Goal: Task Accomplishment & Management: Use online tool/utility

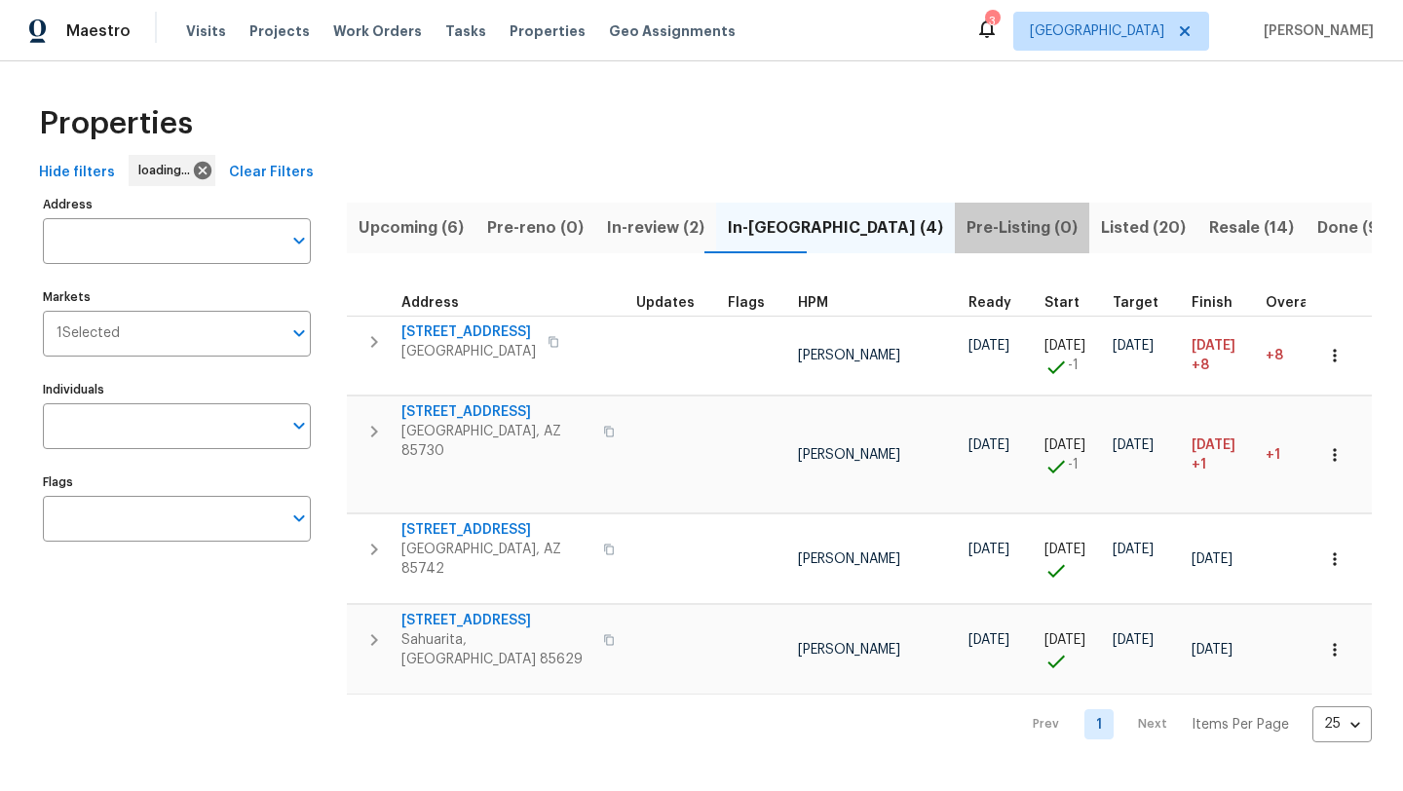
click at [966, 224] on span "Pre-Listing (0)" at bounding box center [1021, 227] width 111 height 27
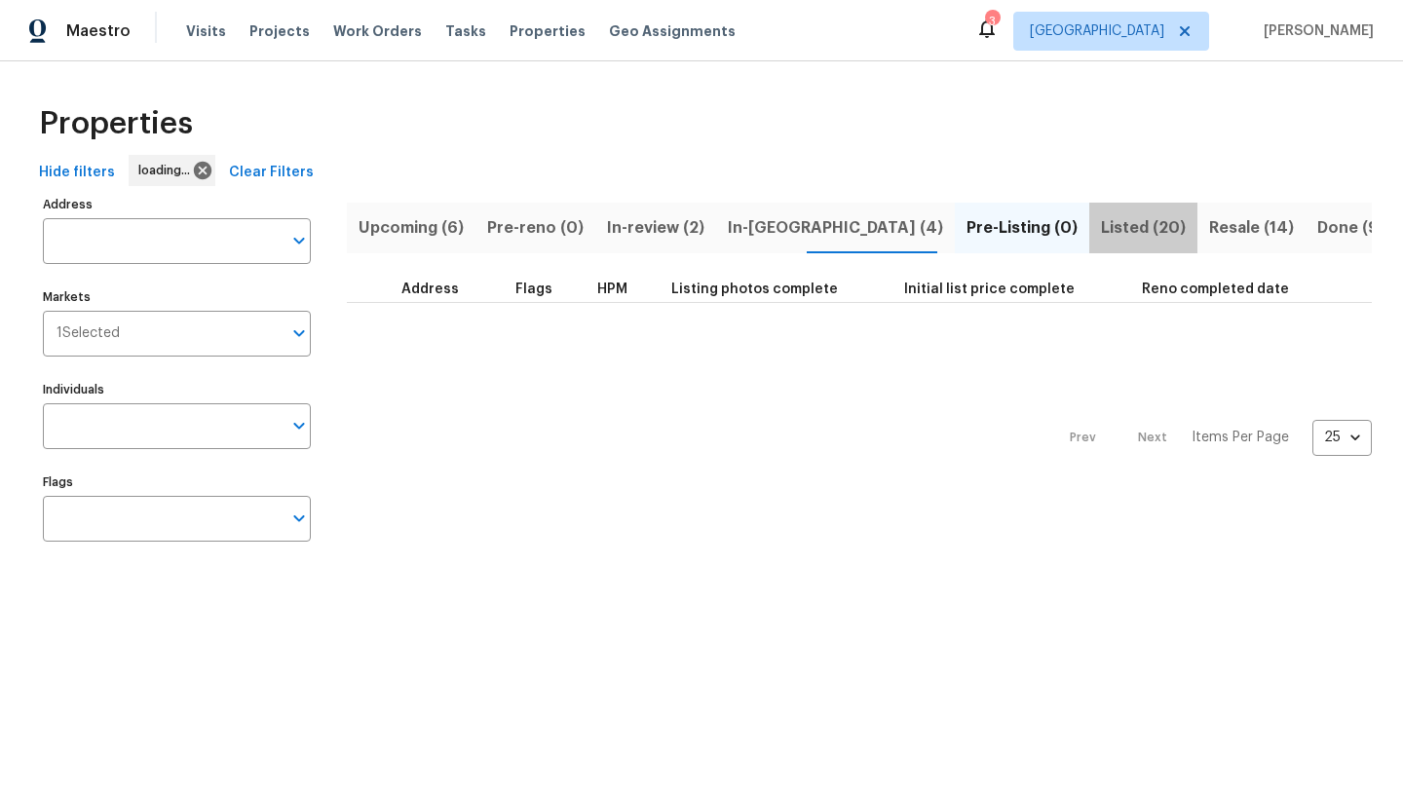
click at [1101, 232] on span "Listed (20)" at bounding box center [1143, 227] width 85 height 27
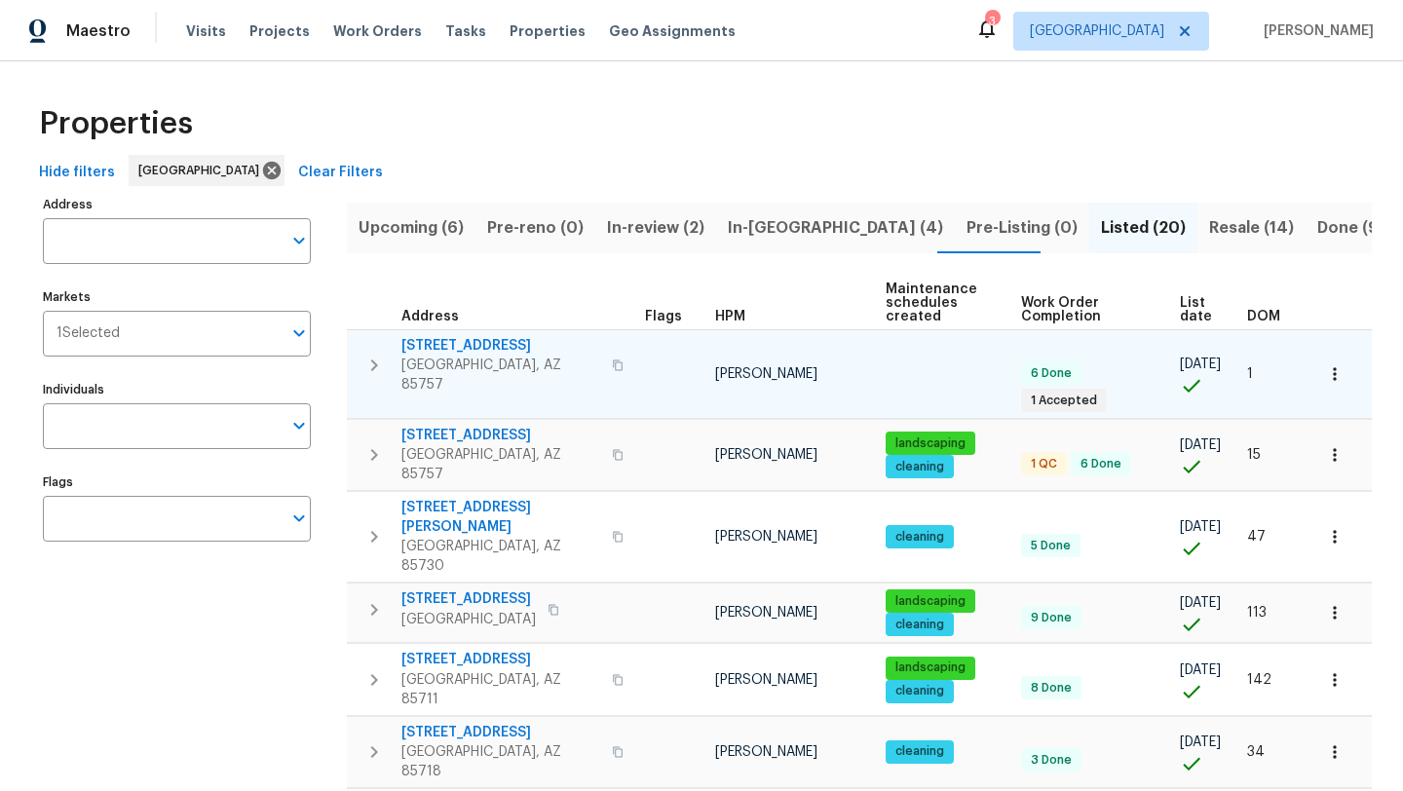
click at [450, 345] on span "[STREET_ADDRESS]" at bounding box center [500, 345] width 199 height 19
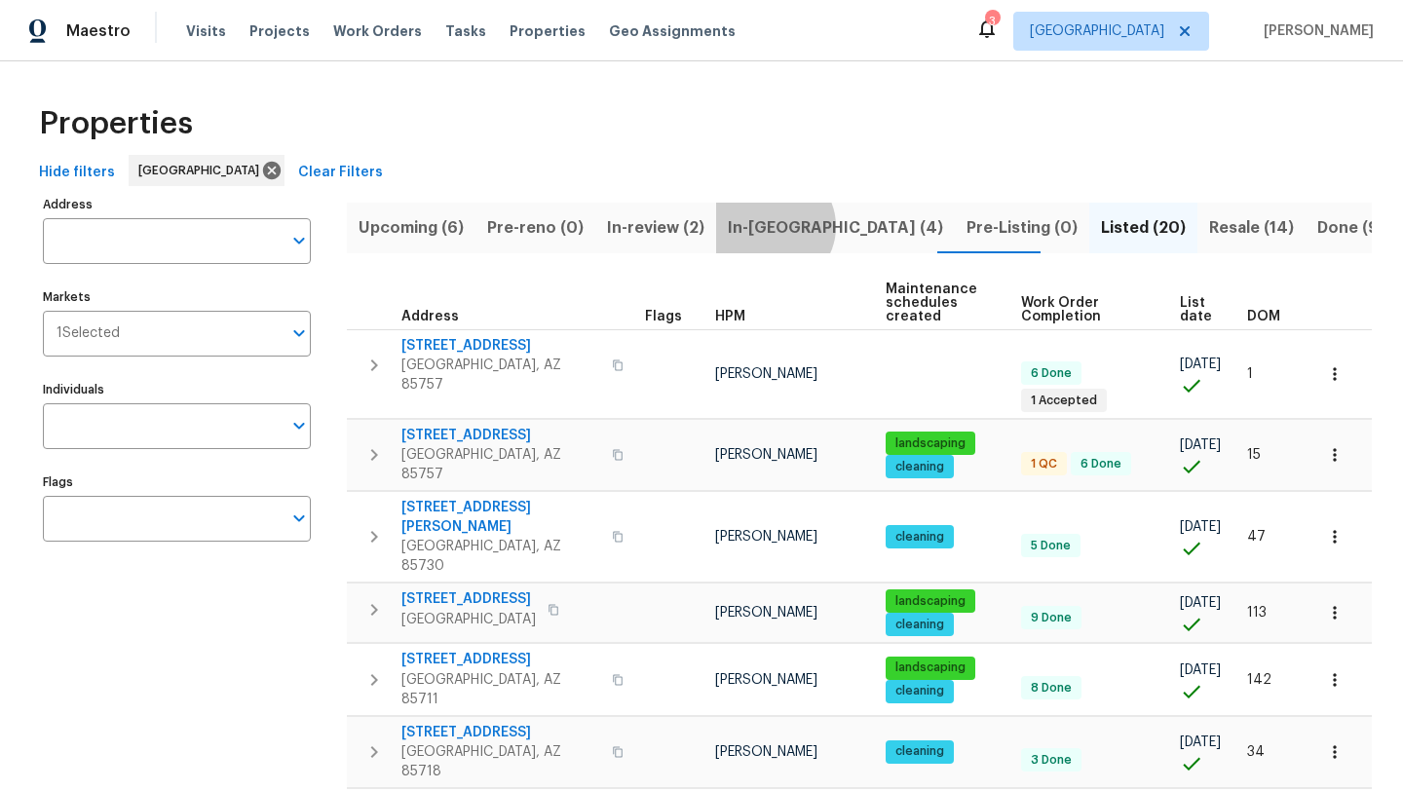
click at [761, 226] on span "In-reno (4)" at bounding box center [835, 227] width 215 height 27
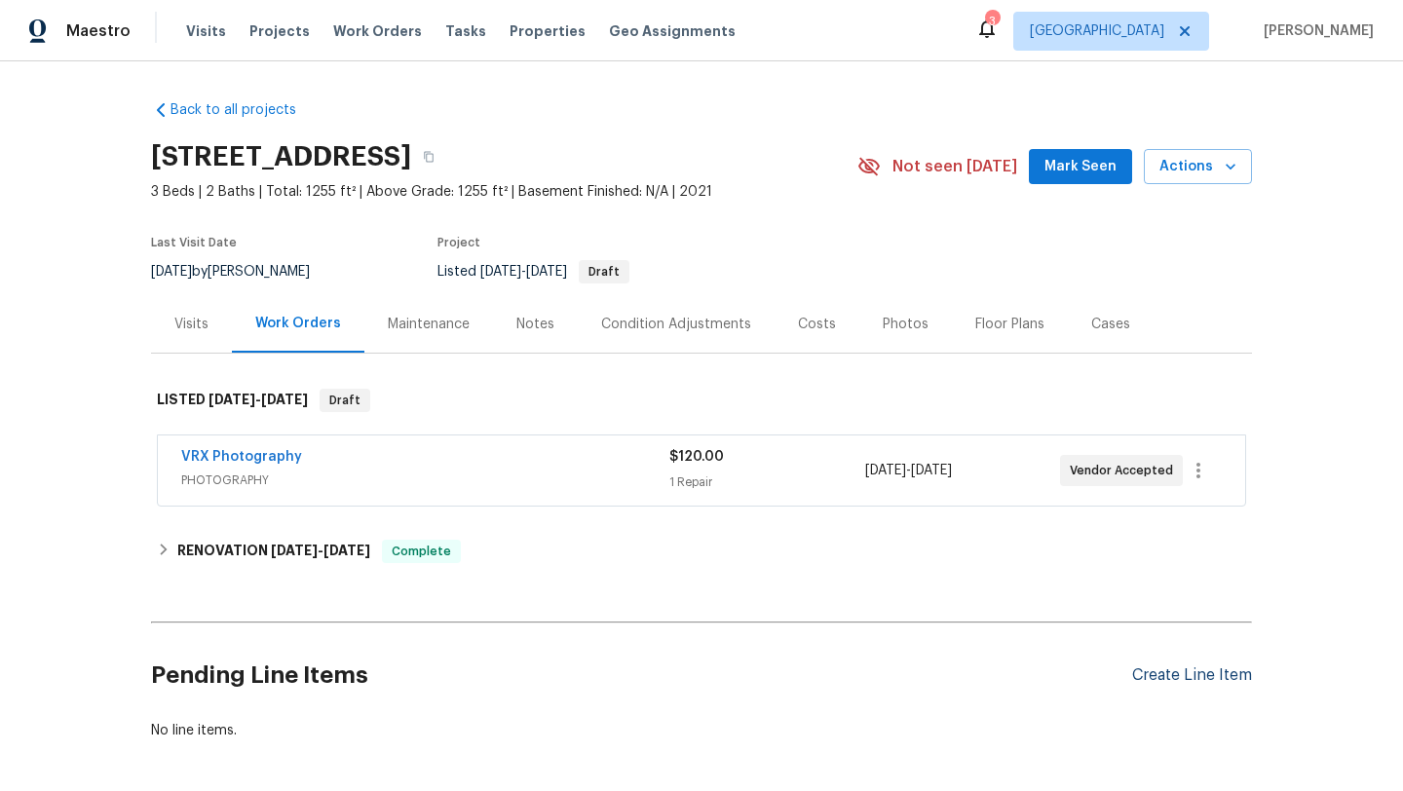
click at [1192, 675] on div "Create Line Item" at bounding box center [1192, 675] width 120 height 19
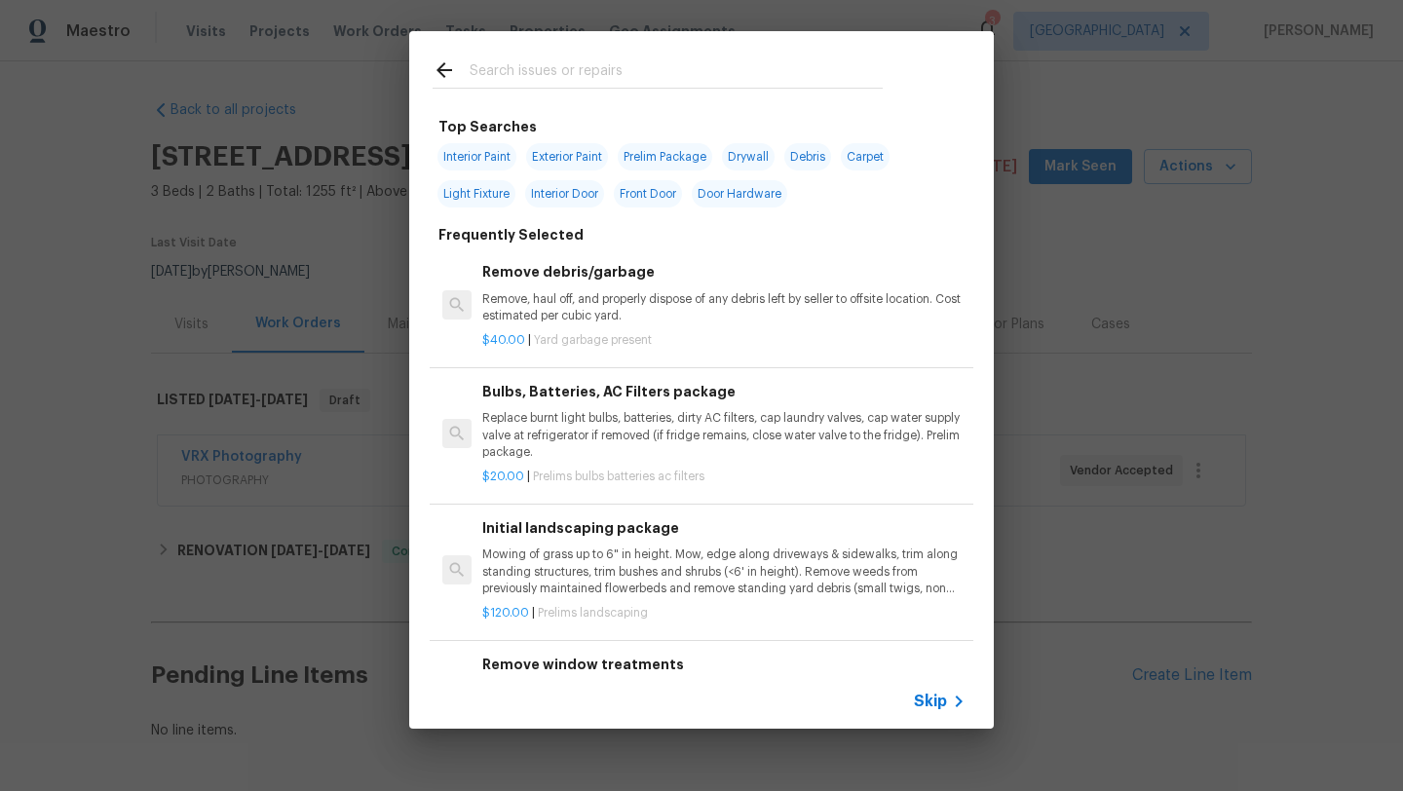
click at [593, 67] on input "text" at bounding box center [676, 72] width 413 height 29
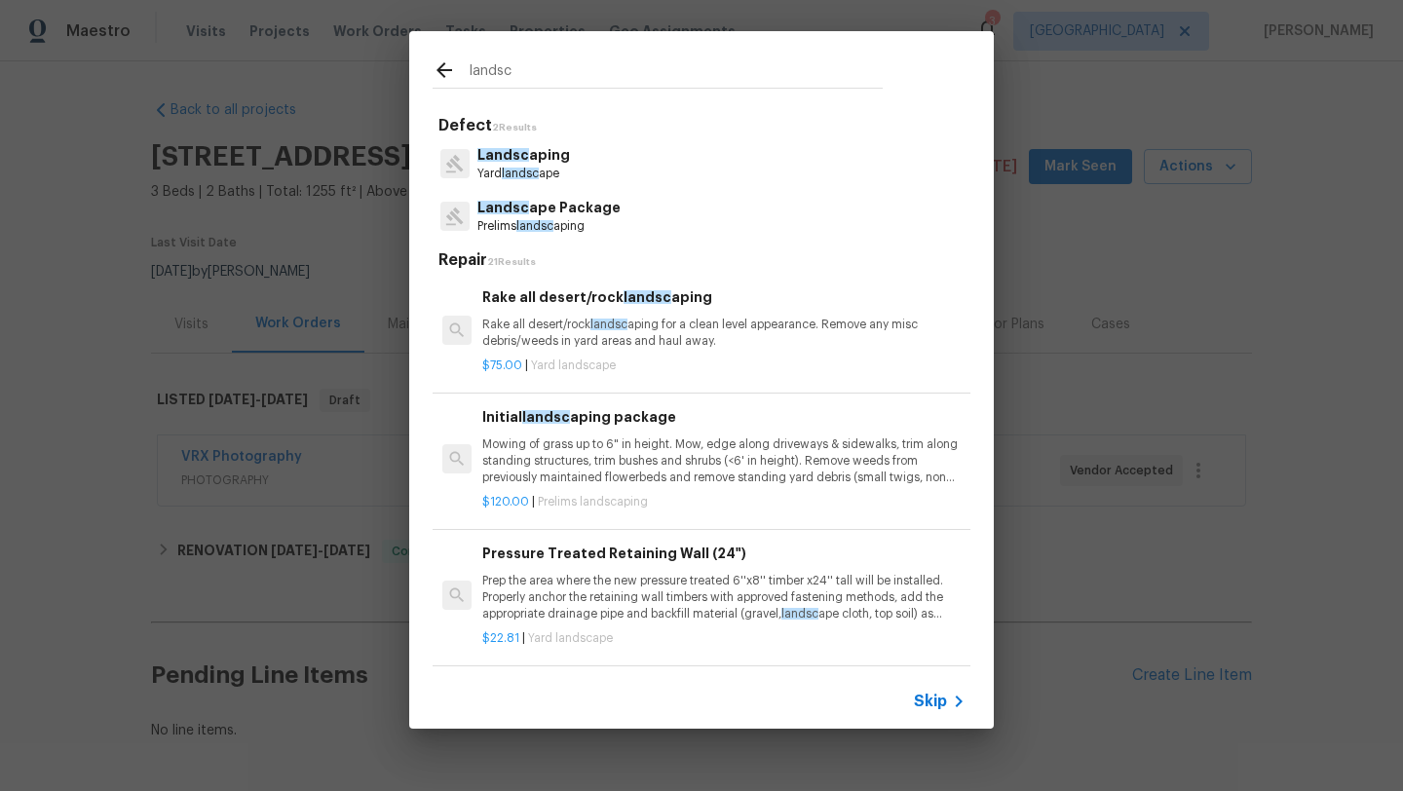
type input "landsc"
click at [524, 162] on p "Landsc aping" at bounding box center [523, 155] width 93 height 20
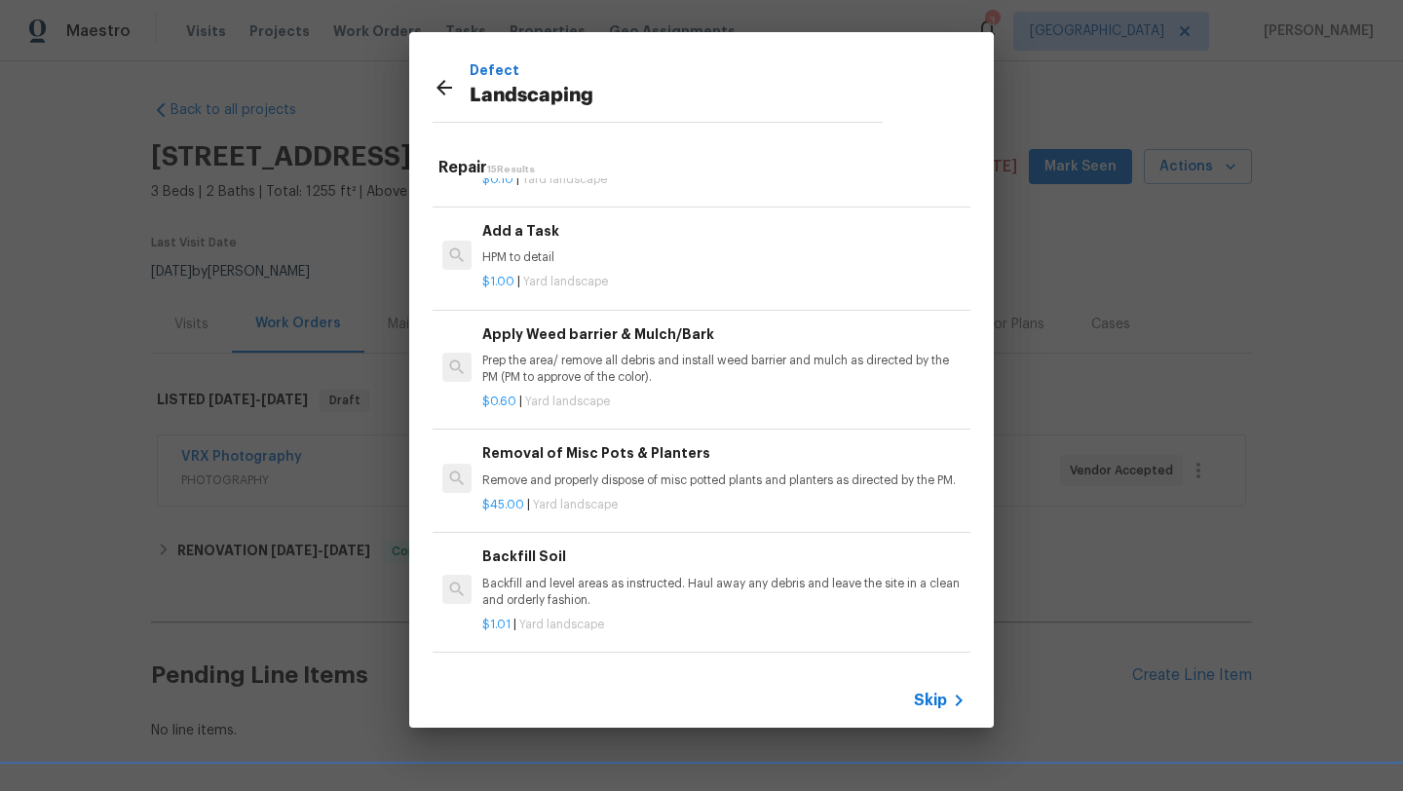
scroll to position [1142, 0]
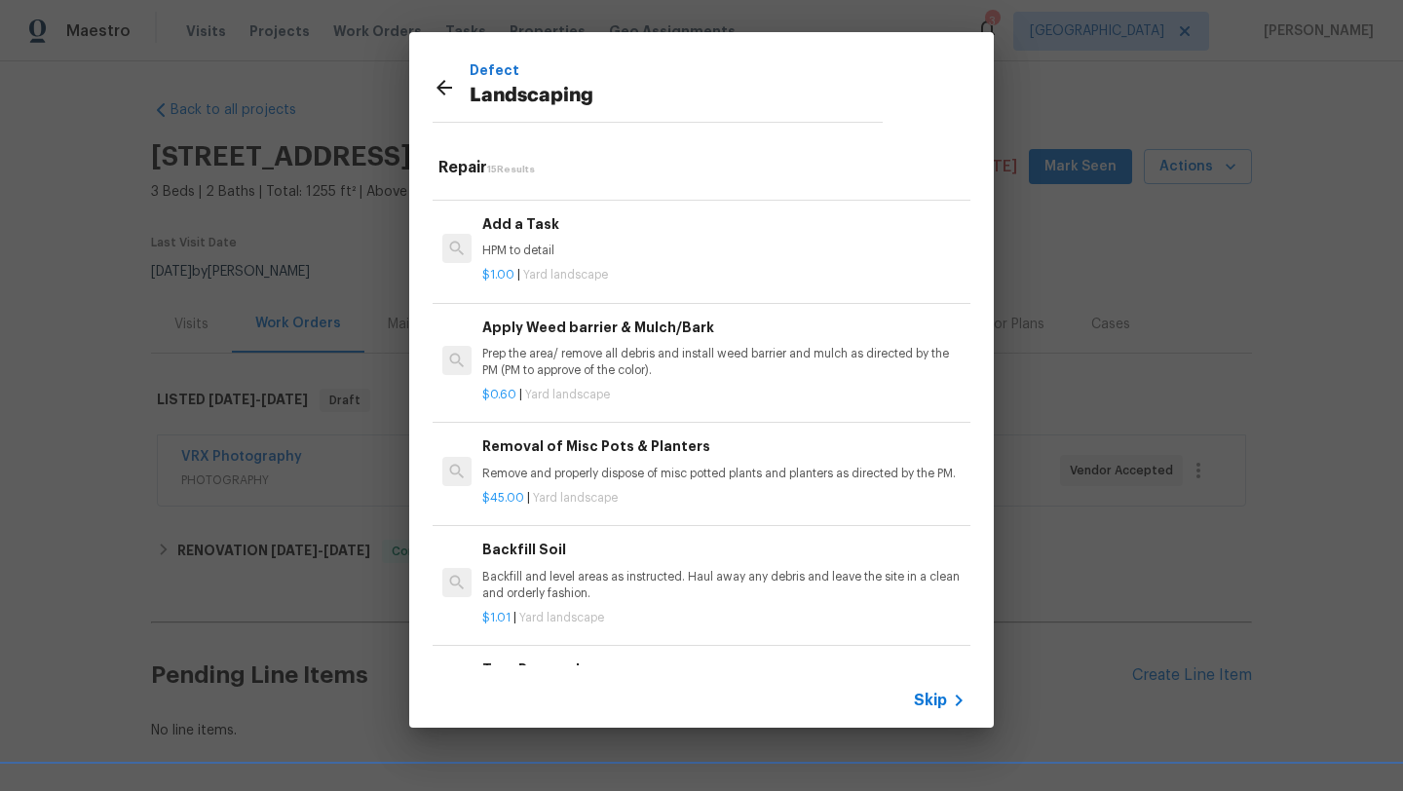
click at [605, 249] on p "HPM to detail" at bounding box center [723, 251] width 483 height 17
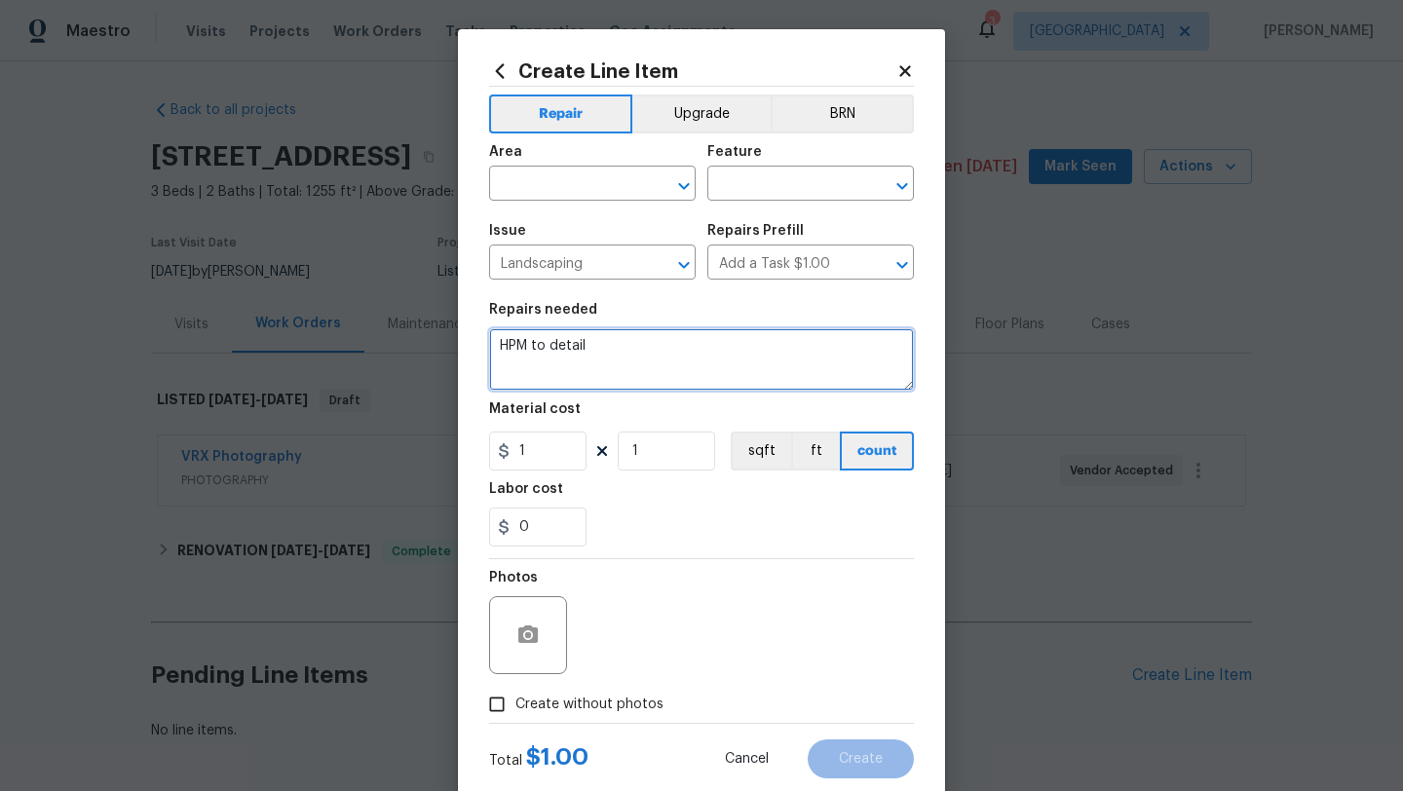
click at [603, 336] on textarea "HPM to detail" at bounding box center [701, 359] width 425 height 62
type textarea "r"
click at [708, 350] on textarea "Rework items - remove dead plpant on front yard" at bounding box center [701, 359] width 425 height 62
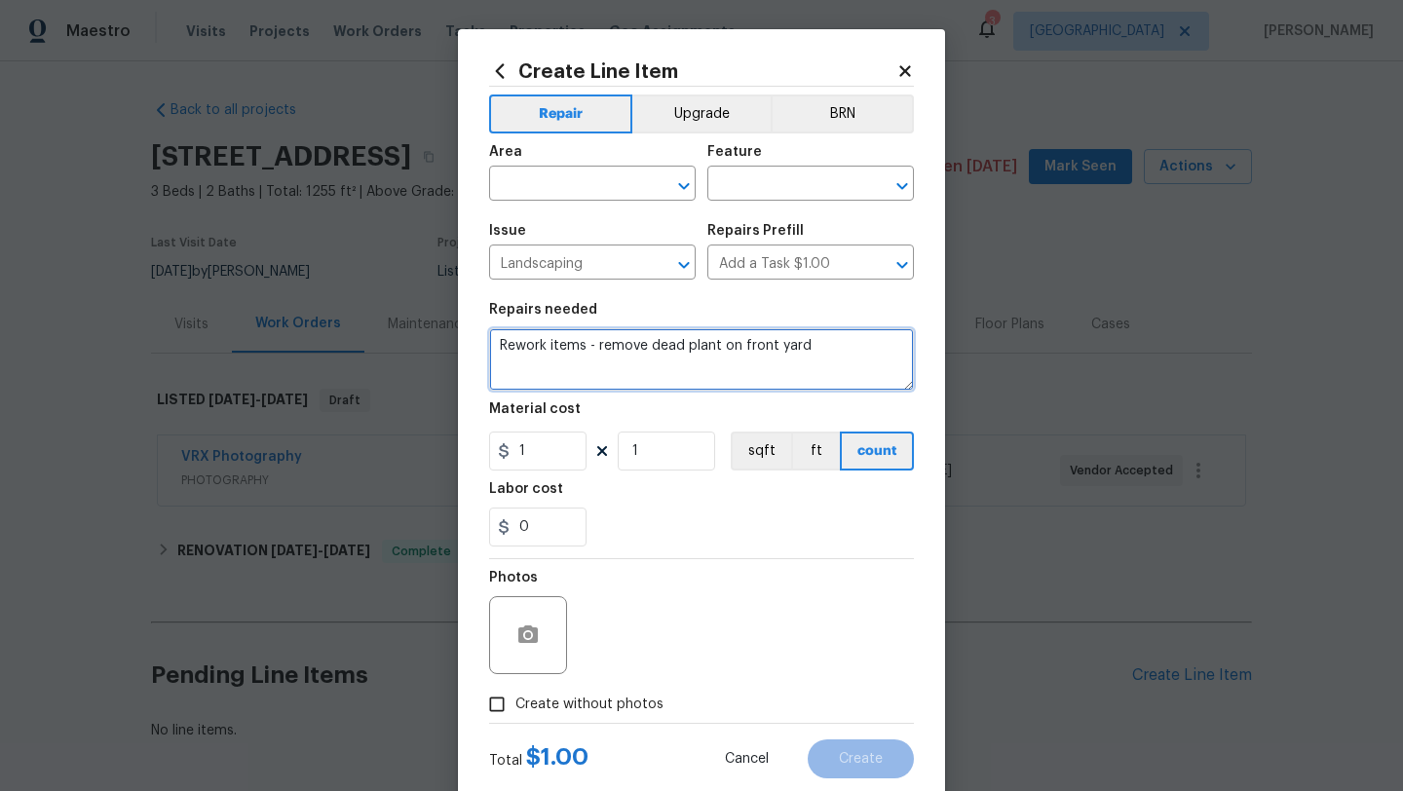
click at [820, 346] on textarea "Rework items - remove dead plant on front yard" at bounding box center [701, 359] width 425 height 62
type textarea "Rework items - remove dead plant on front yard, cut down tree branch touching r…"
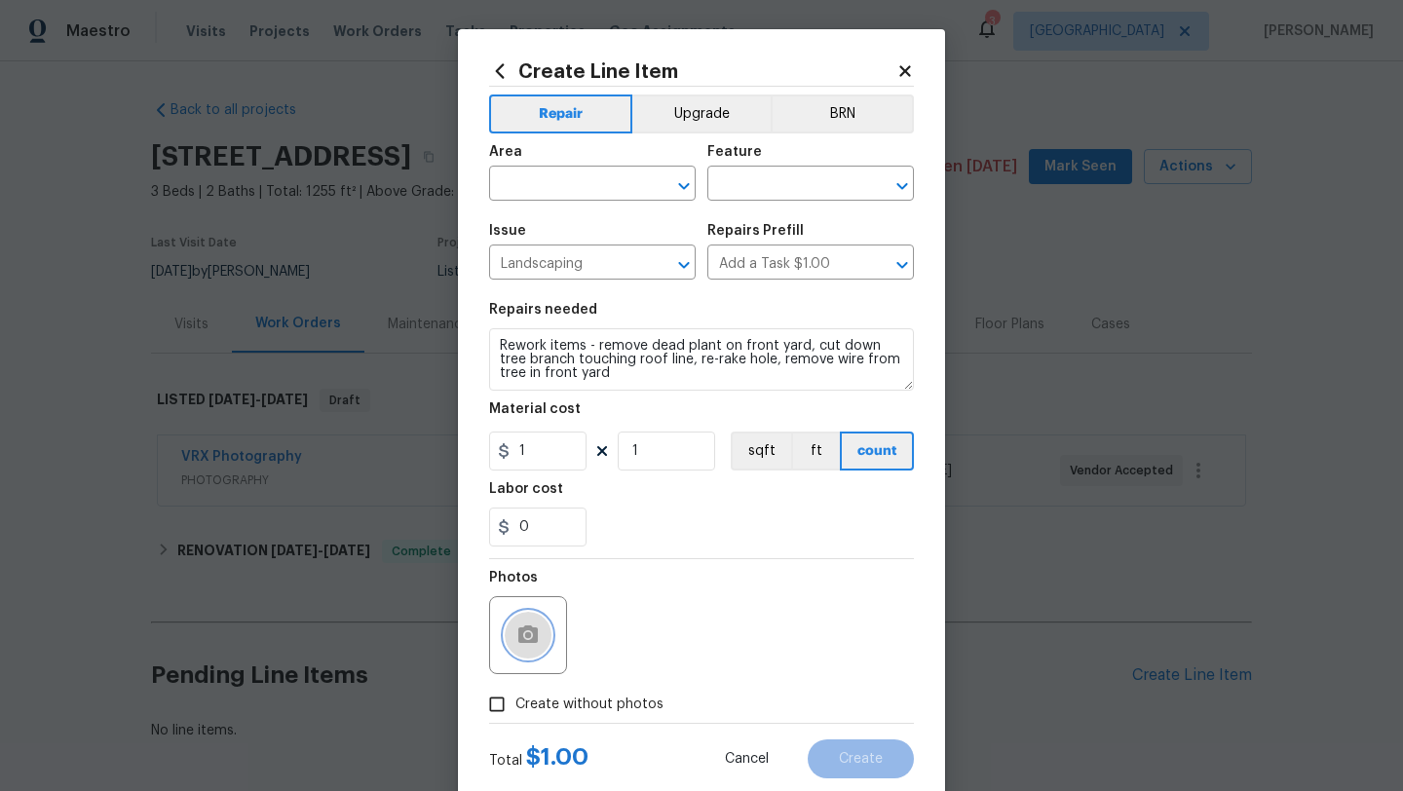
click at [523, 633] on icon "button" at bounding box center [527, 634] width 19 height 18
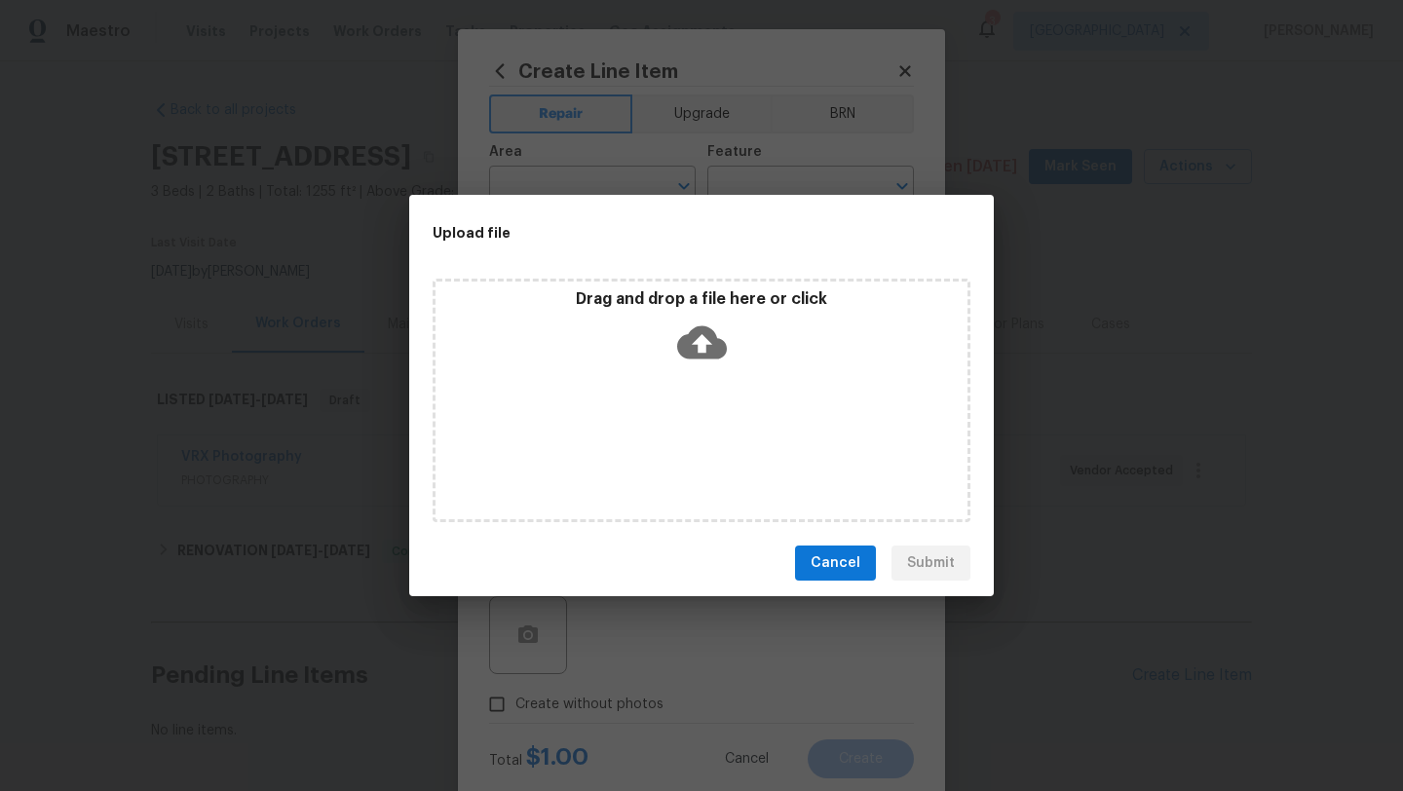
click at [689, 339] on icon at bounding box center [702, 342] width 50 height 33
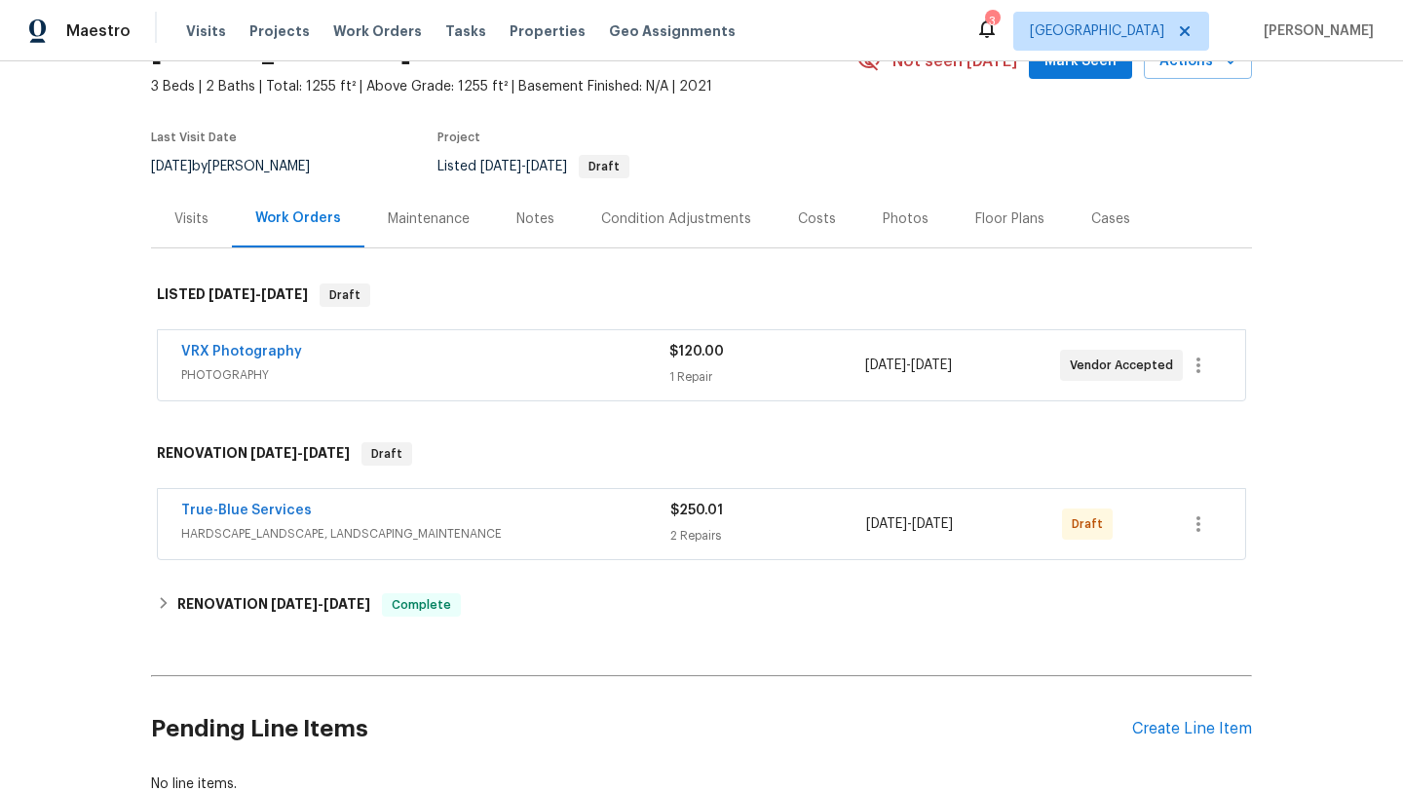
scroll to position [125, 0]
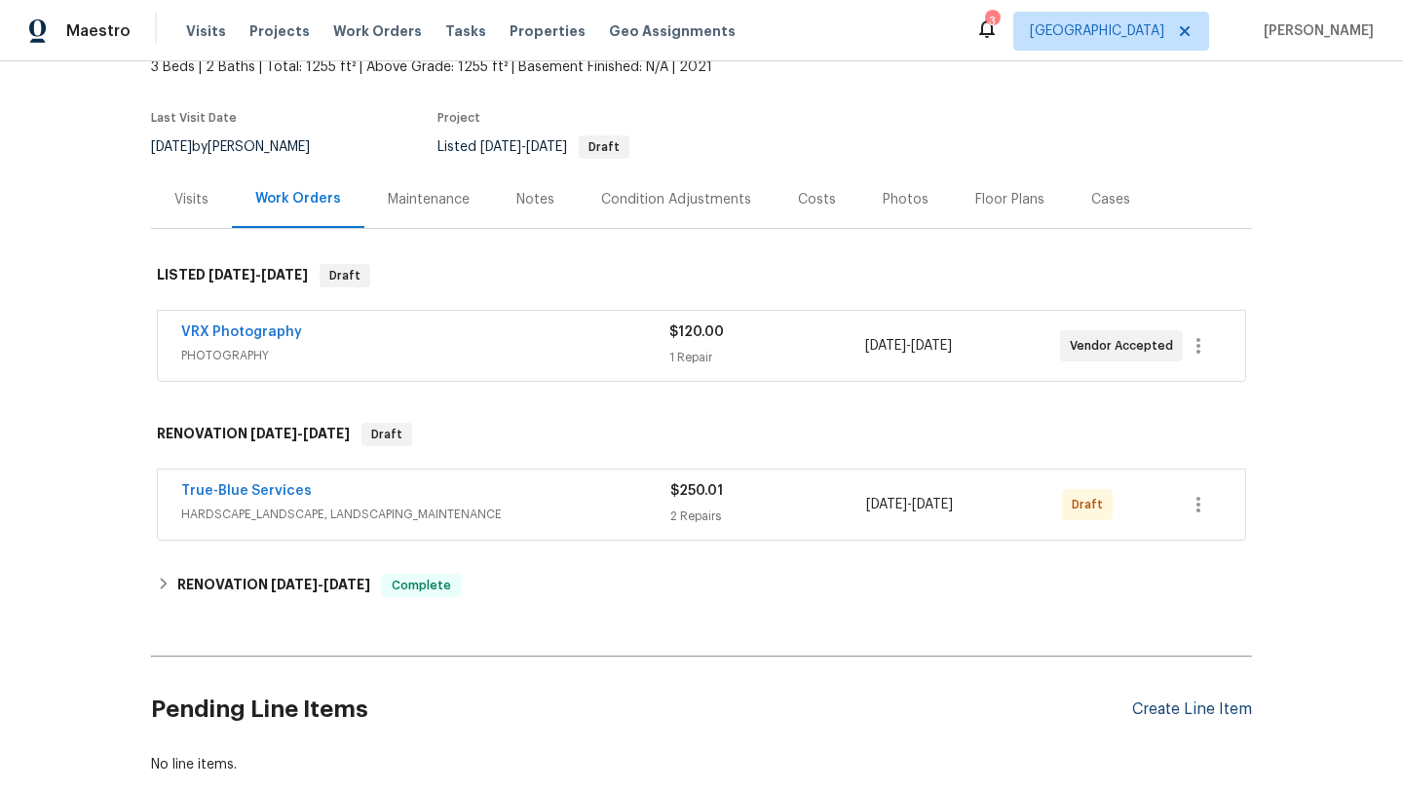
click at [1203, 713] on div "Create Line Item" at bounding box center [1192, 709] width 120 height 19
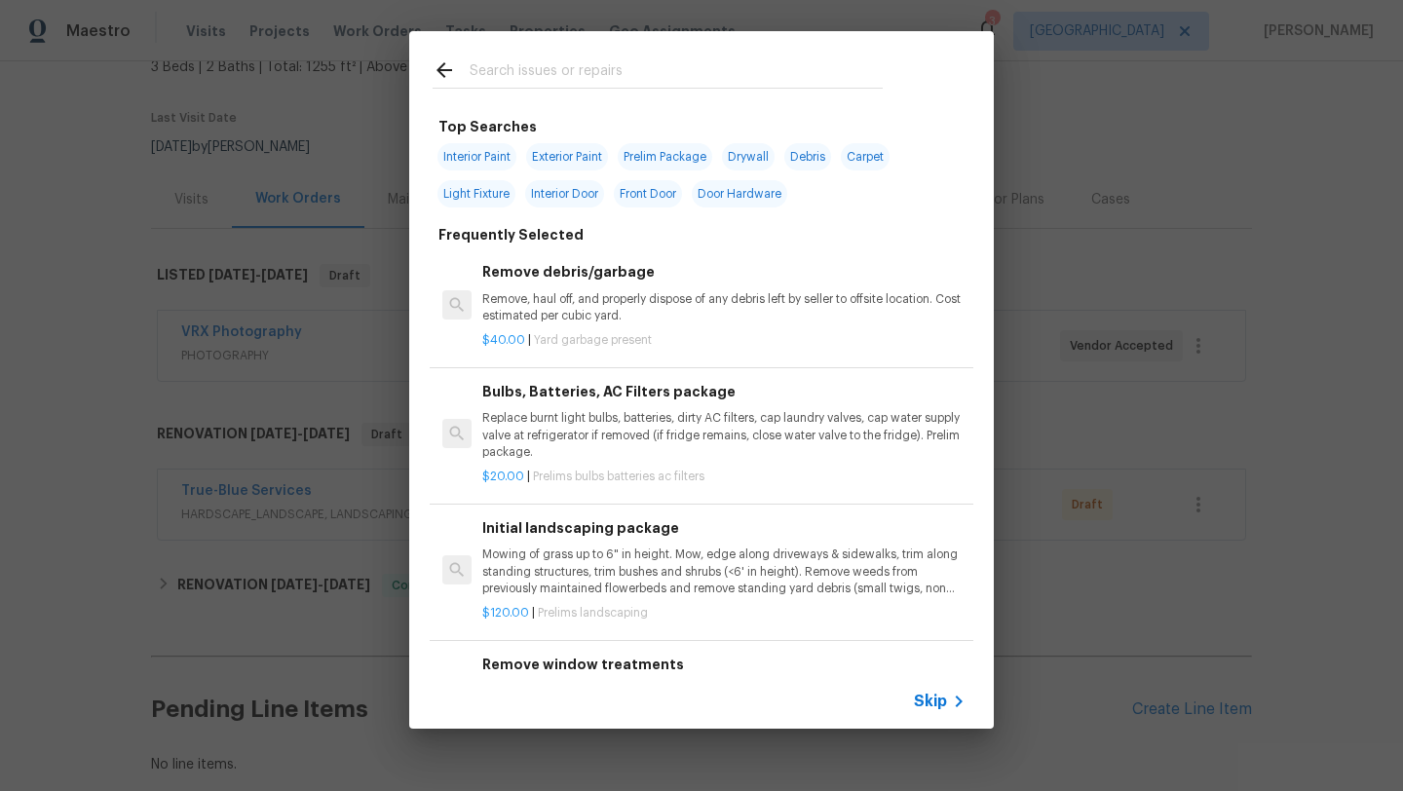
click at [622, 71] on input "text" at bounding box center [676, 72] width 413 height 29
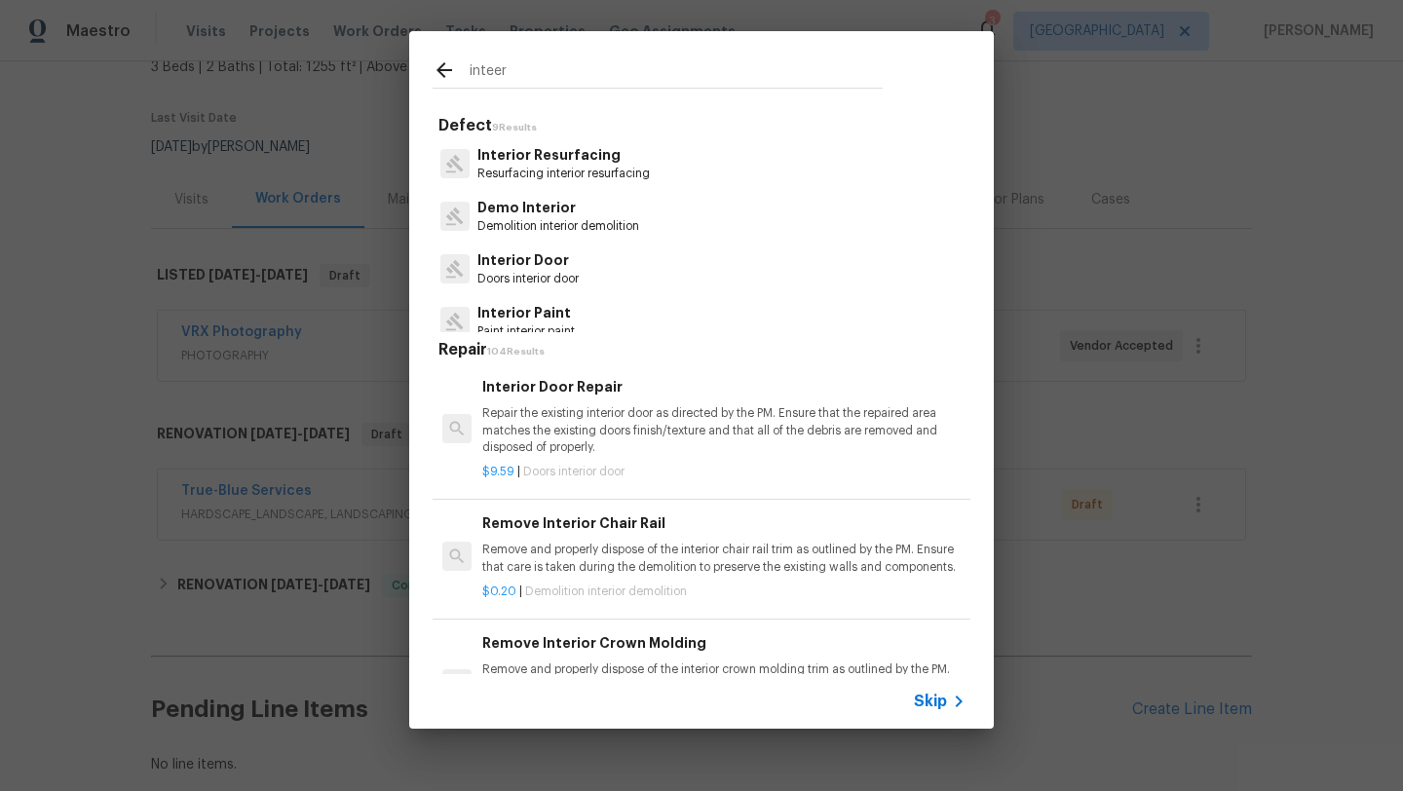
type input "inteer"
click at [929, 695] on span "Skip" at bounding box center [930, 701] width 33 height 19
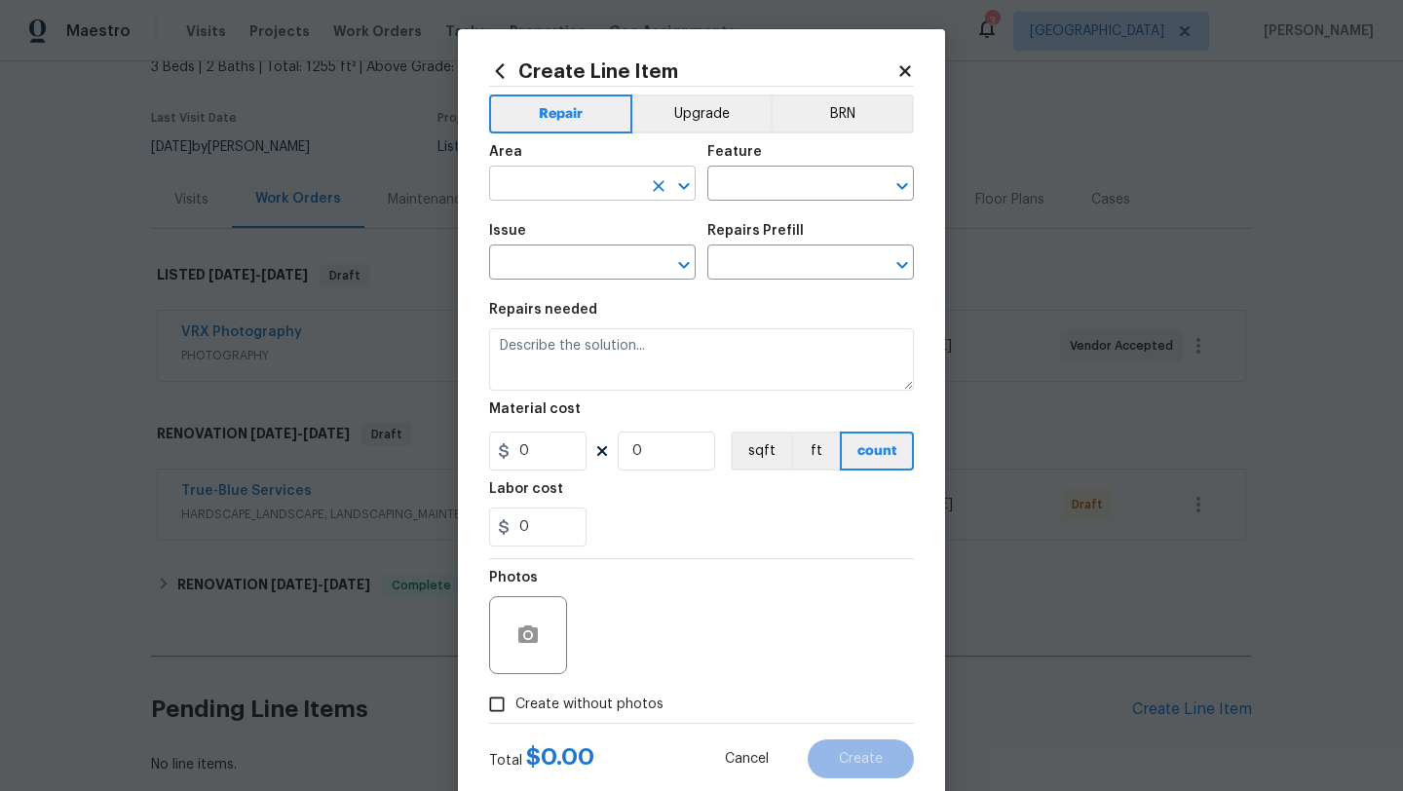
click at [607, 183] on input "text" at bounding box center [565, 185] width 152 height 30
click at [623, 258] on li "Interior Overall" at bounding box center [592, 261] width 207 height 32
type input "Interior Overall"
click at [780, 202] on div "Area Interior Overall ​ Feature ​" at bounding box center [701, 172] width 425 height 79
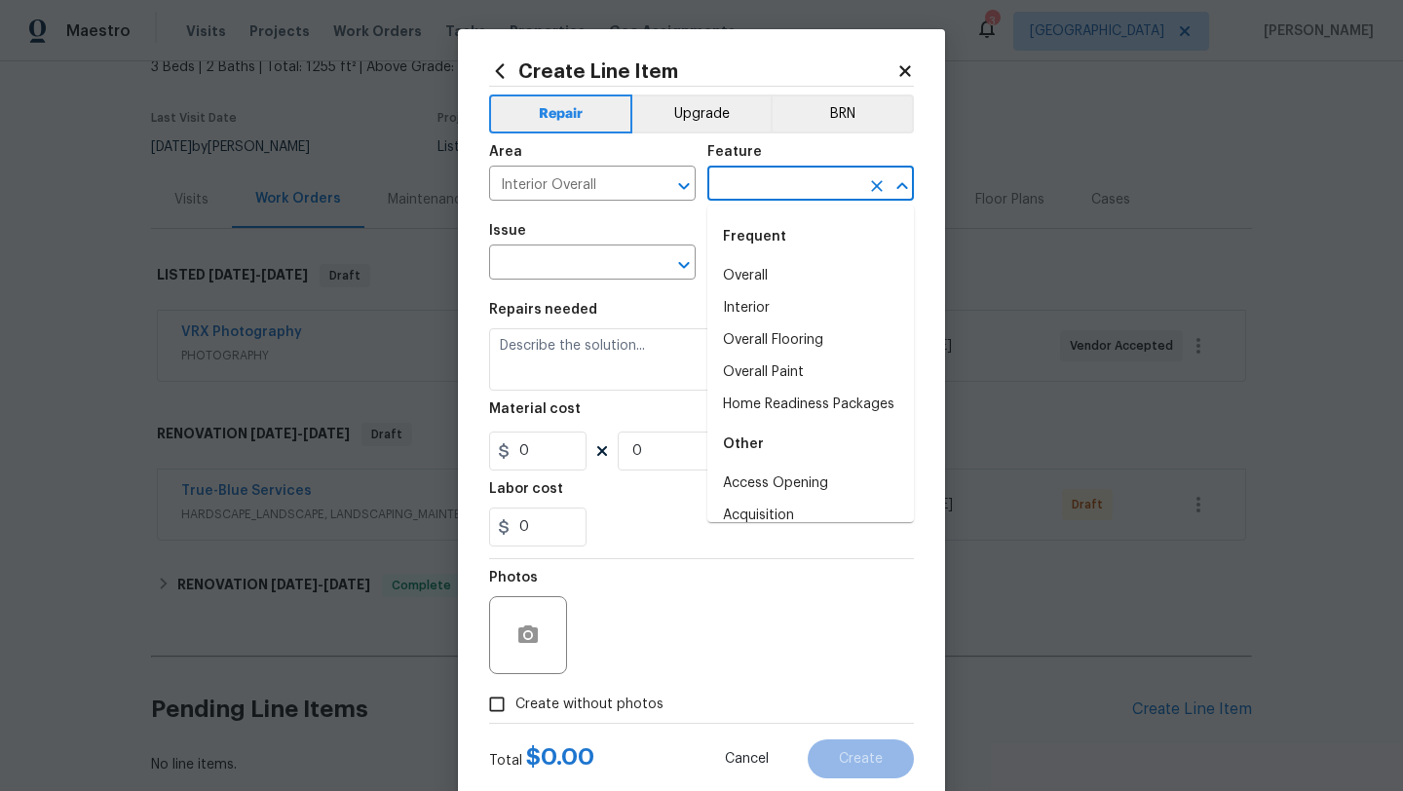
click at [780, 193] on input "text" at bounding box center [783, 185] width 152 height 30
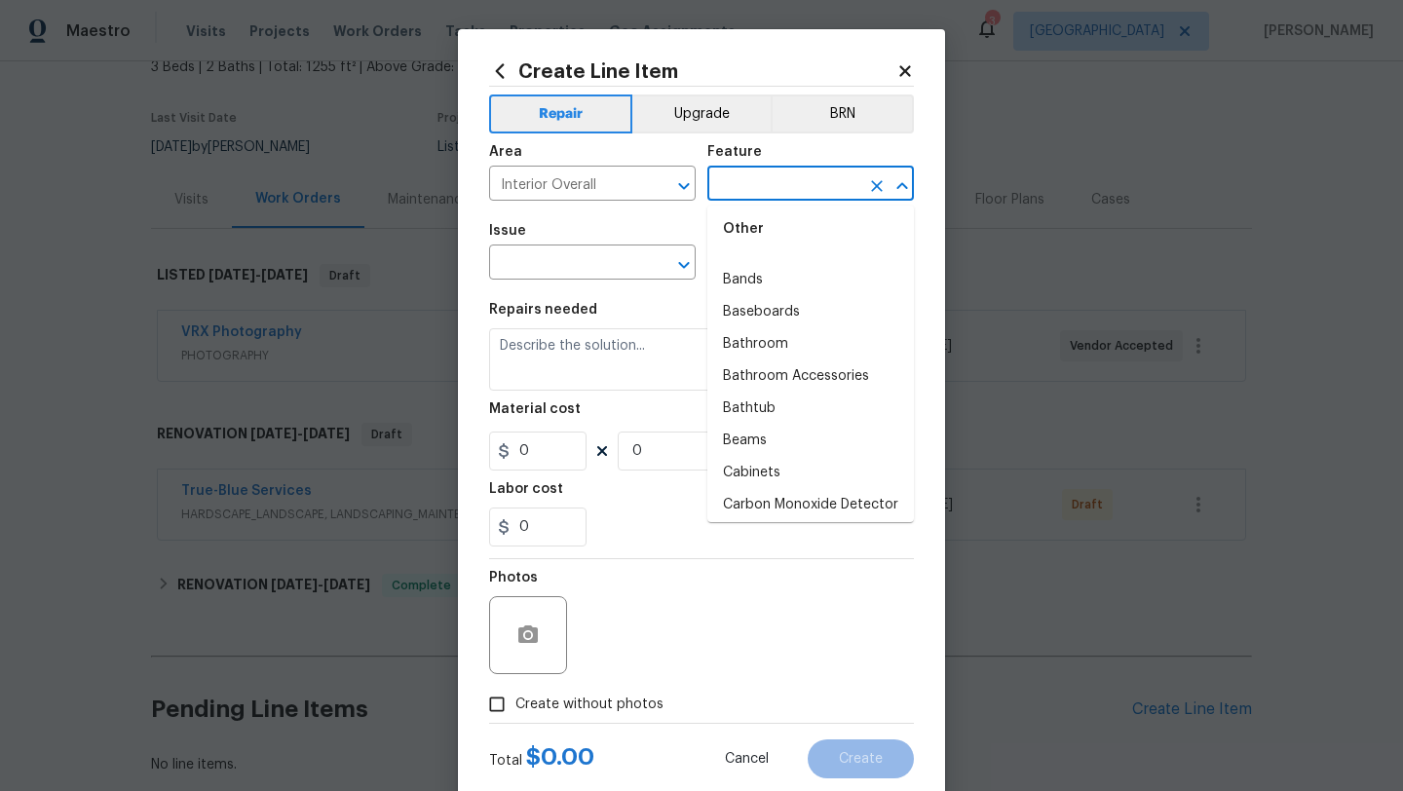
scroll to position [431, 0]
click at [726, 603] on div "Photos" at bounding box center [701, 622] width 425 height 127
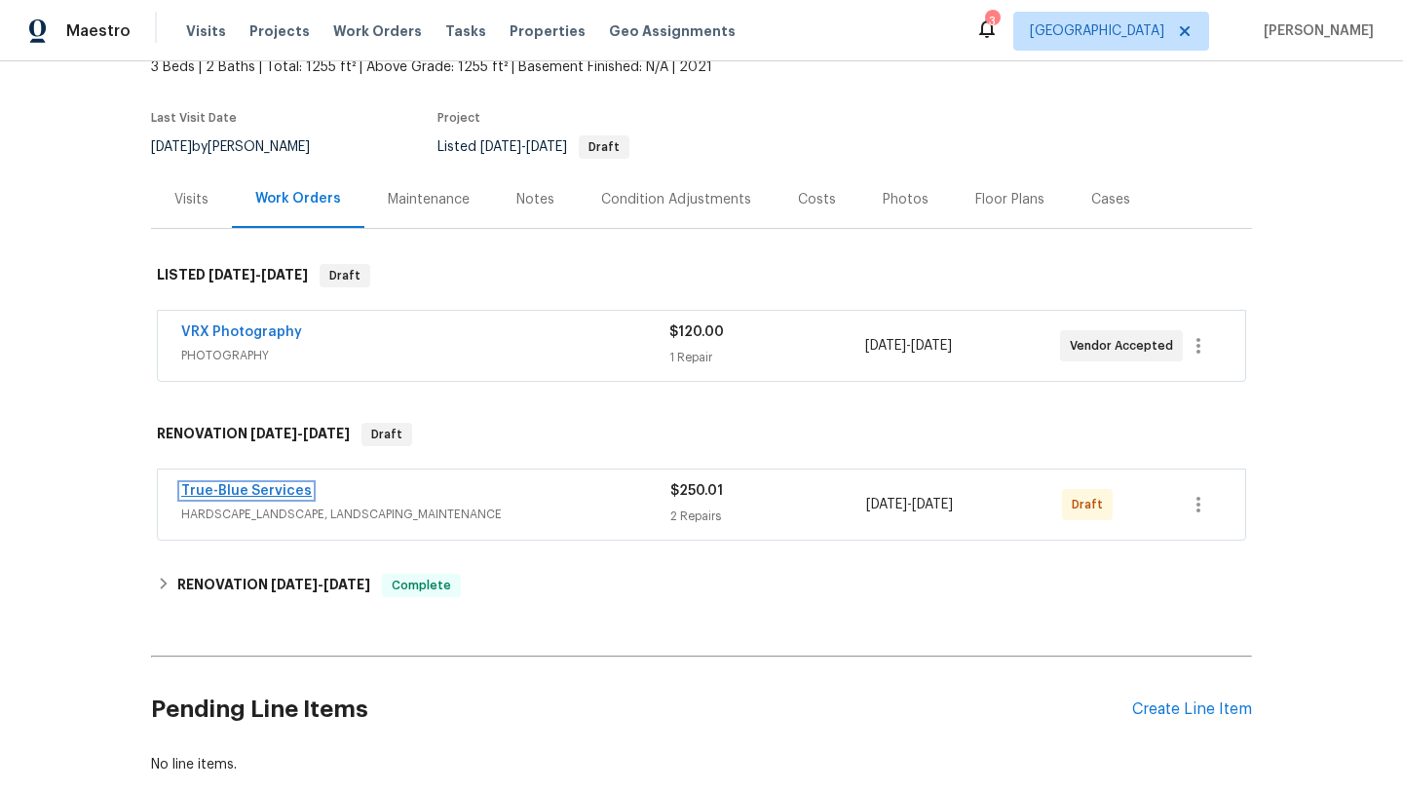
click at [237, 491] on link "True-Blue Services" at bounding box center [246, 491] width 131 height 14
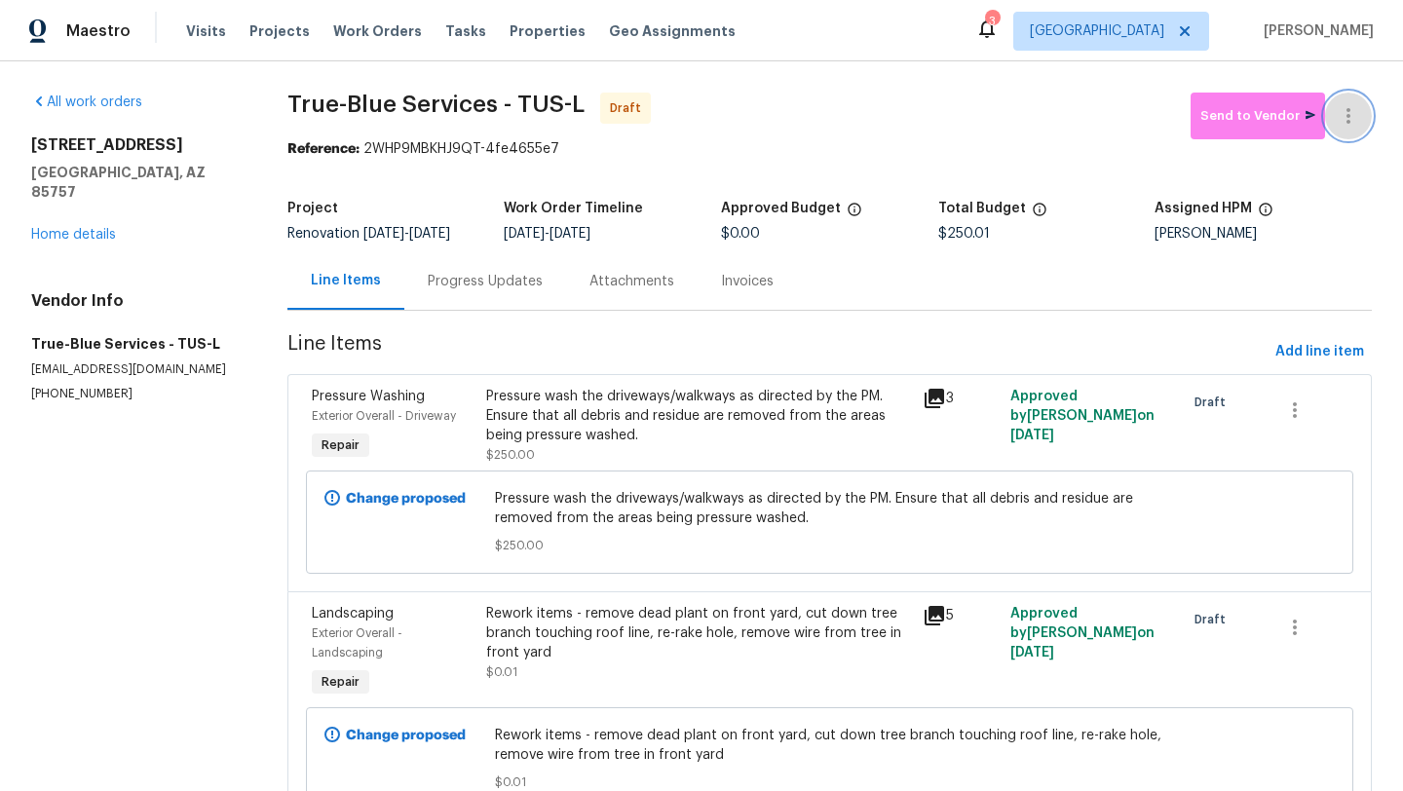
click at [1351, 119] on icon "button" at bounding box center [1347, 115] width 23 height 23
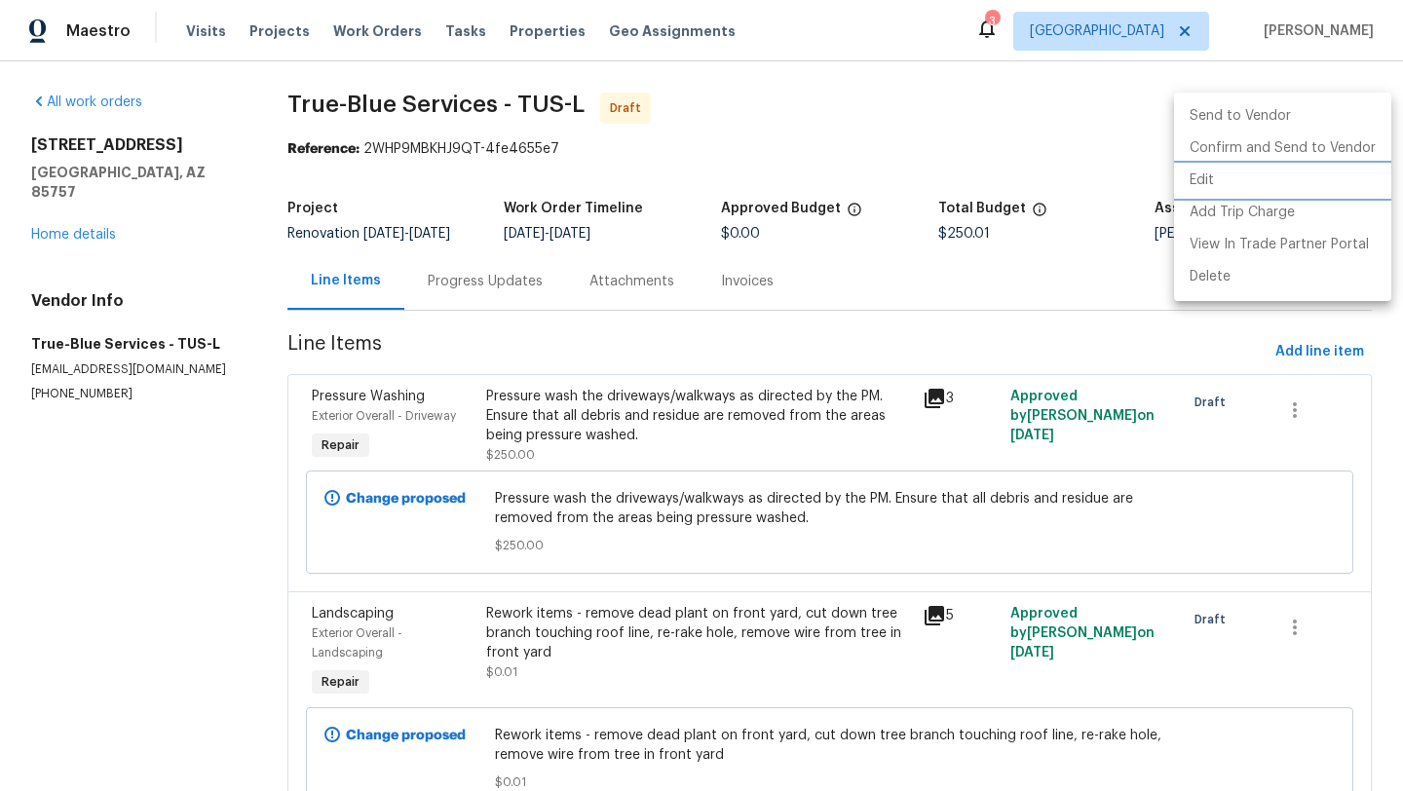
click at [1209, 178] on li "Edit" at bounding box center [1282, 181] width 217 height 32
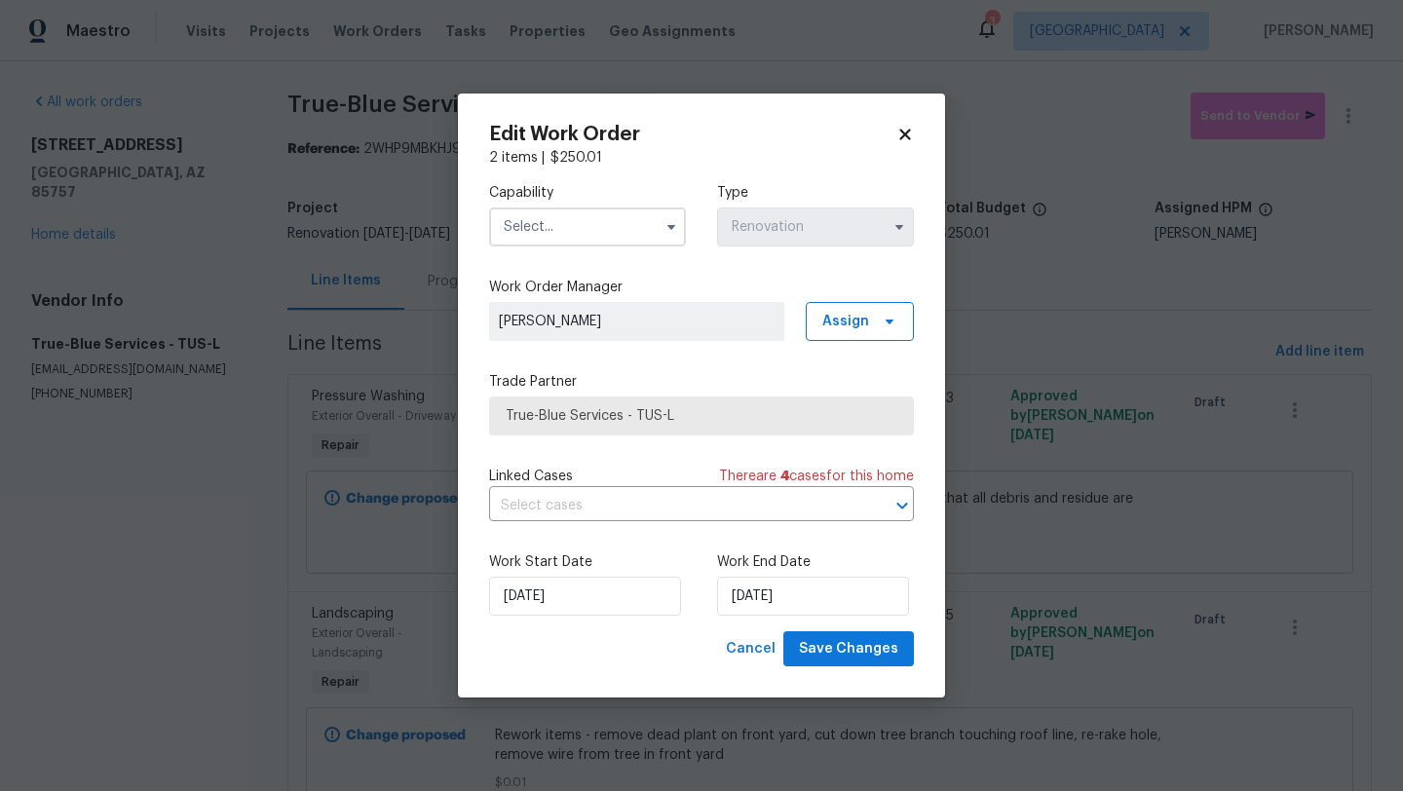
click at [599, 227] on input "text" at bounding box center [587, 226] width 197 height 39
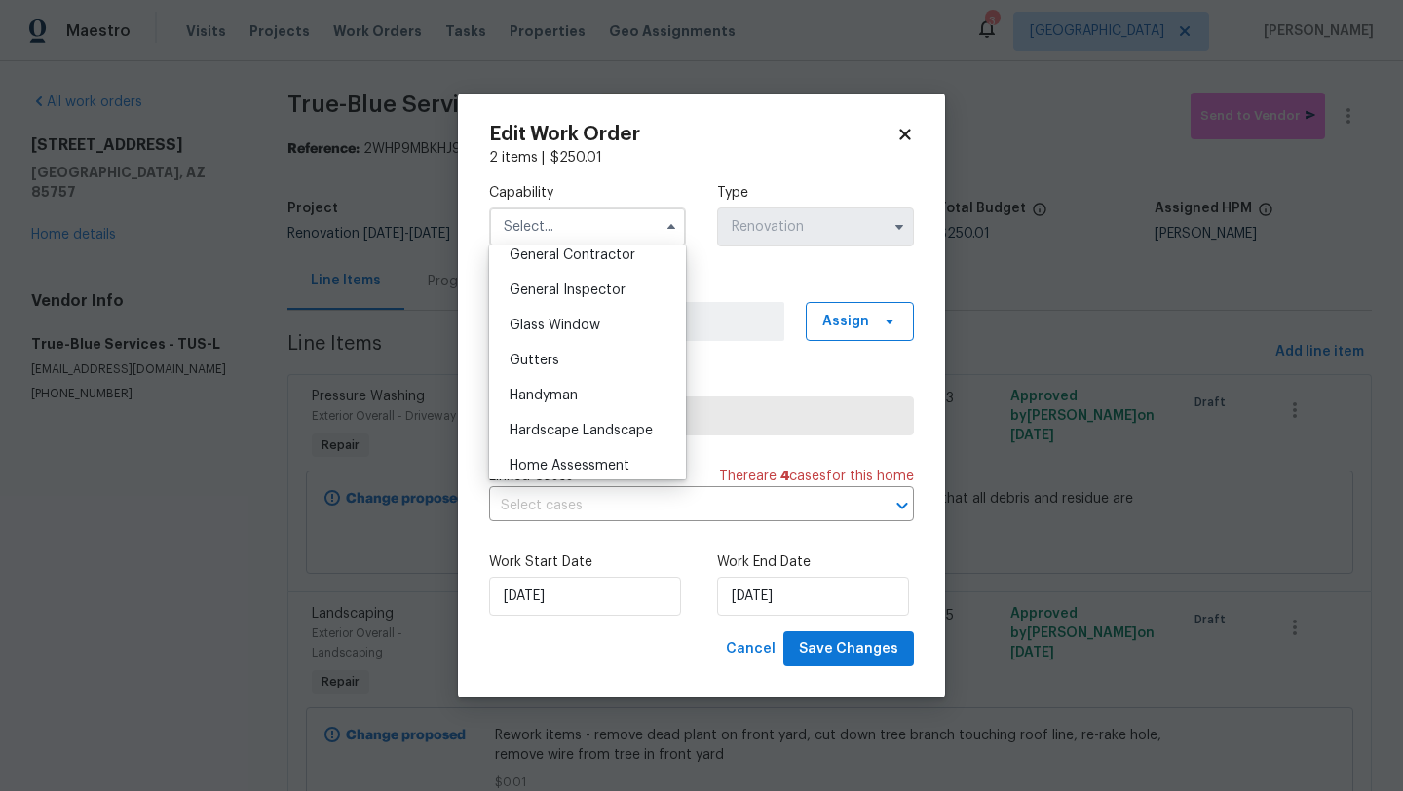
scroll to position [950, 0]
click at [607, 425] on span "Hardscape Landscape" at bounding box center [580, 425] width 143 height 14
type input "Hardscape Landscape"
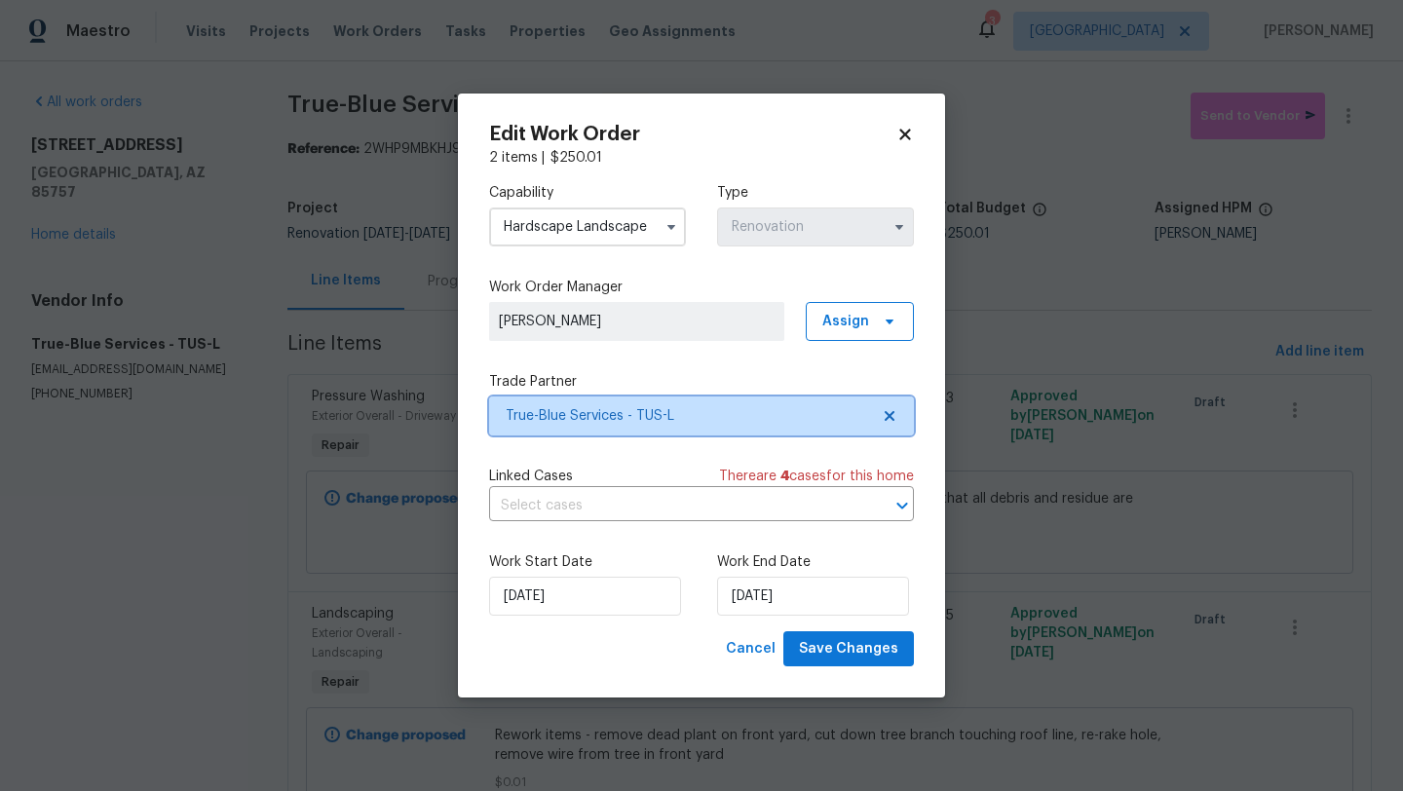
click at [888, 416] on icon at bounding box center [889, 416] width 10 height 10
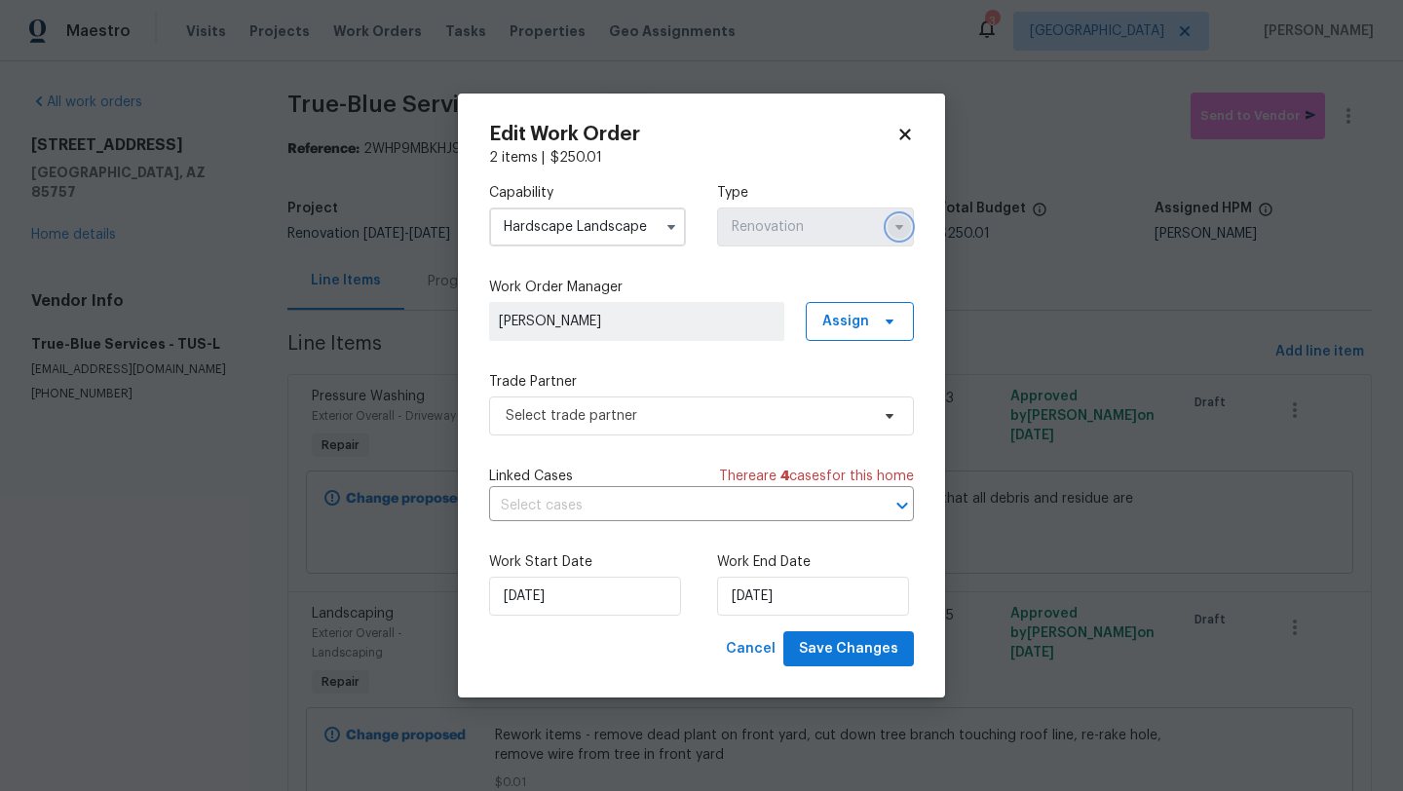
click at [898, 228] on icon "button" at bounding box center [899, 227] width 8 height 5
click at [906, 130] on icon at bounding box center [904, 134] width 11 height 11
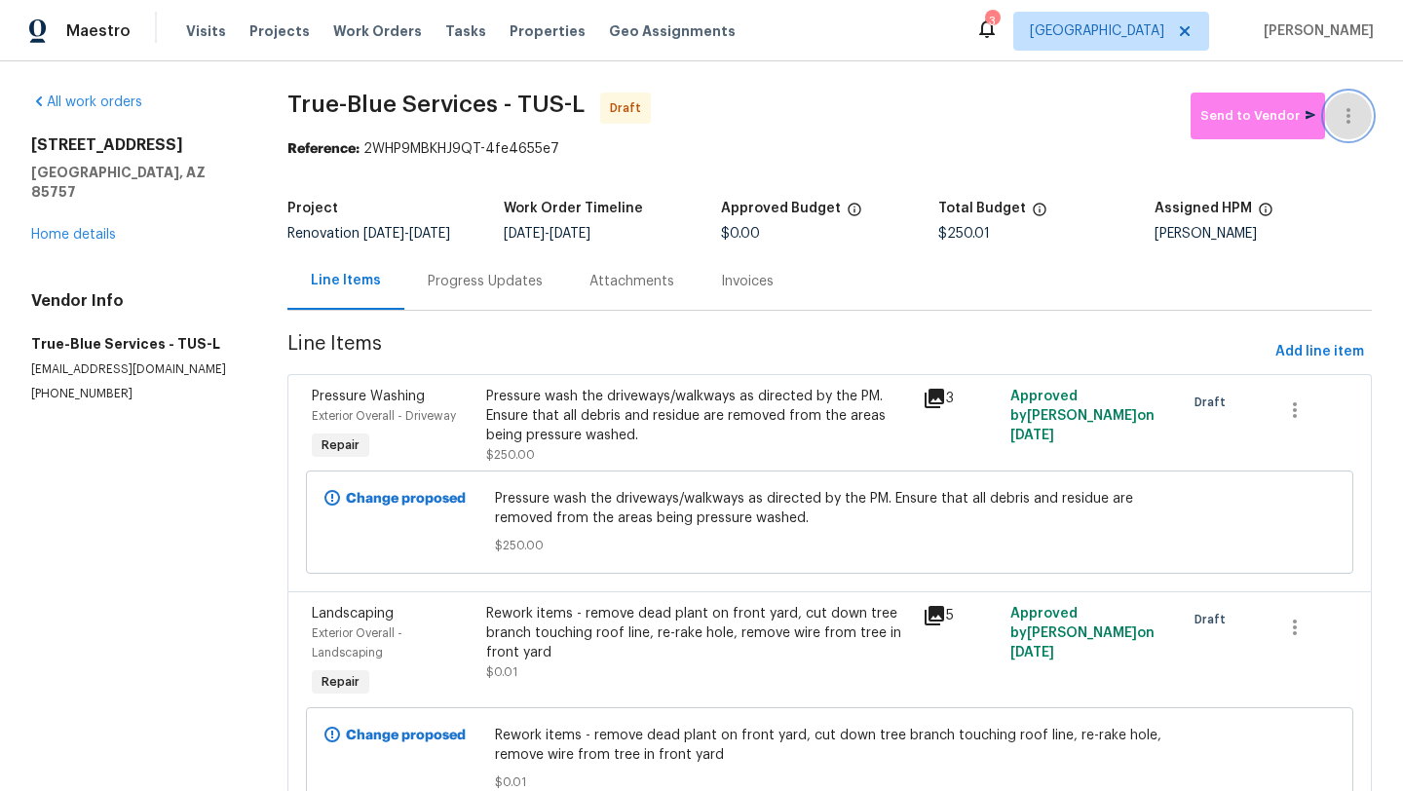
click at [1354, 120] on icon "button" at bounding box center [1347, 115] width 23 height 23
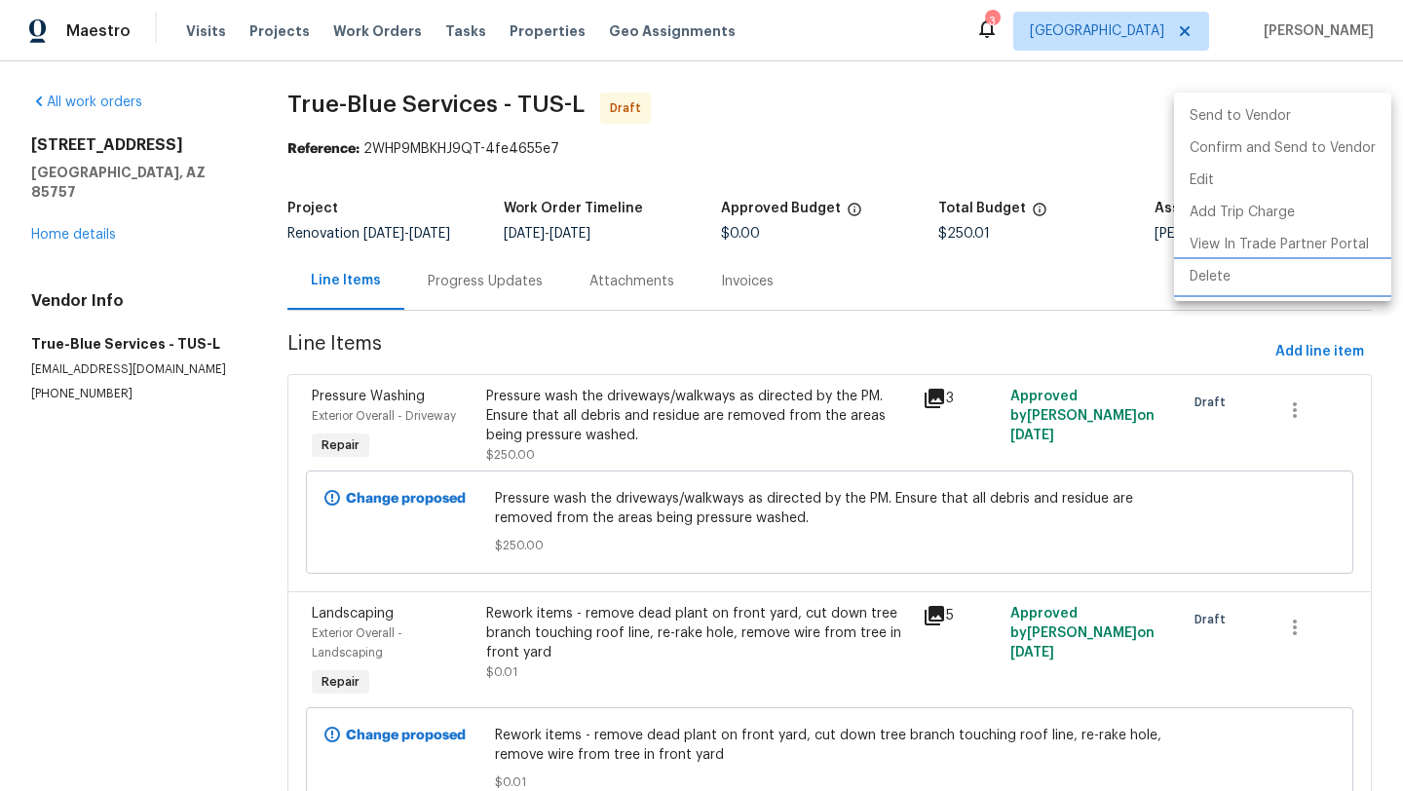
click at [1209, 279] on li "Delete" at bounding box center [1282, 277] width 217 height 32
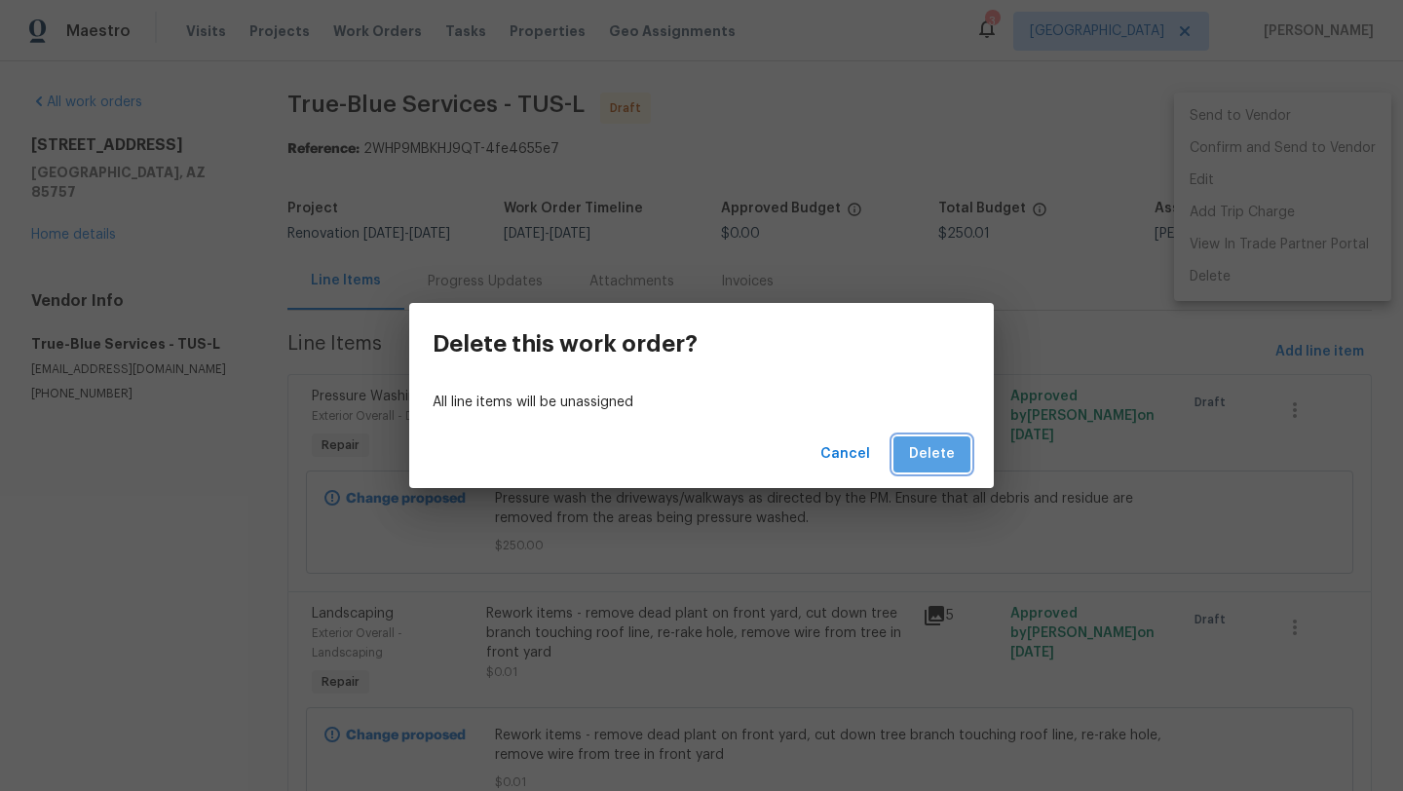
click at [936, 459] on span "Delete" at bounding box center [932, 454] width 46 height 24
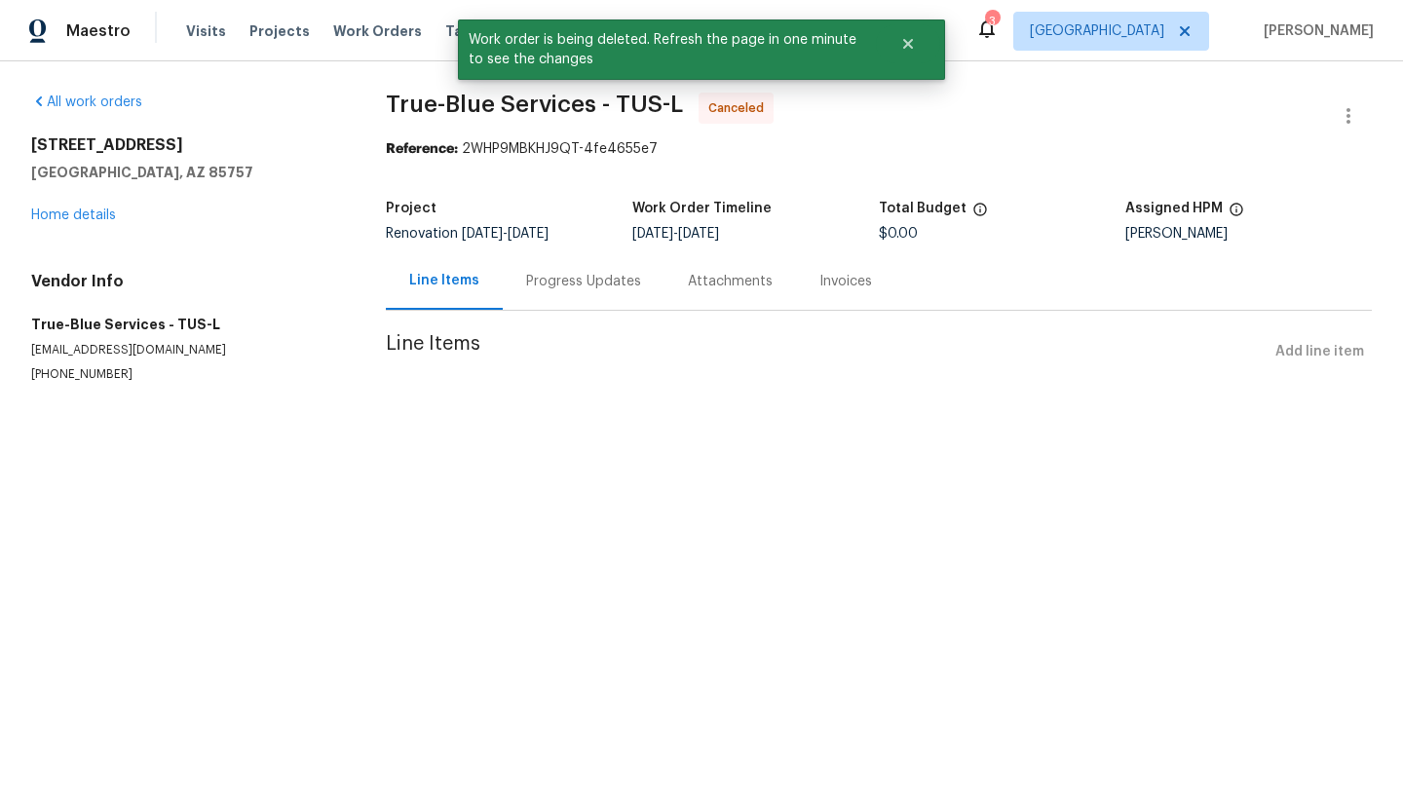
click at [64, 207] on div "7501 W Teton Rd Tucson, AZ 85757 Home details" at bounding box center [185, 180] width 308 height 90
click at [98, 209] on link "Home details" at bounding box center [73, 215] width 85 height 14
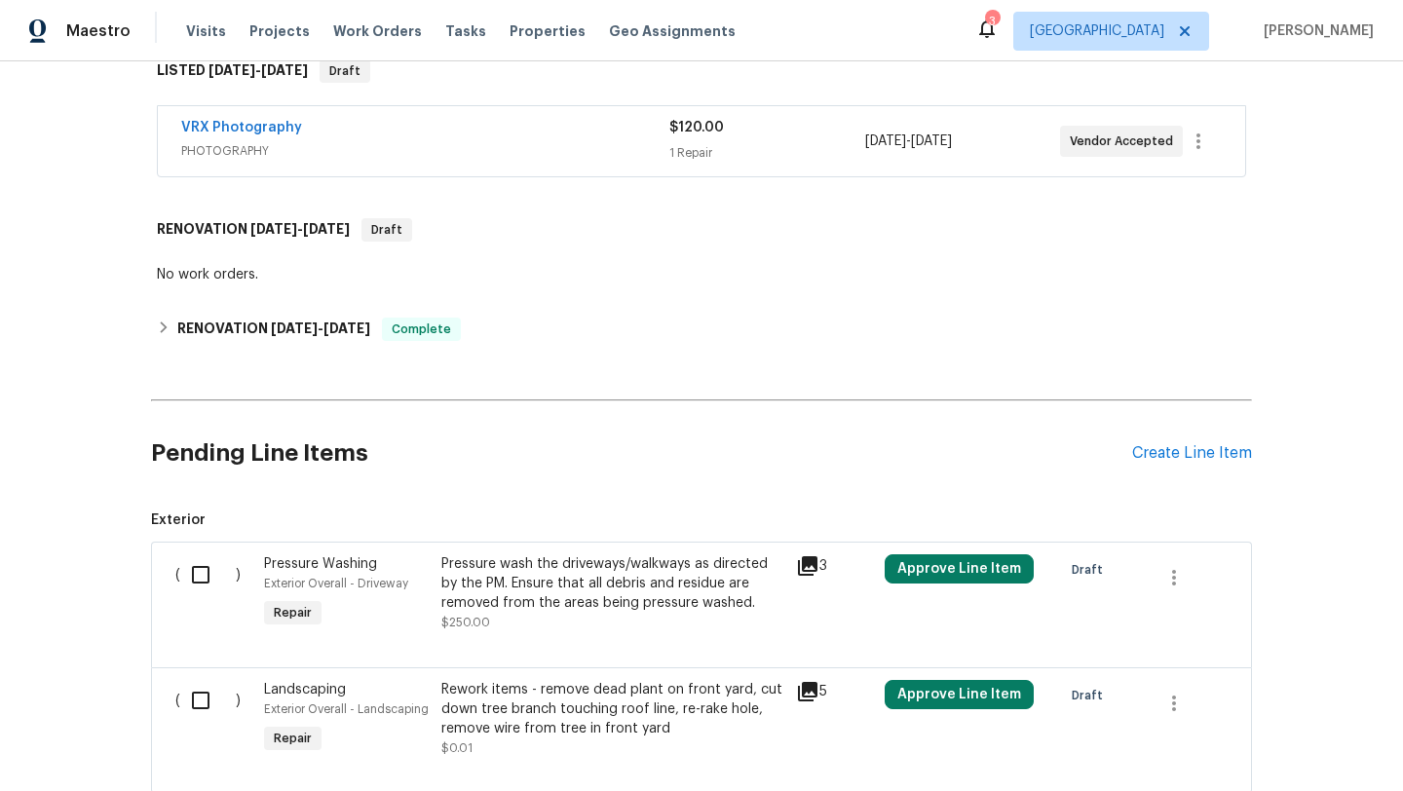
scroll to position [466, 0]
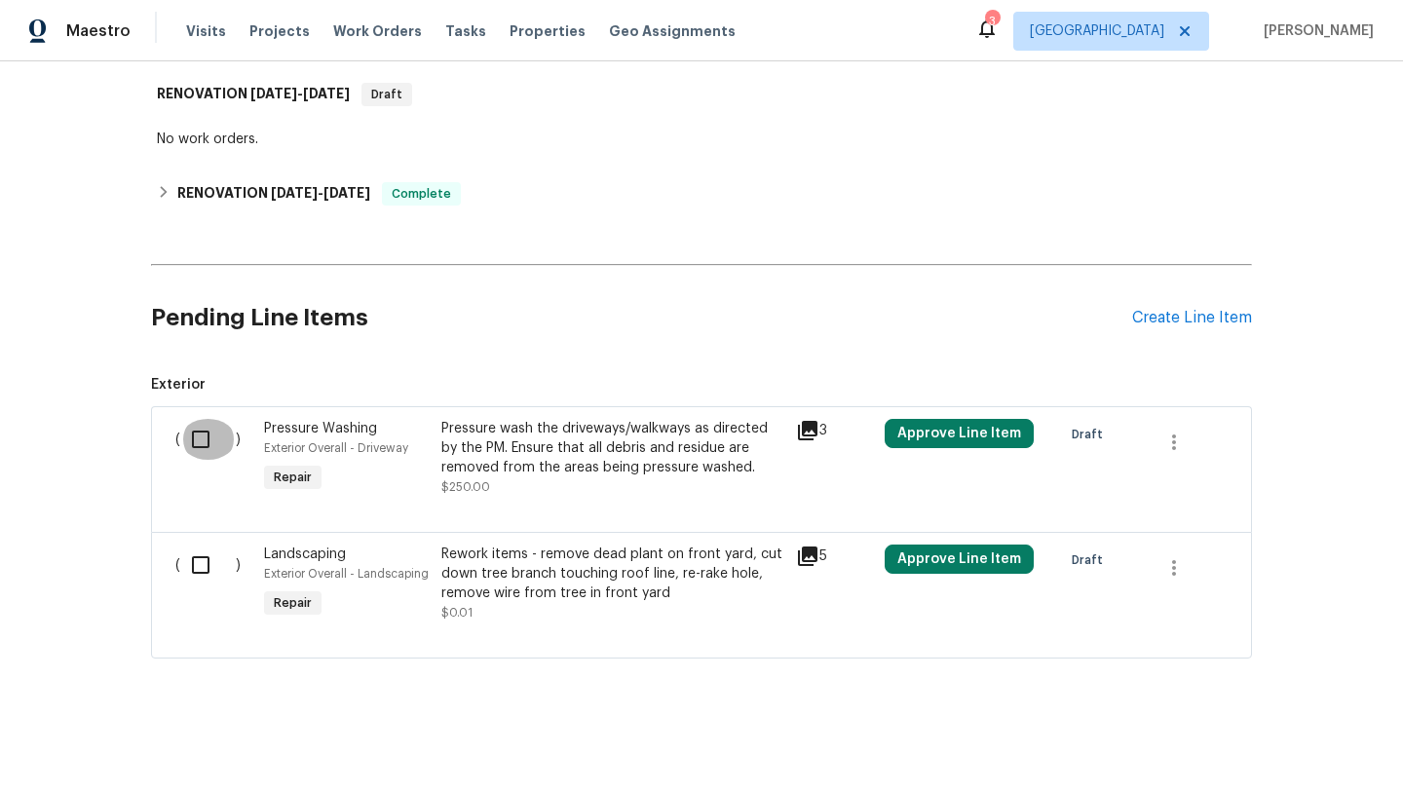
click at [202, 441] on input "checkbox" at bounding box center [208, 439] width 56 height 41
checkbox input "true"
click at [205, 566] on input "checkbox" at bounding box center [208, 565] width 56 height 41
checkbox input "true"
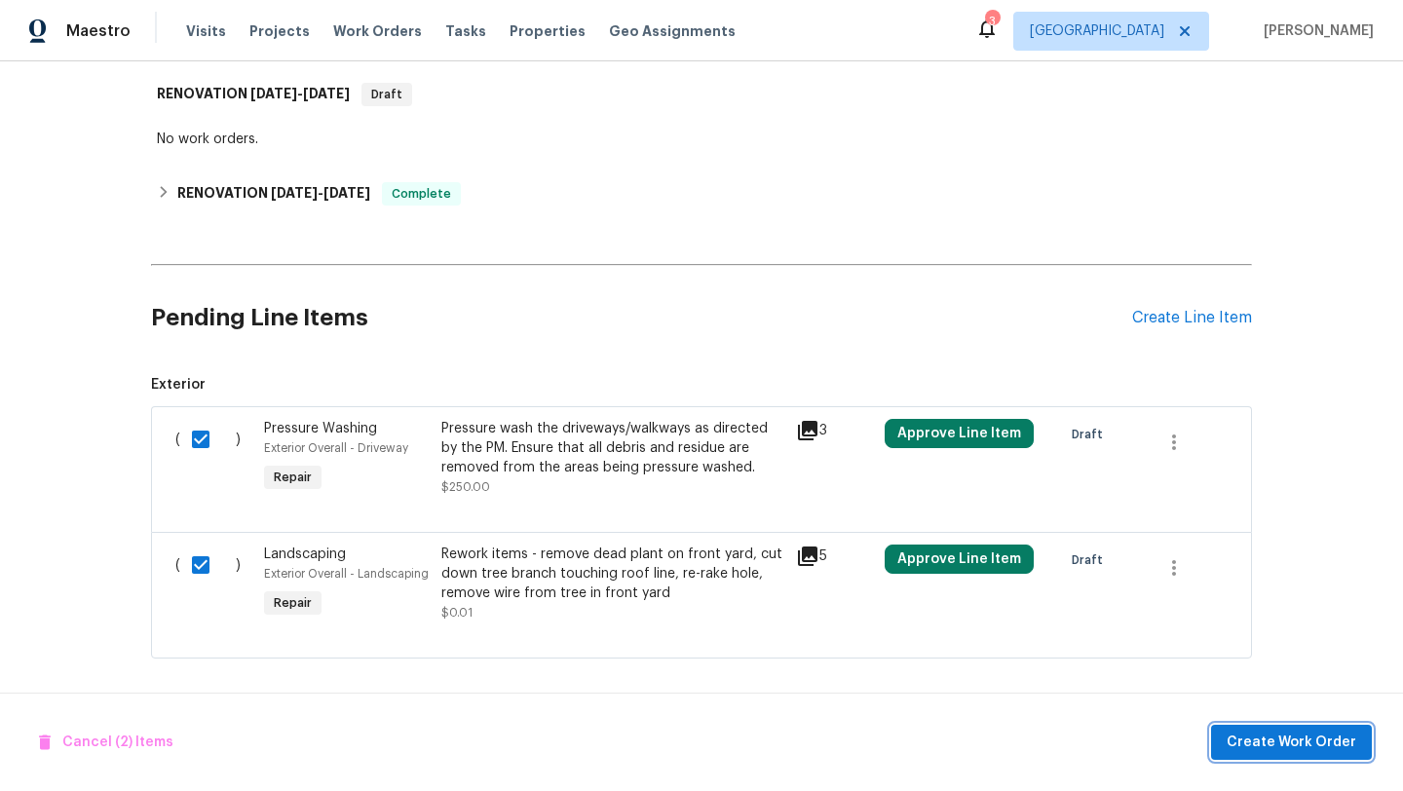
click at [1288, 735] on span "Create Work Order" at bounding box center [1291, 743] width 130 height 24
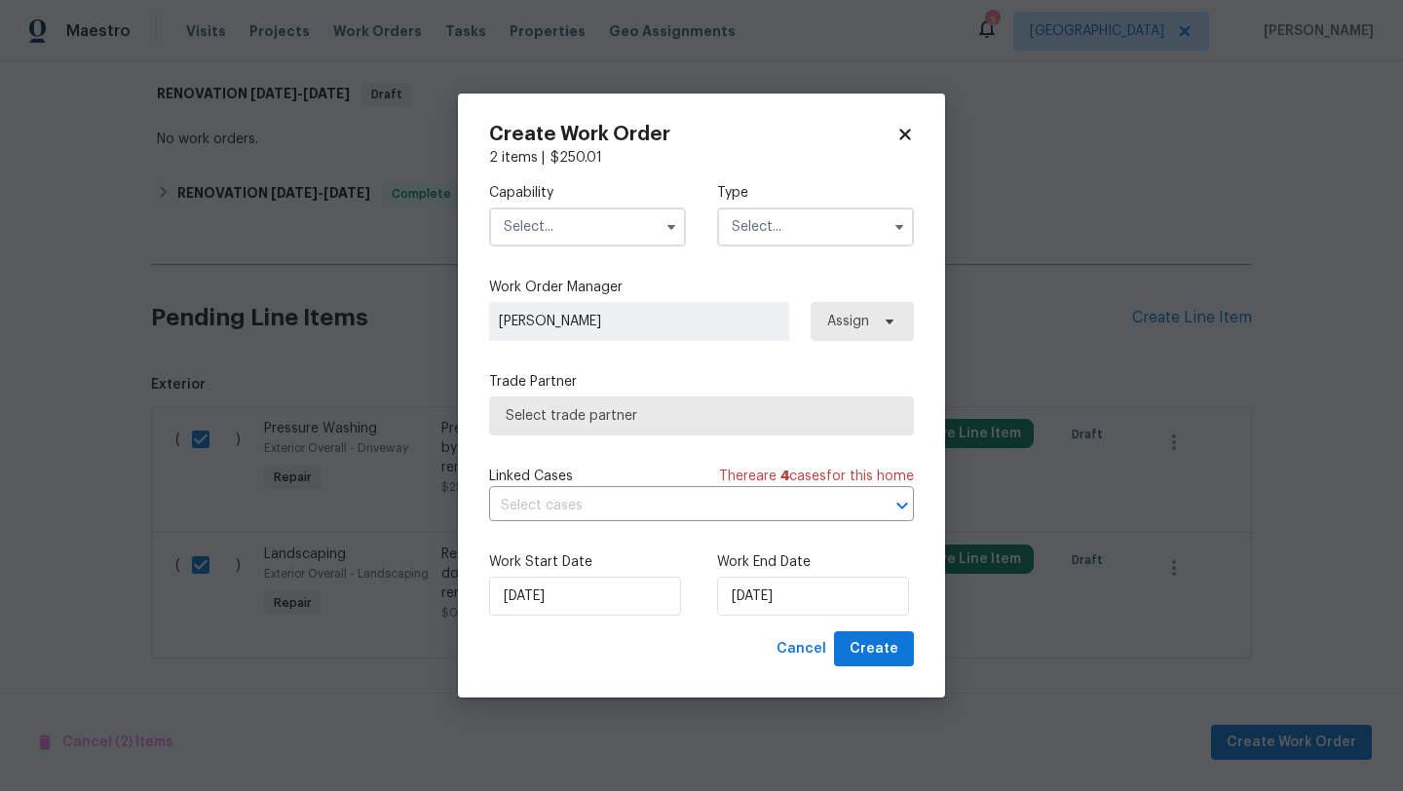
click at [799, 233] on input "text" at bounding box center [815, 226] width 197 height 39
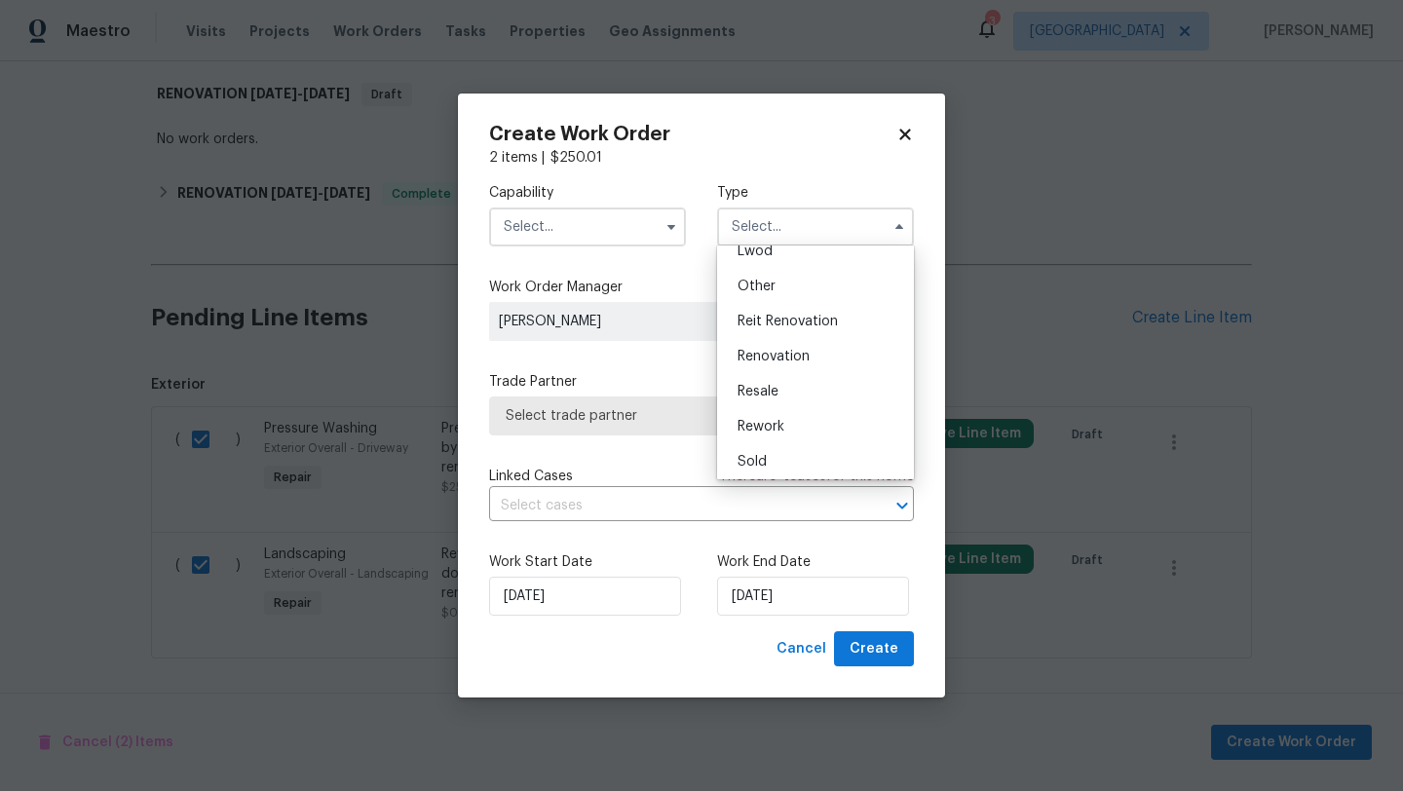
scroll to position [232, 0]
click at [764, 422] on span "Rework" at bounding box center [760, 422] width 47 height 14
type input "Rework"
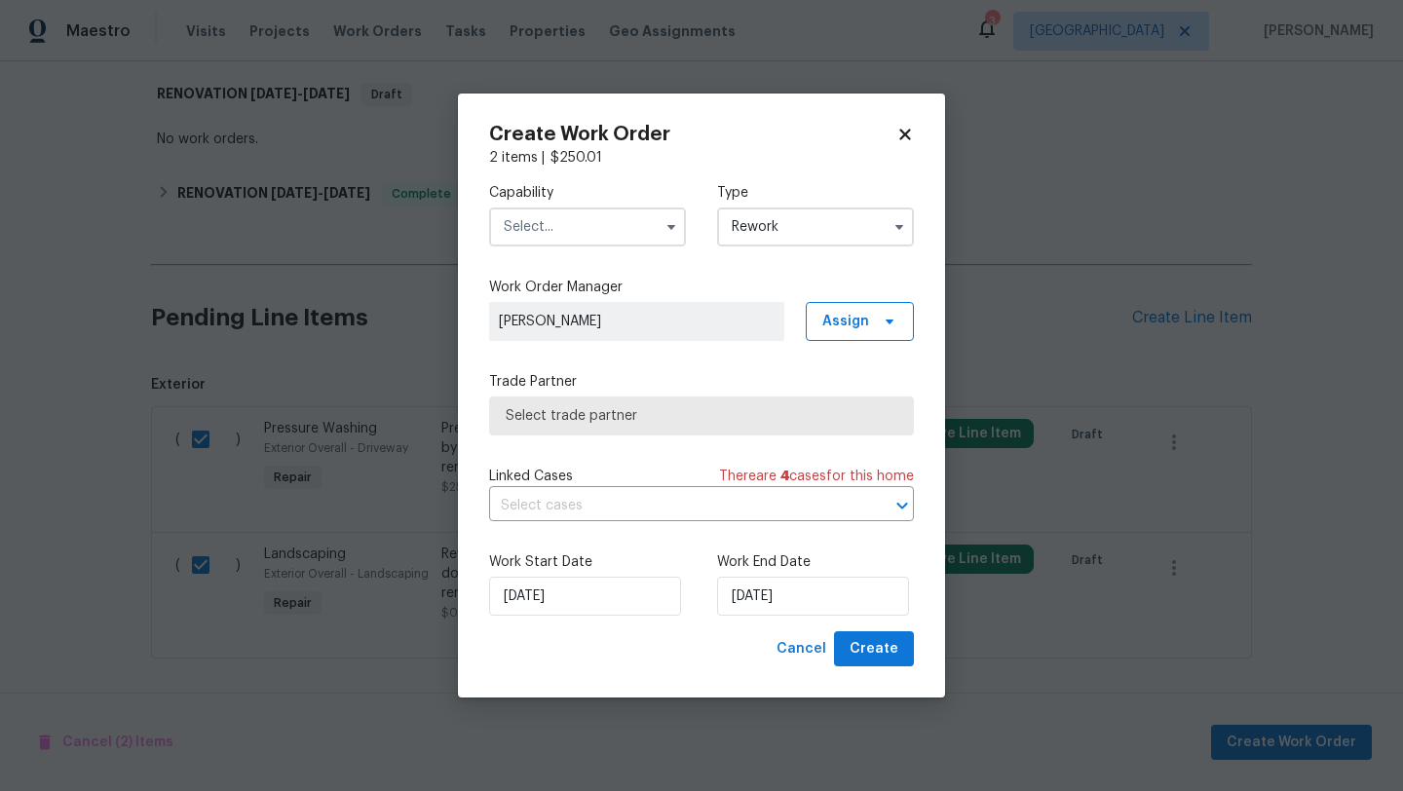
click at [613, 233] on input "text" at bounding box center [587, 226] width 197 height 39
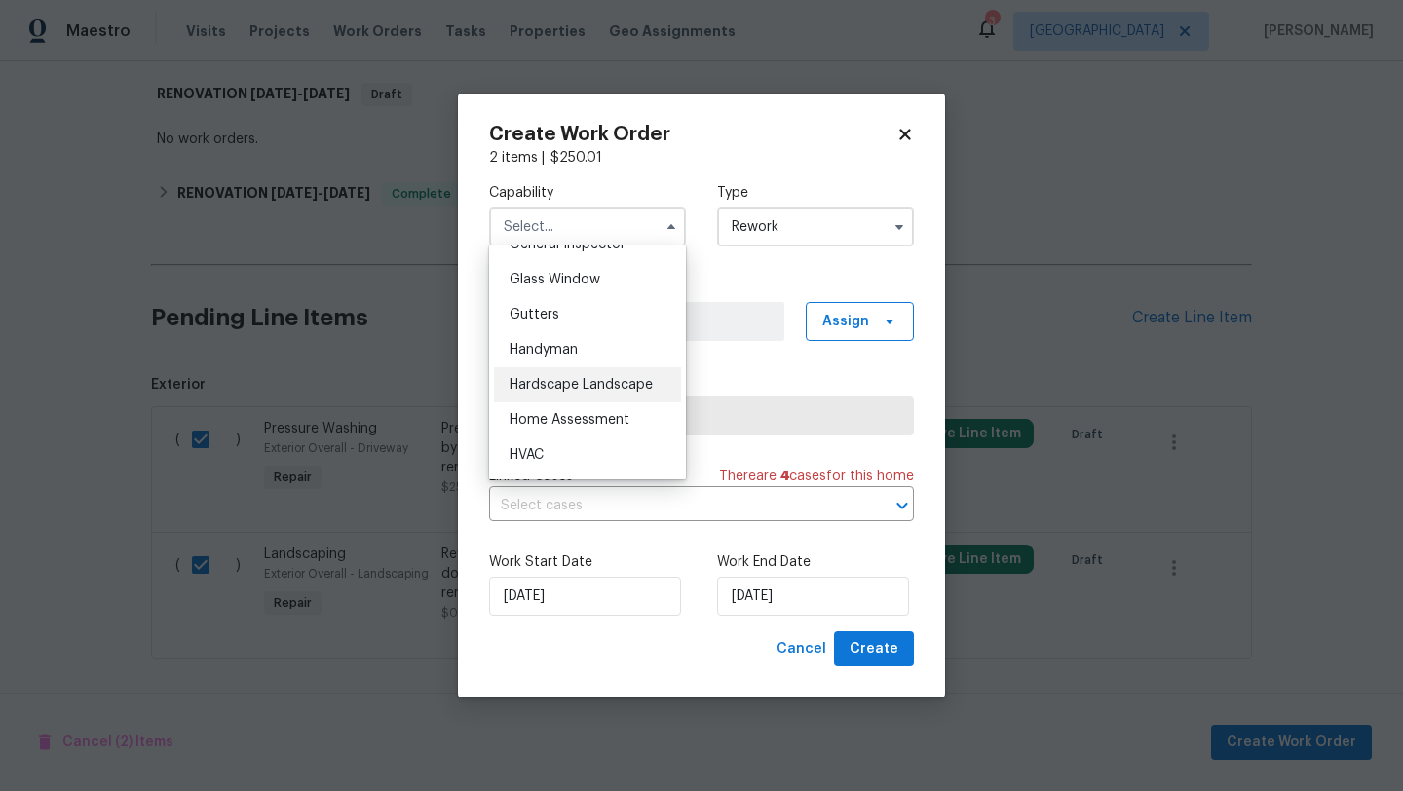
scroll to position [992, 0]
click at [554, 383] on span "Hardscape Landscape" at bounding box center [580, 383] width 143 height 14
type input "Hardscape Landscape"
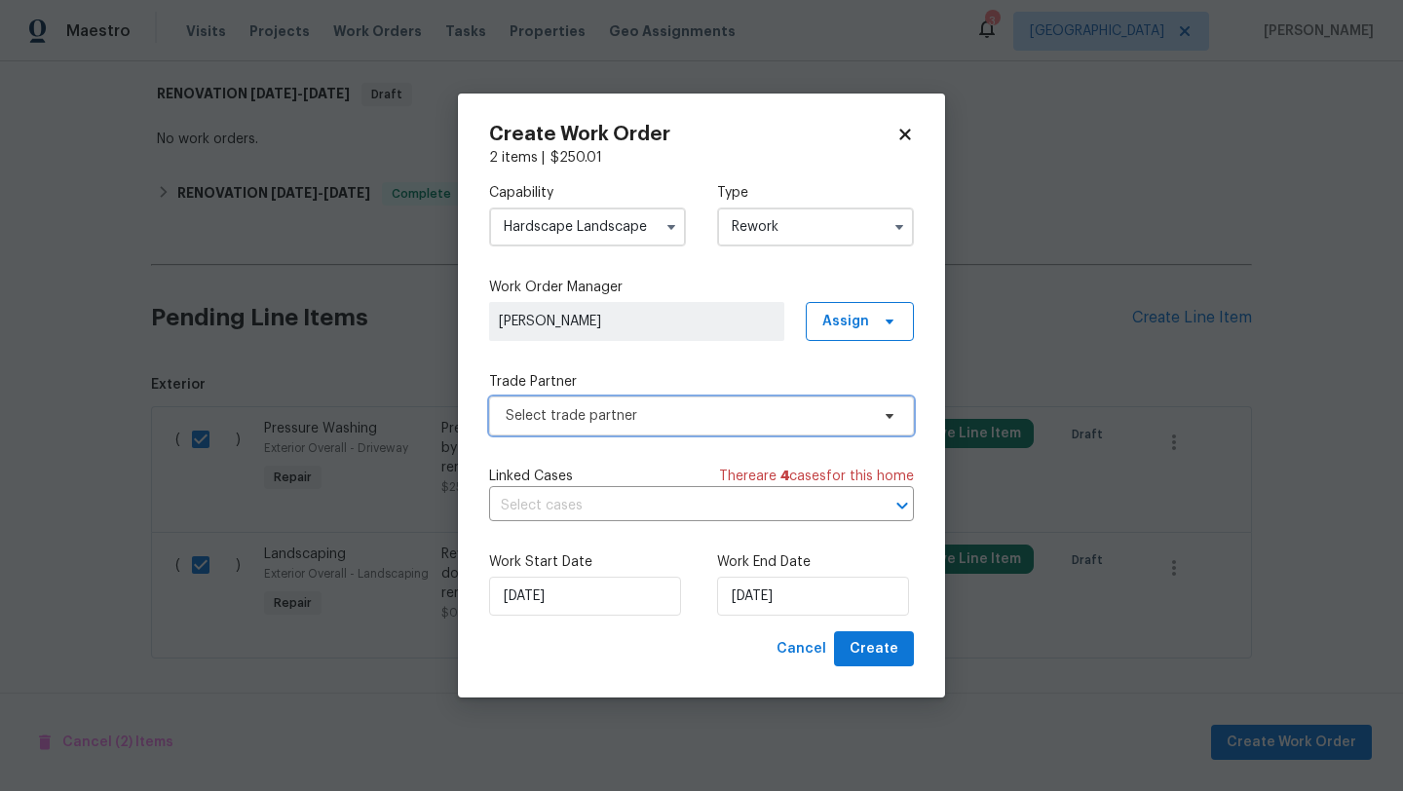
click at [715, 408] on span "Select trade partner" at bounding box center [687, 415] width 363 height 19
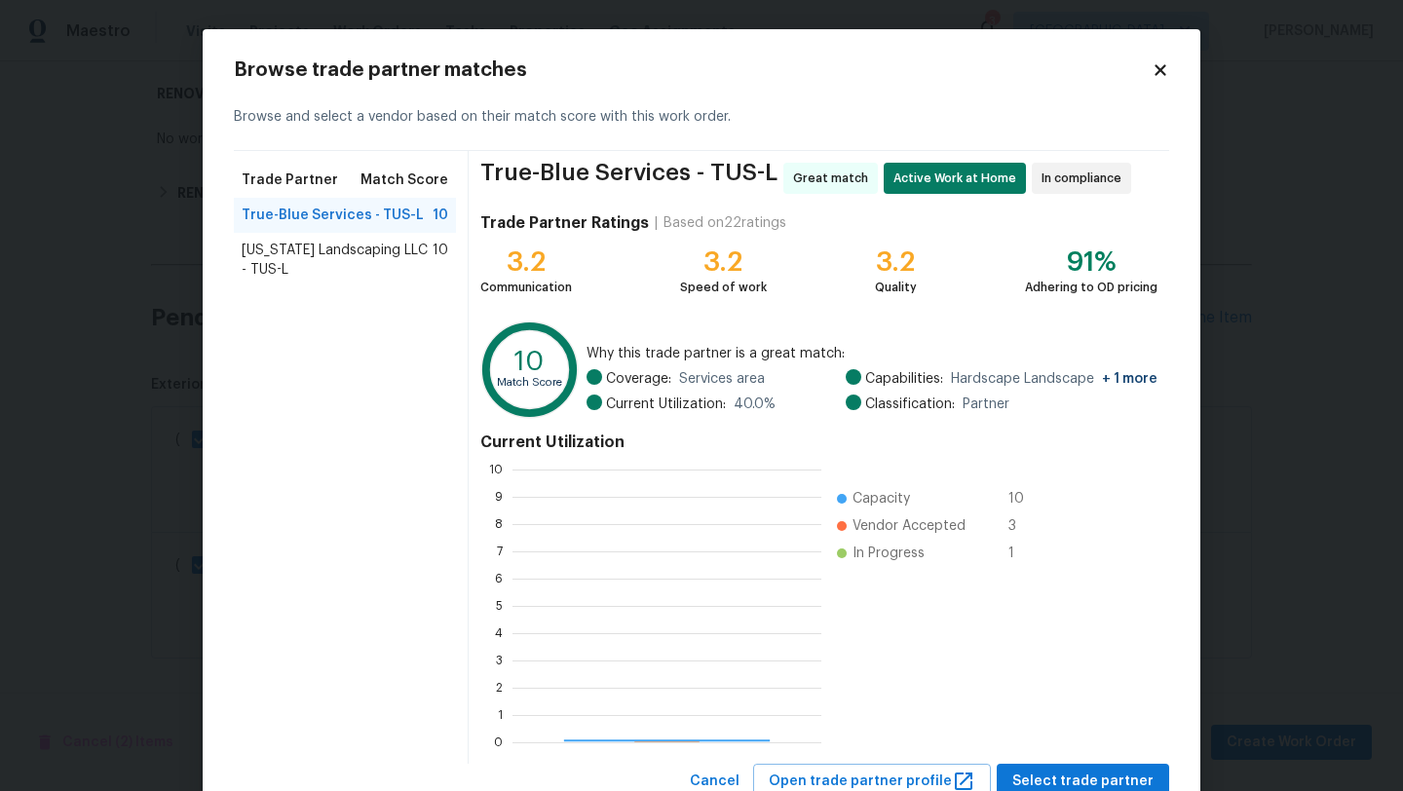
scroll to position [273, 309]
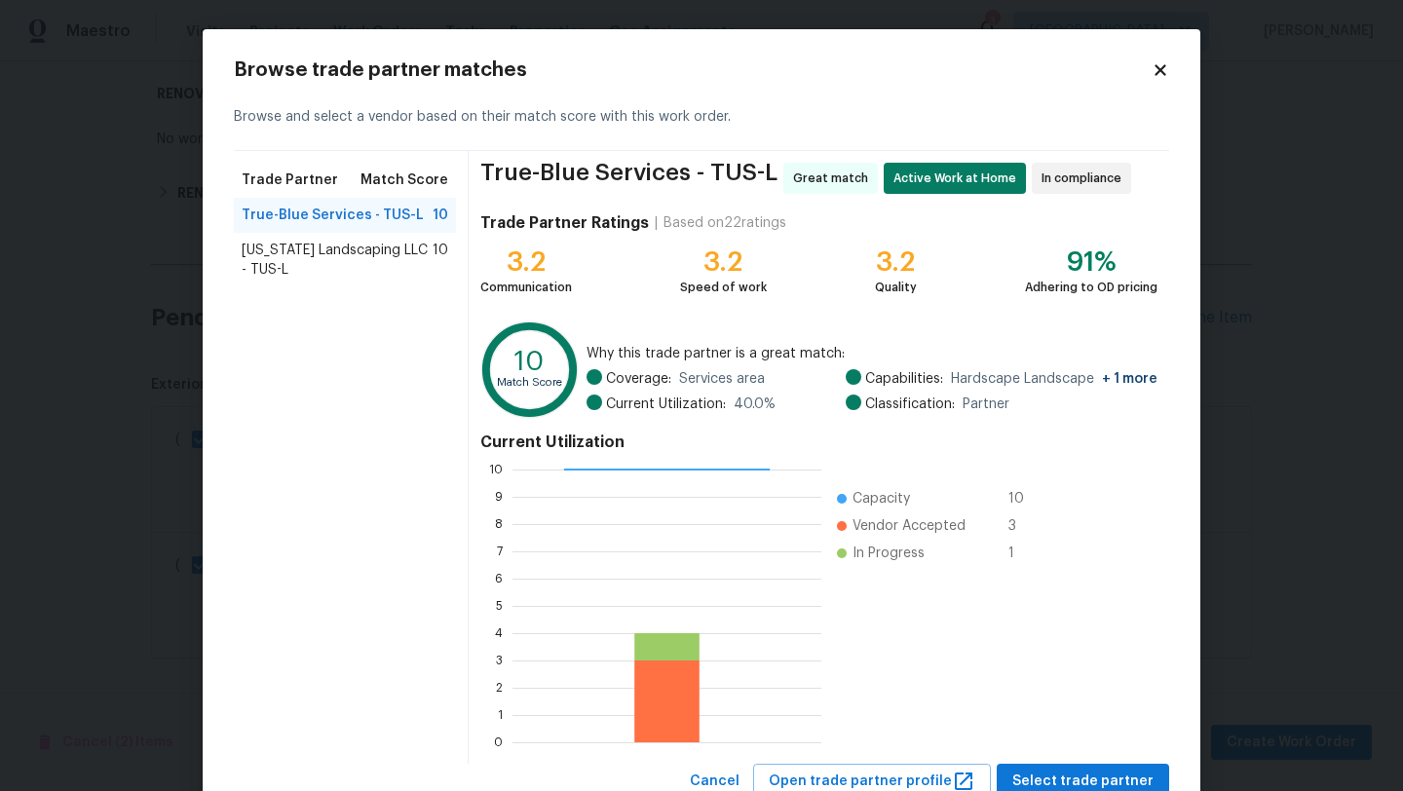
click at [365, 219] on span "True-Blue Services - TUS-L" at bounding box center [333, 215] width 182 height 19
click at [1073, 783] on span "Select trade partner" at bounding box center [1082, 782] width 141 height 24
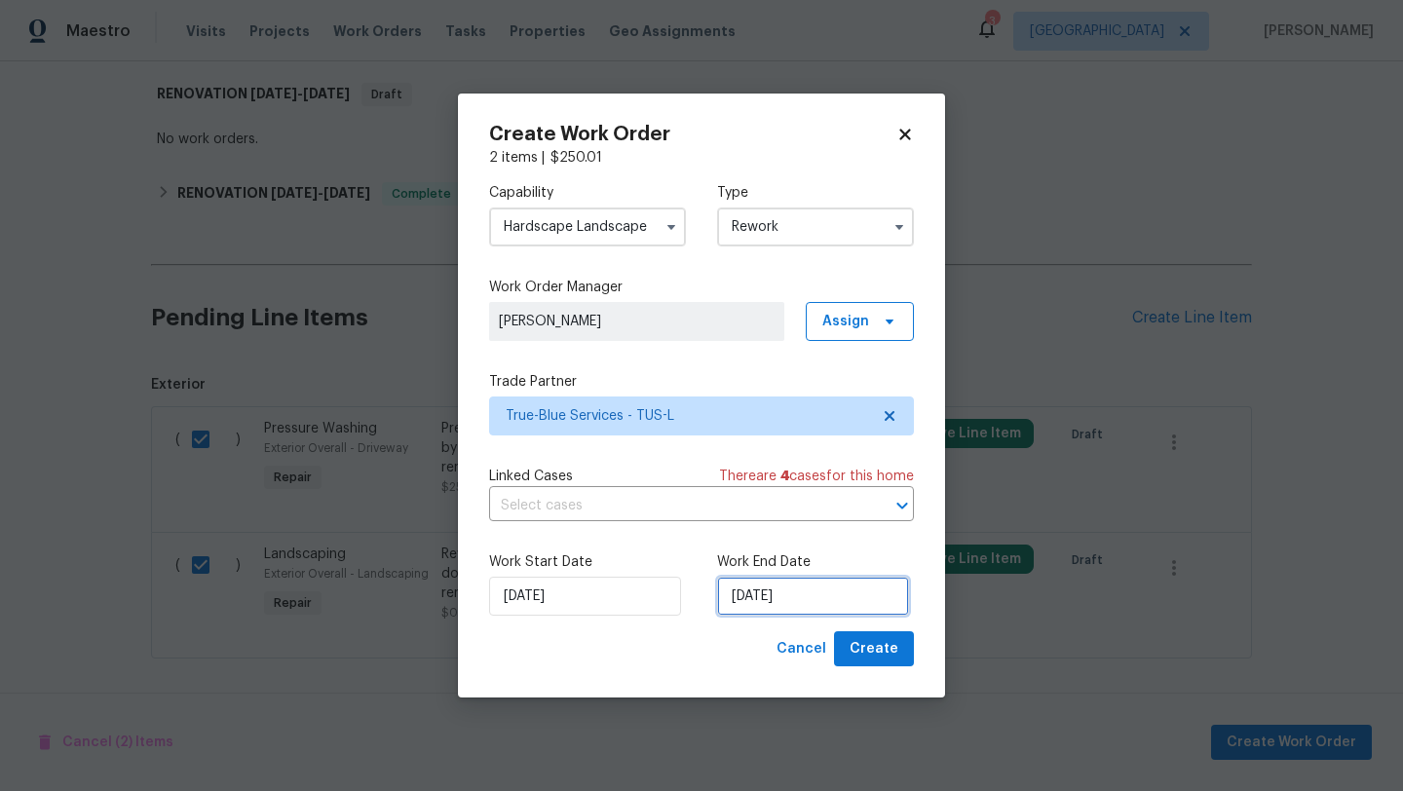
click at [790, 600] on input "[DATE]" at bounding box center [813, 596] width 192 height 39
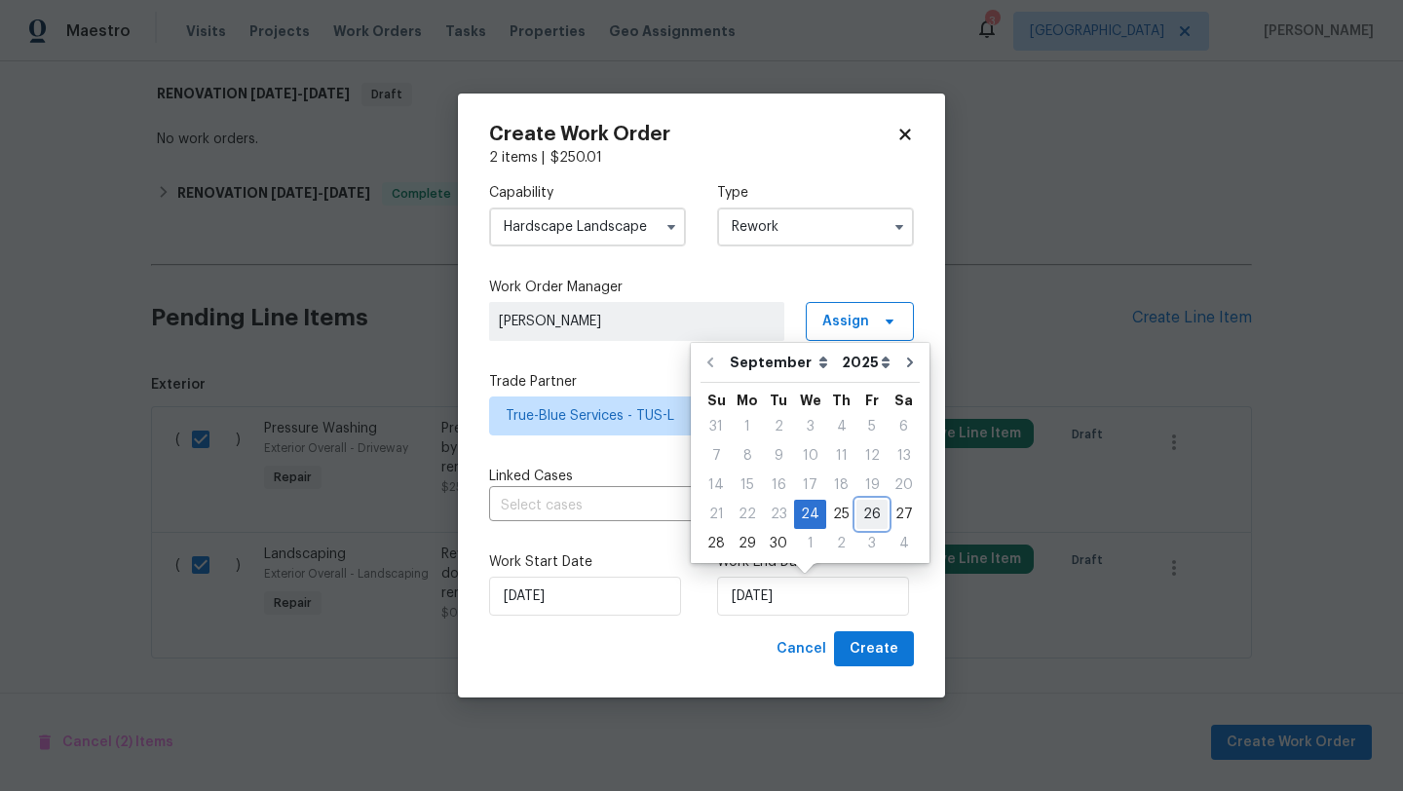
click at [863, 516] on div "26" at bounding box center [871, 514] width 31 height 27
type input "9/26/2025"
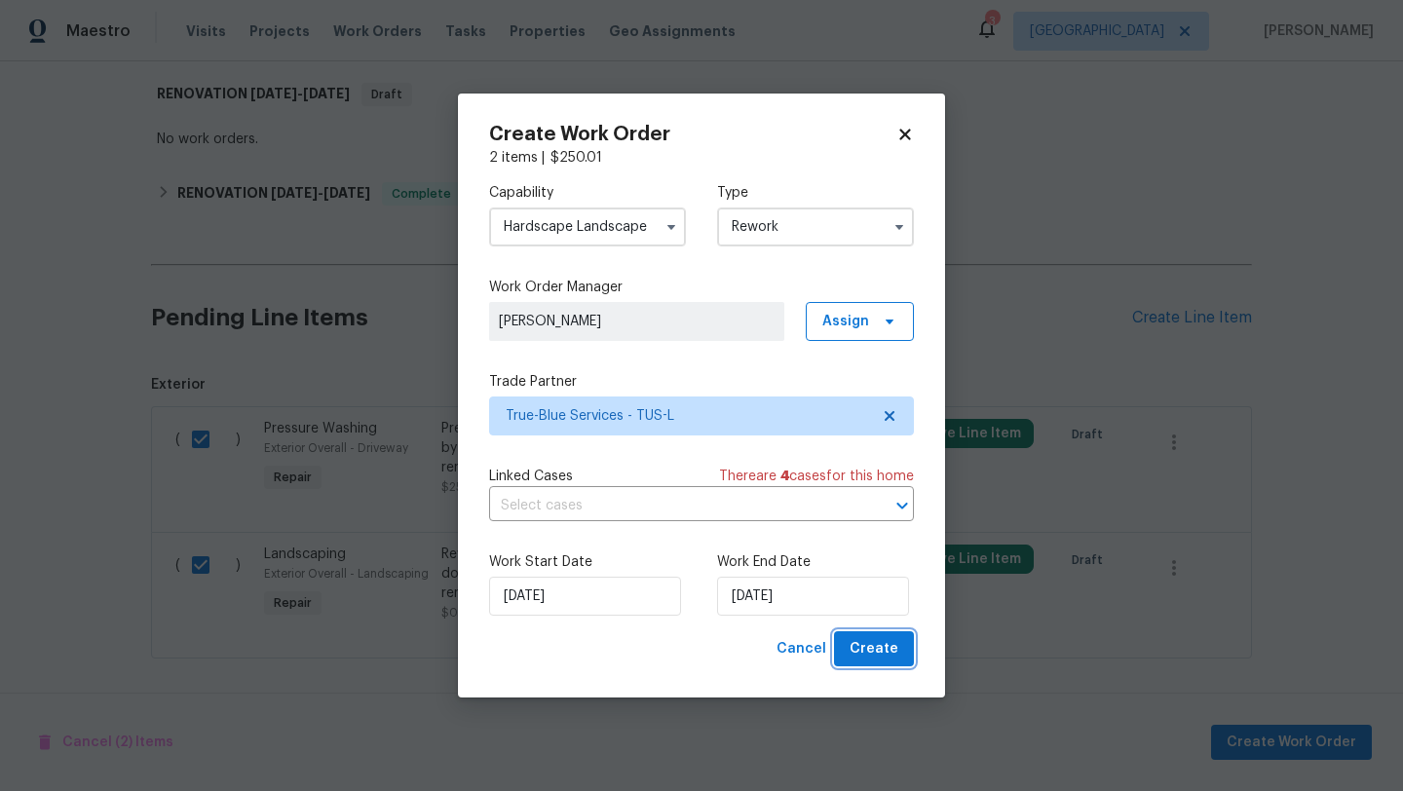
click at [884, 650] on span "Create" at bounding box center [873, 649] width 49 height 24
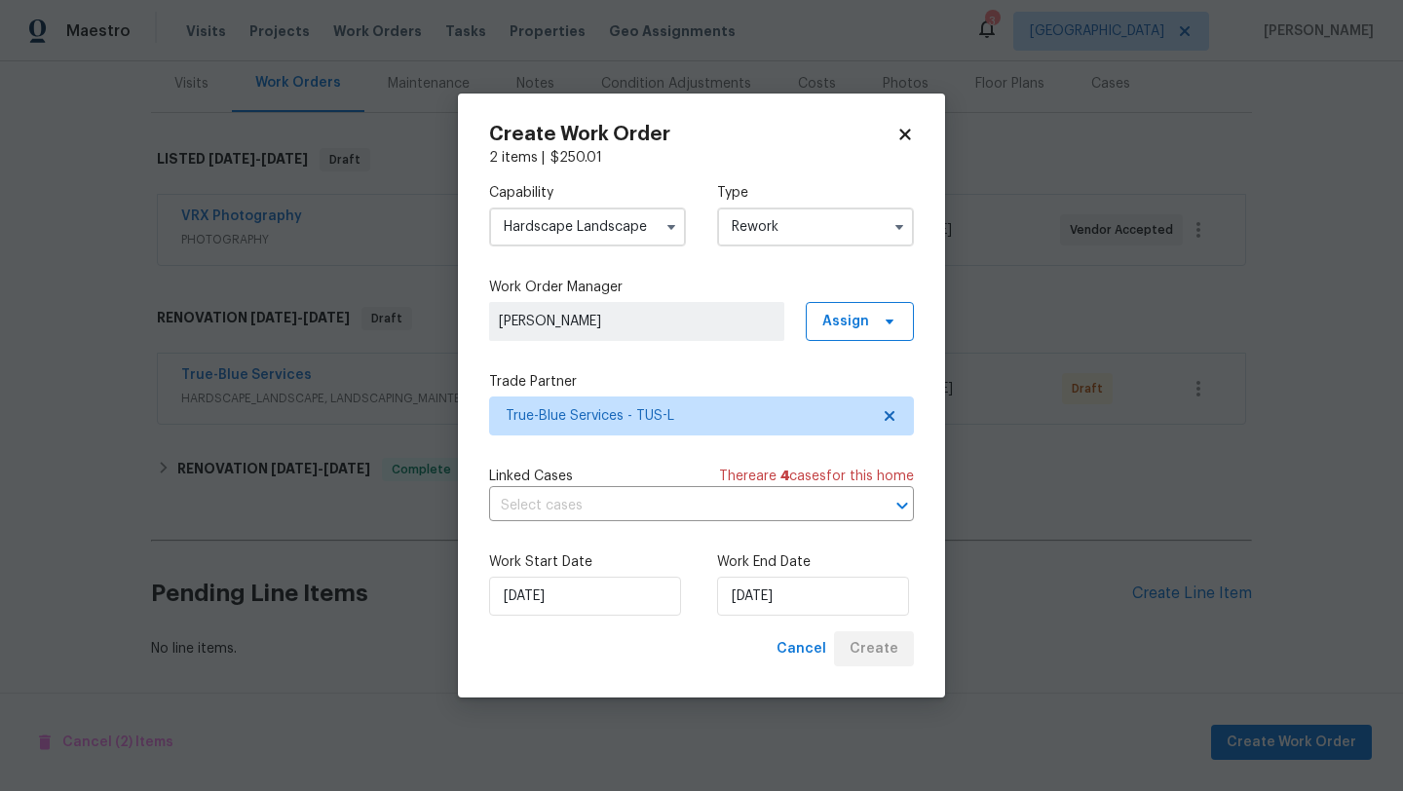
scroll to position [241, 0]
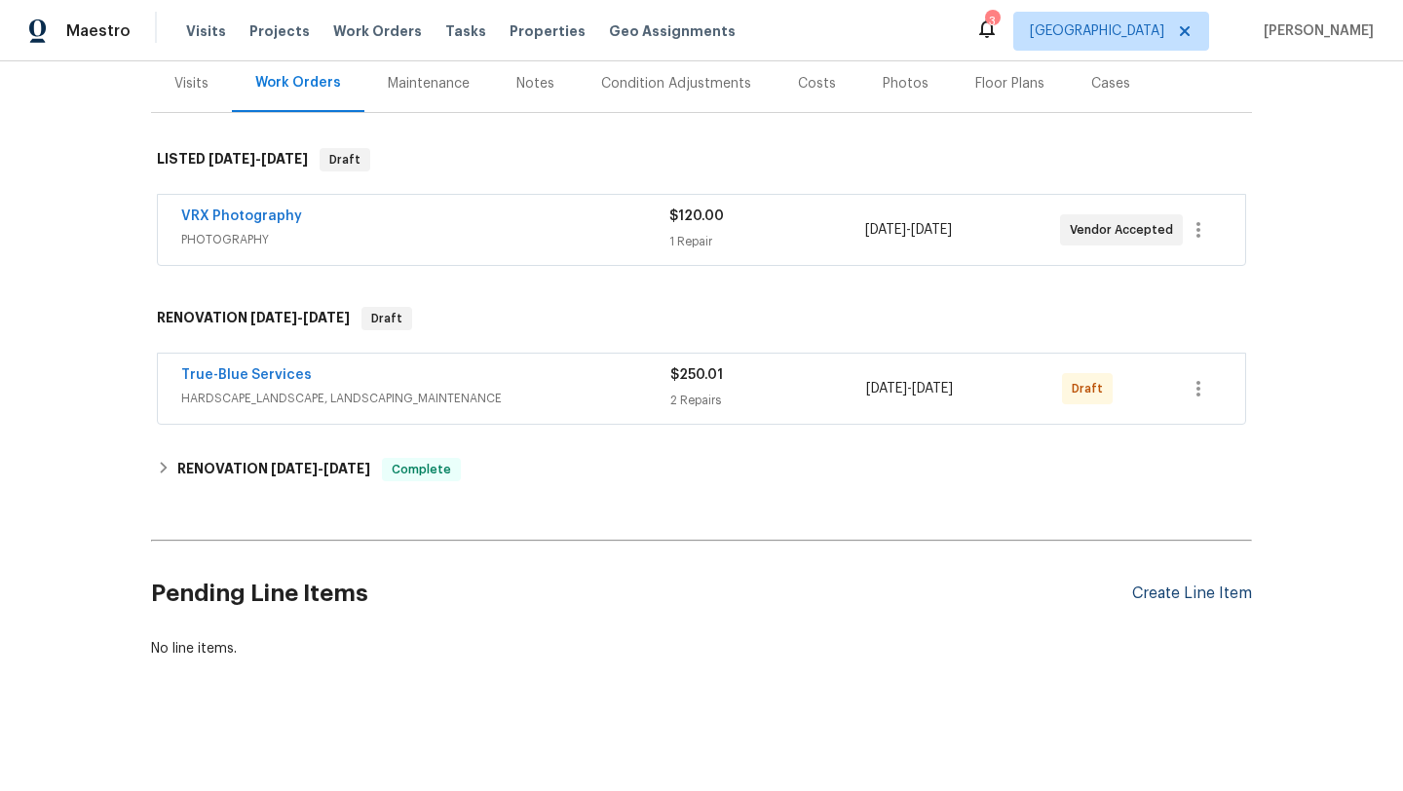
click at [1185, 598] on div "Create Line Item" at bounding box center [1192, 593] width 120 height 19
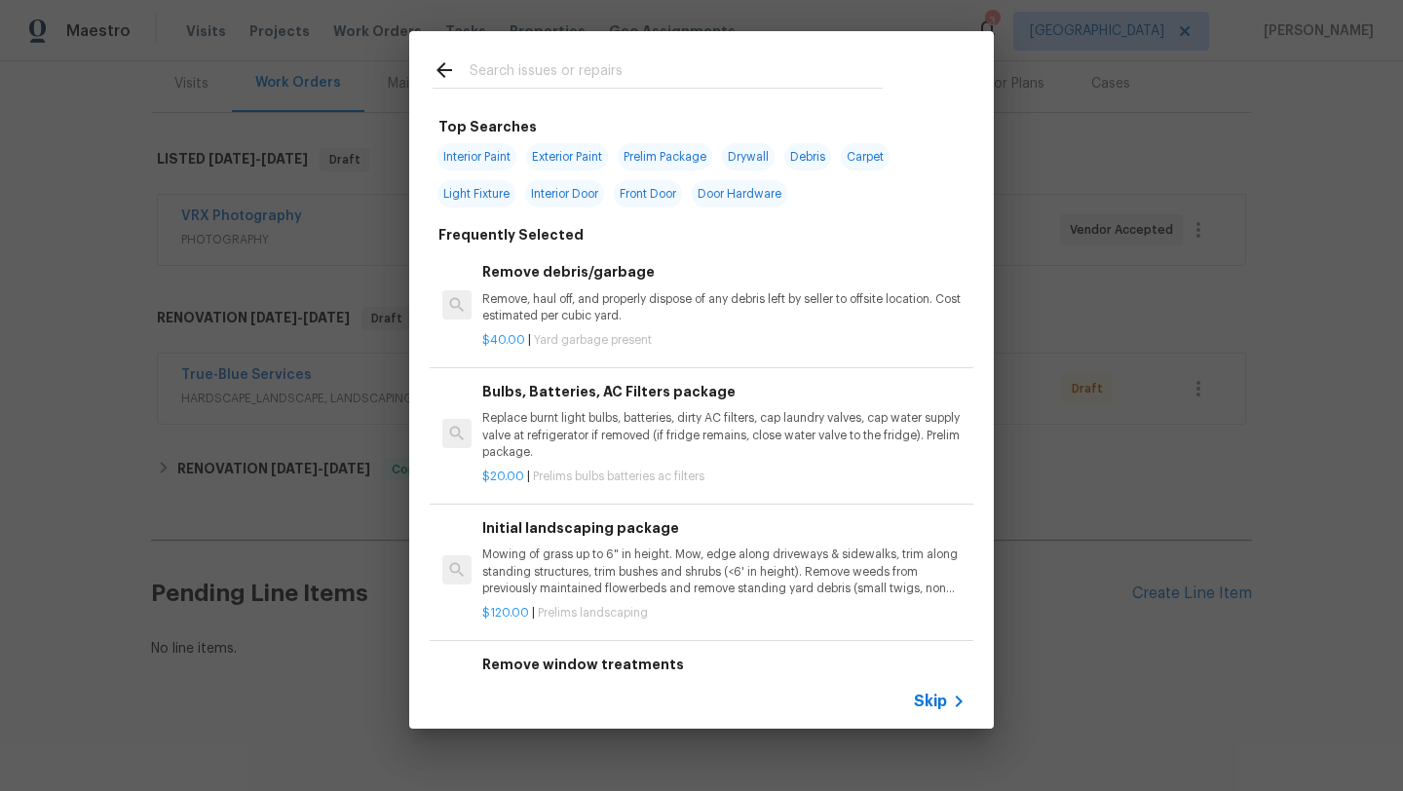
click at [936, 701] on span "Skip" at bounding box center [930, 701] width 33 height 19
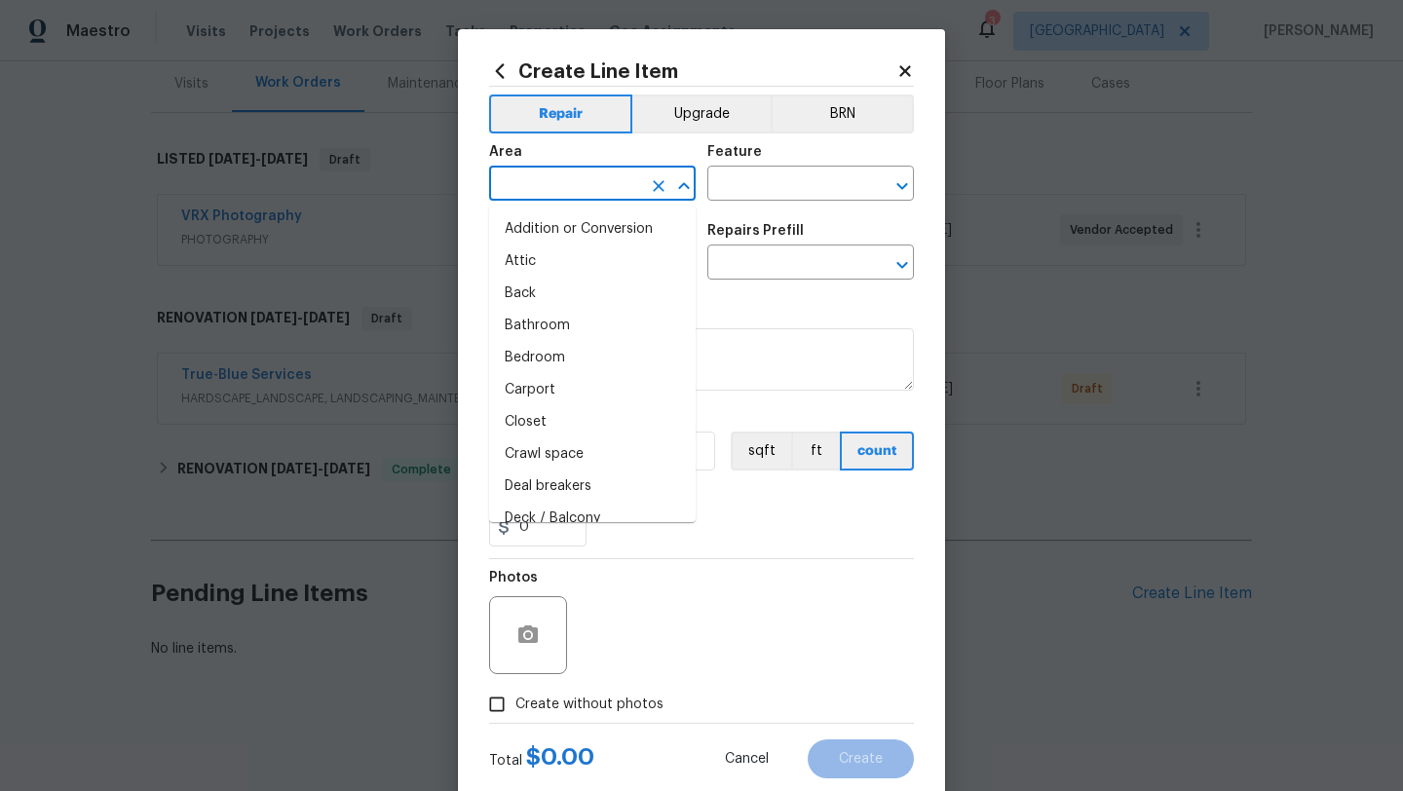
click at [592, 185] on input "text" at bounding box center [565, 185] width 152 height 30
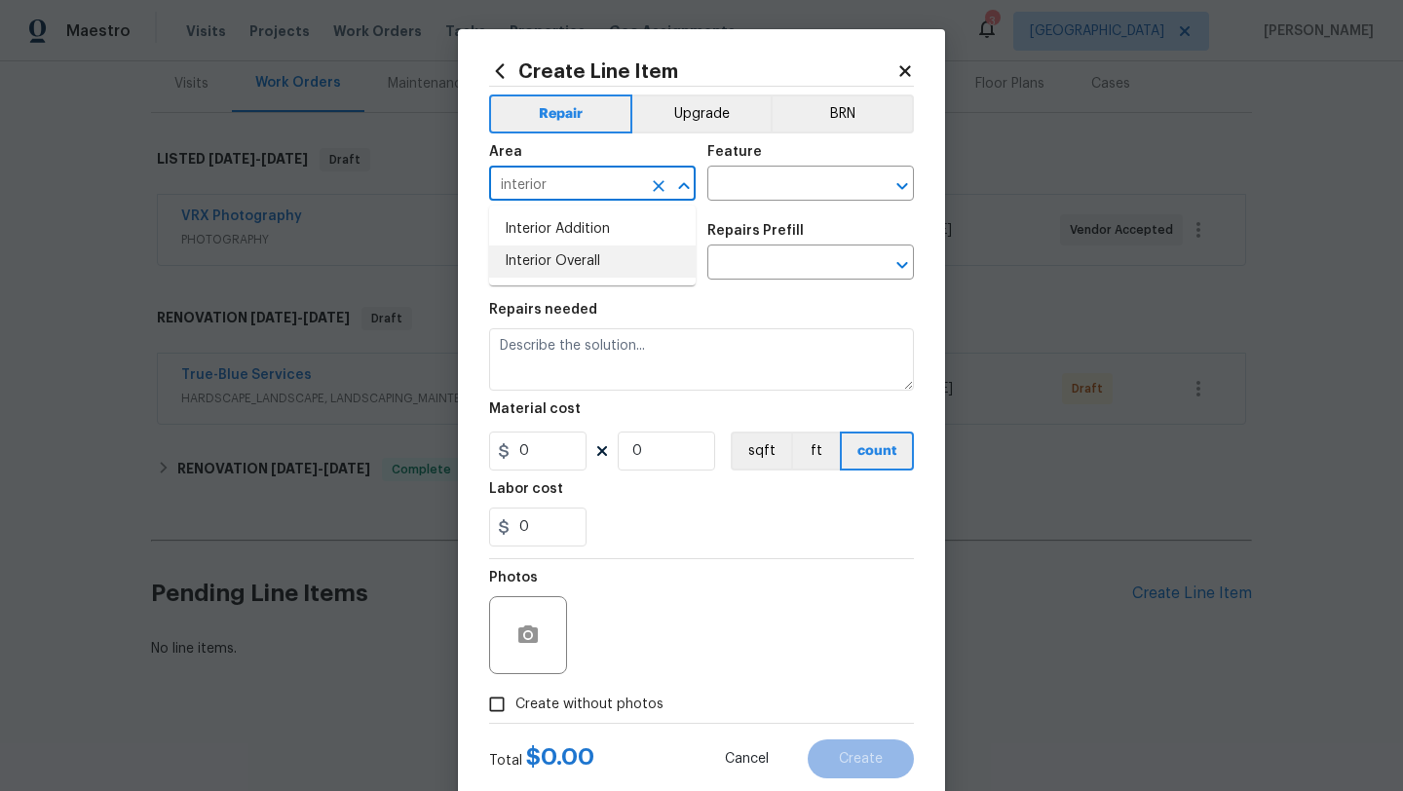
click at [579, 253] on li "Interior Overall" at bounding box center [592, 261] width 207 height 32
type input "Interior Overall"
click at [753, 176] on input "text" at bounding box center [783, 185] width 152 height 30
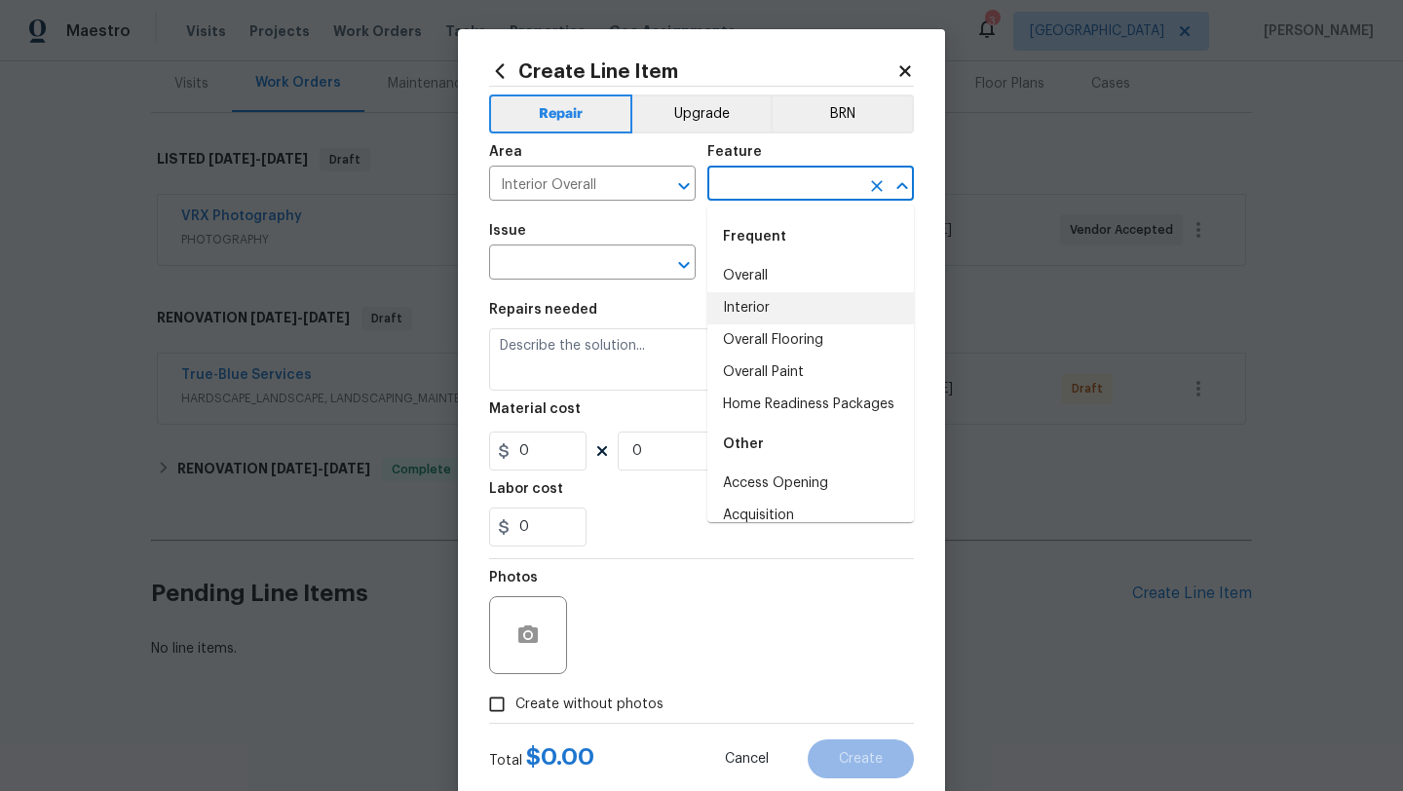
click at [779, 309] on li "Interior" at bounding box center [810, 308] width 207 height 32
type input "Interior"
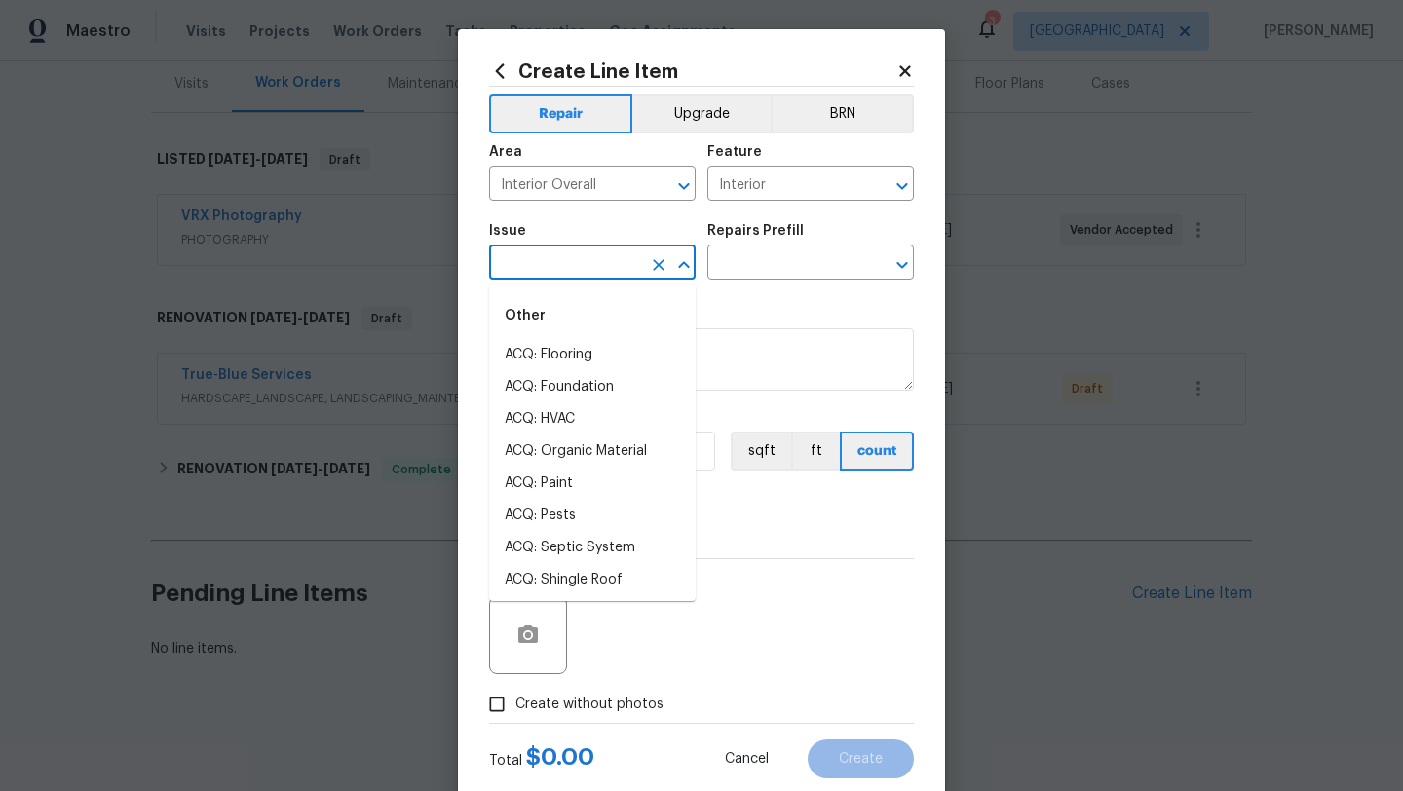
click at [608, 273] on input "text" at bounding box center [565, 264] width 152 height 30
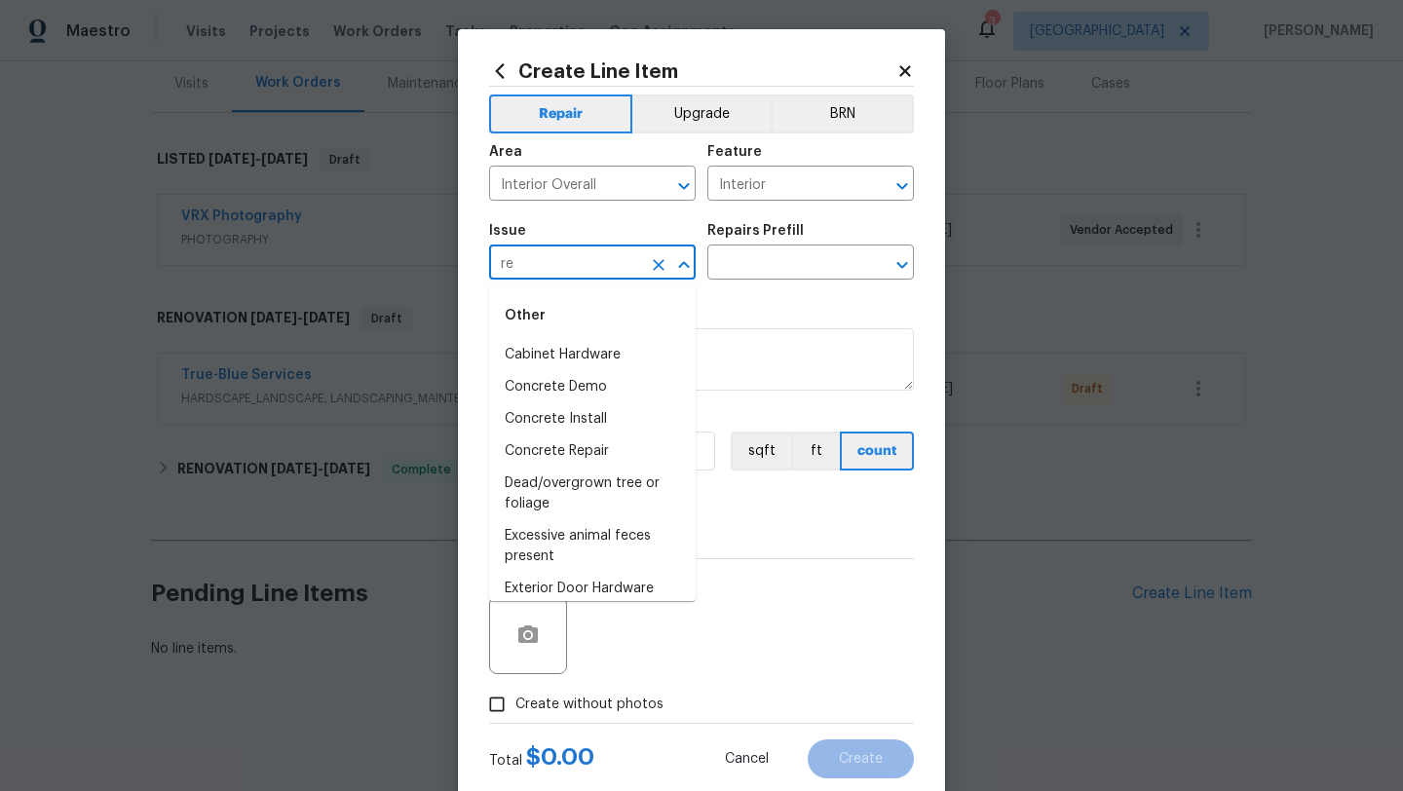
type input "r"
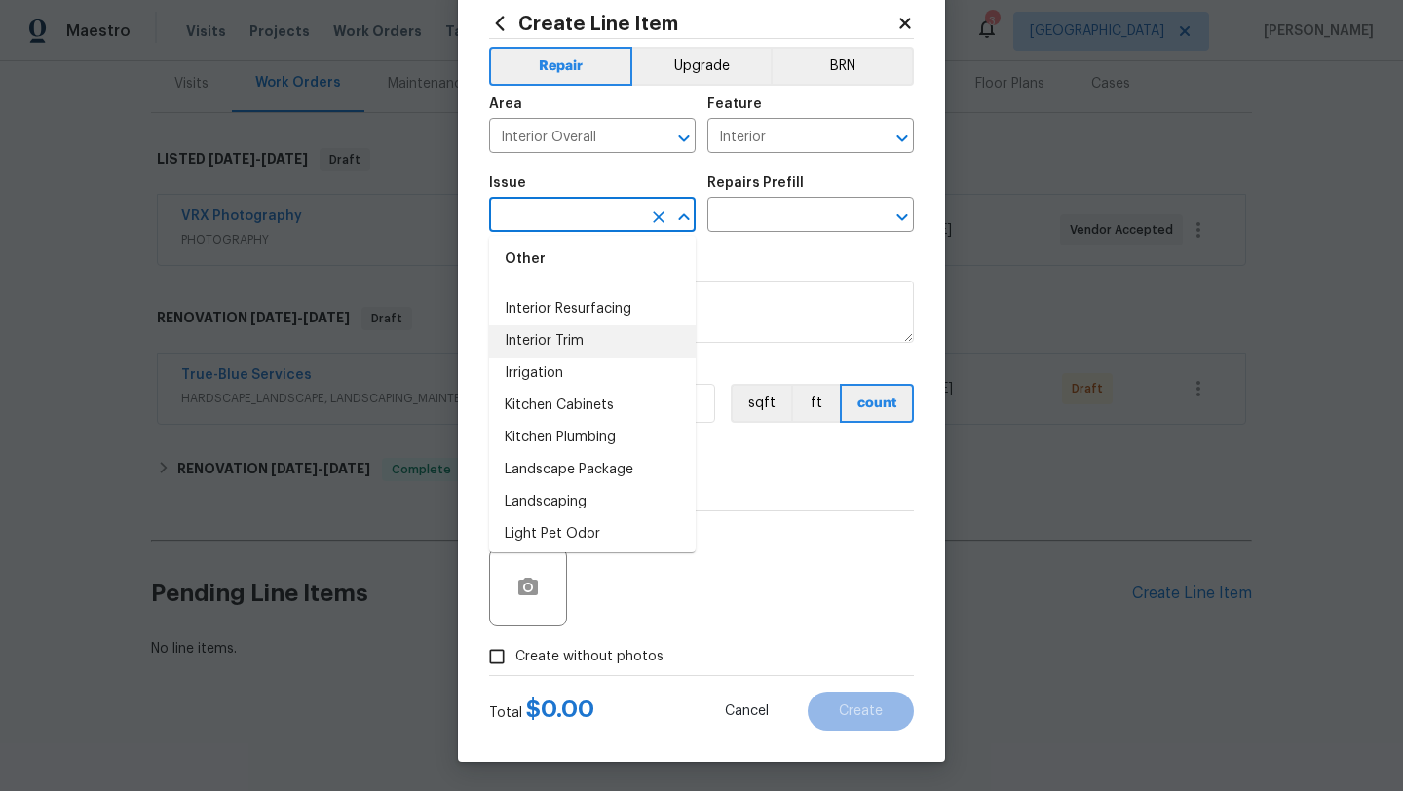
scroll to position [1980, 0]
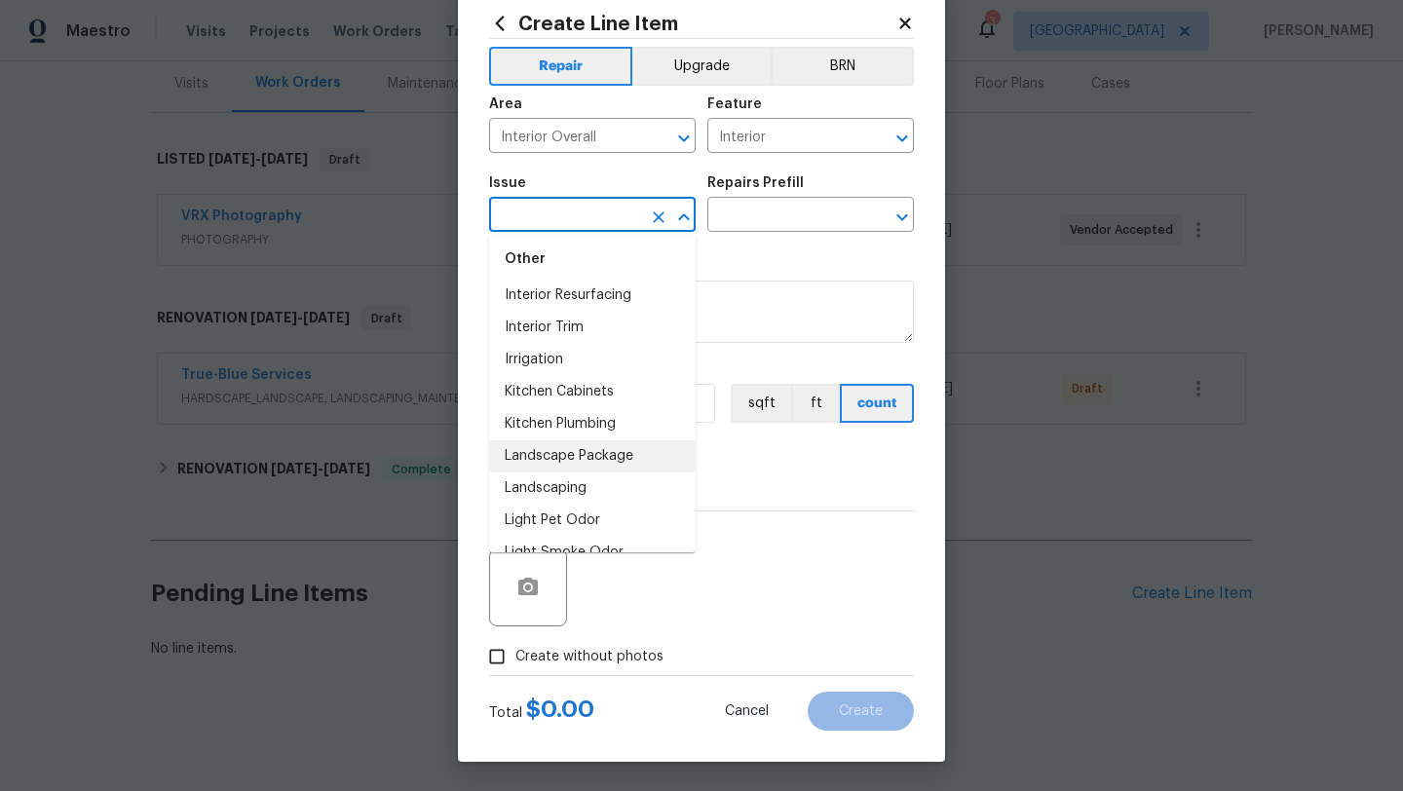
click at [837, 488] on div "0" at bounding box center [701, 479] width 425 height 39
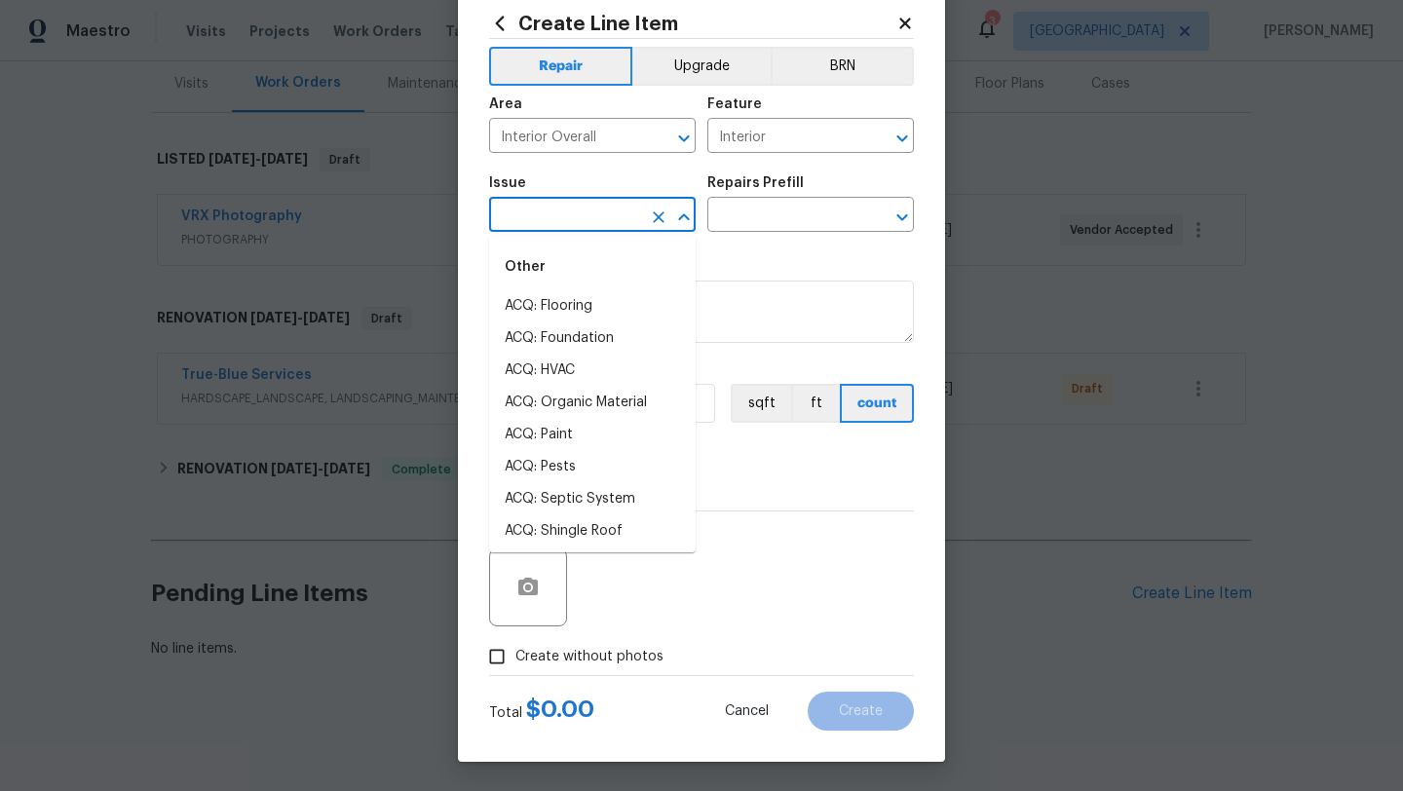
click at [573, 213] on input "text" at bounding box center [565, 217] width 152 height 30
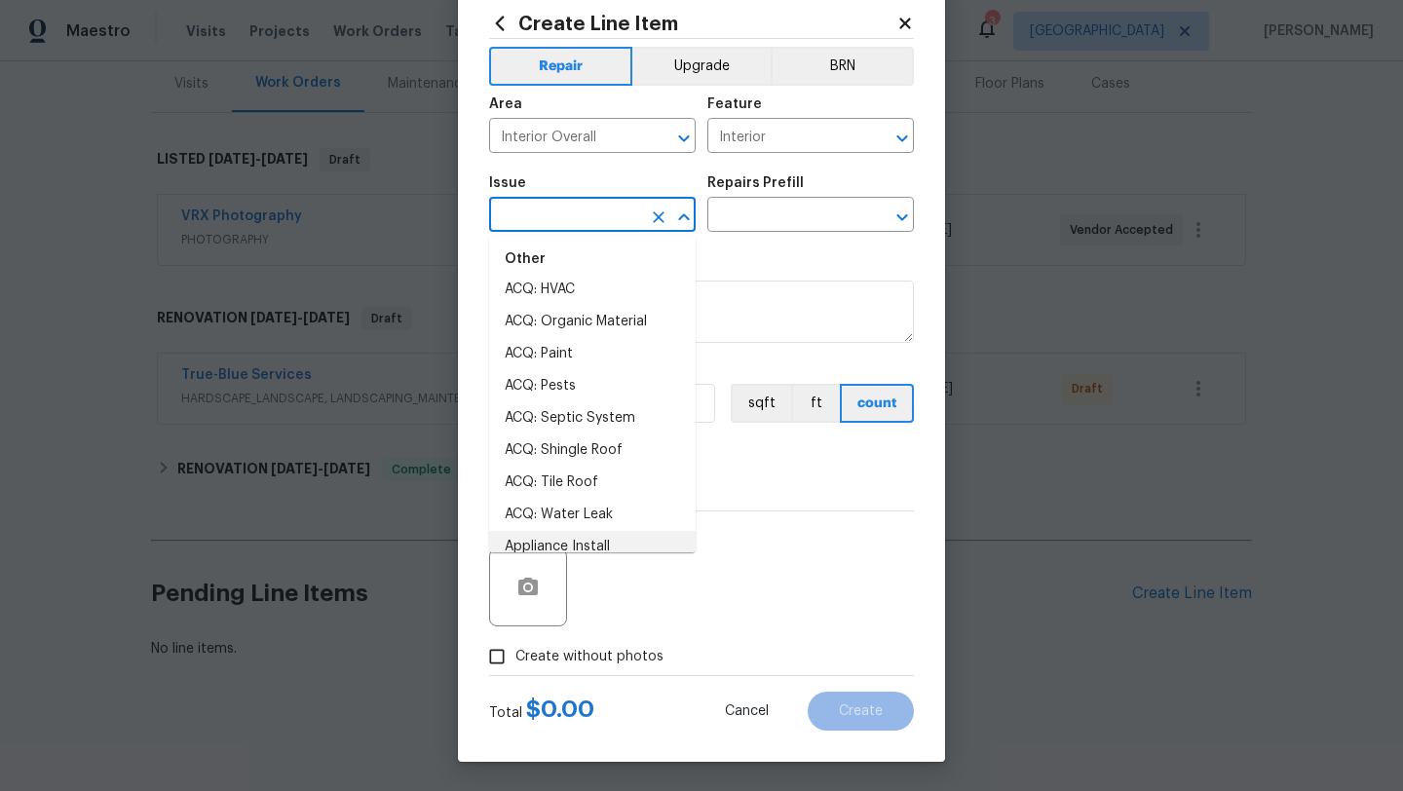
scroll to position [0, 0]
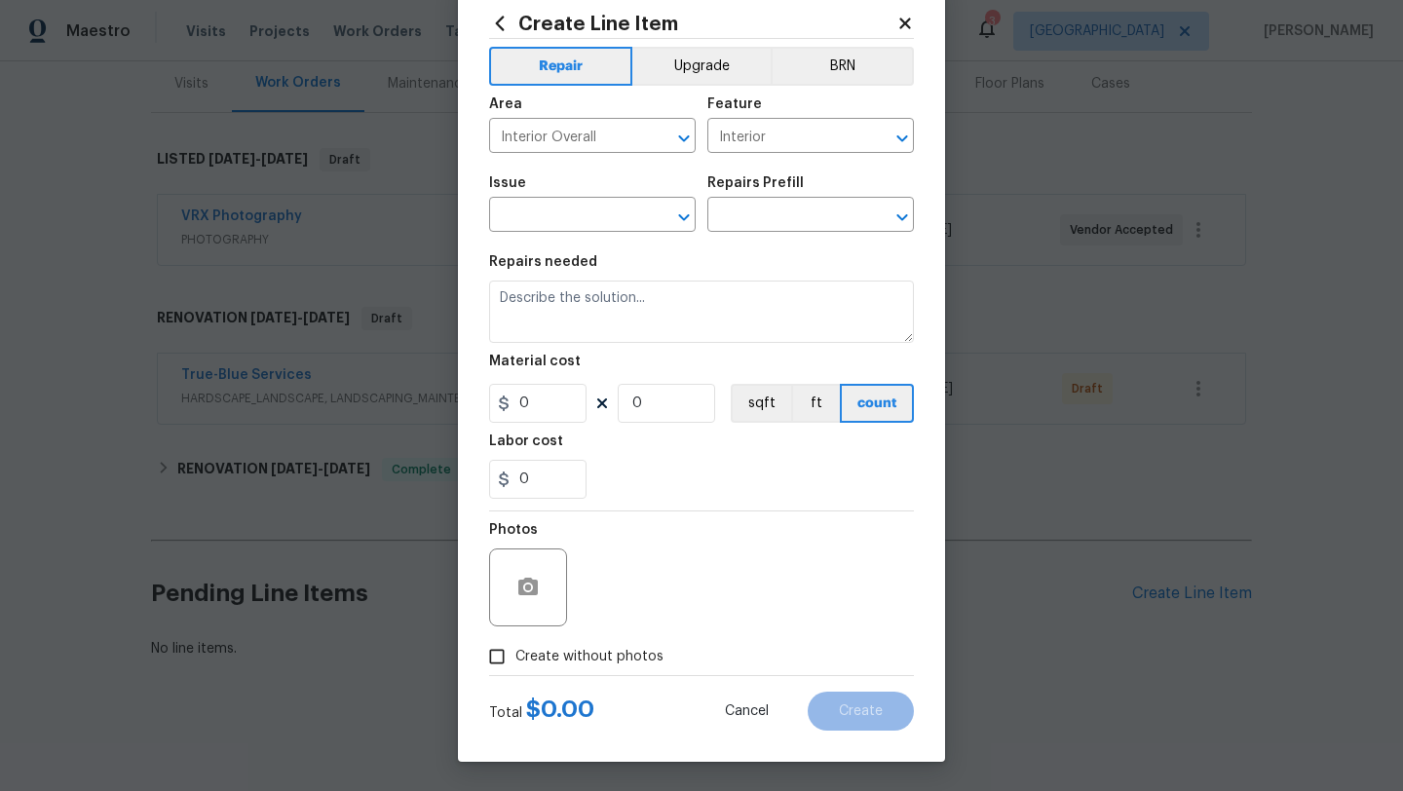
click at [857, 255] on div "Repairs needed" at bounding box center [701, 267] width 425 height 25
click at [580, 221] on input "text" at bounding box center [565, 217] width 152 height 30
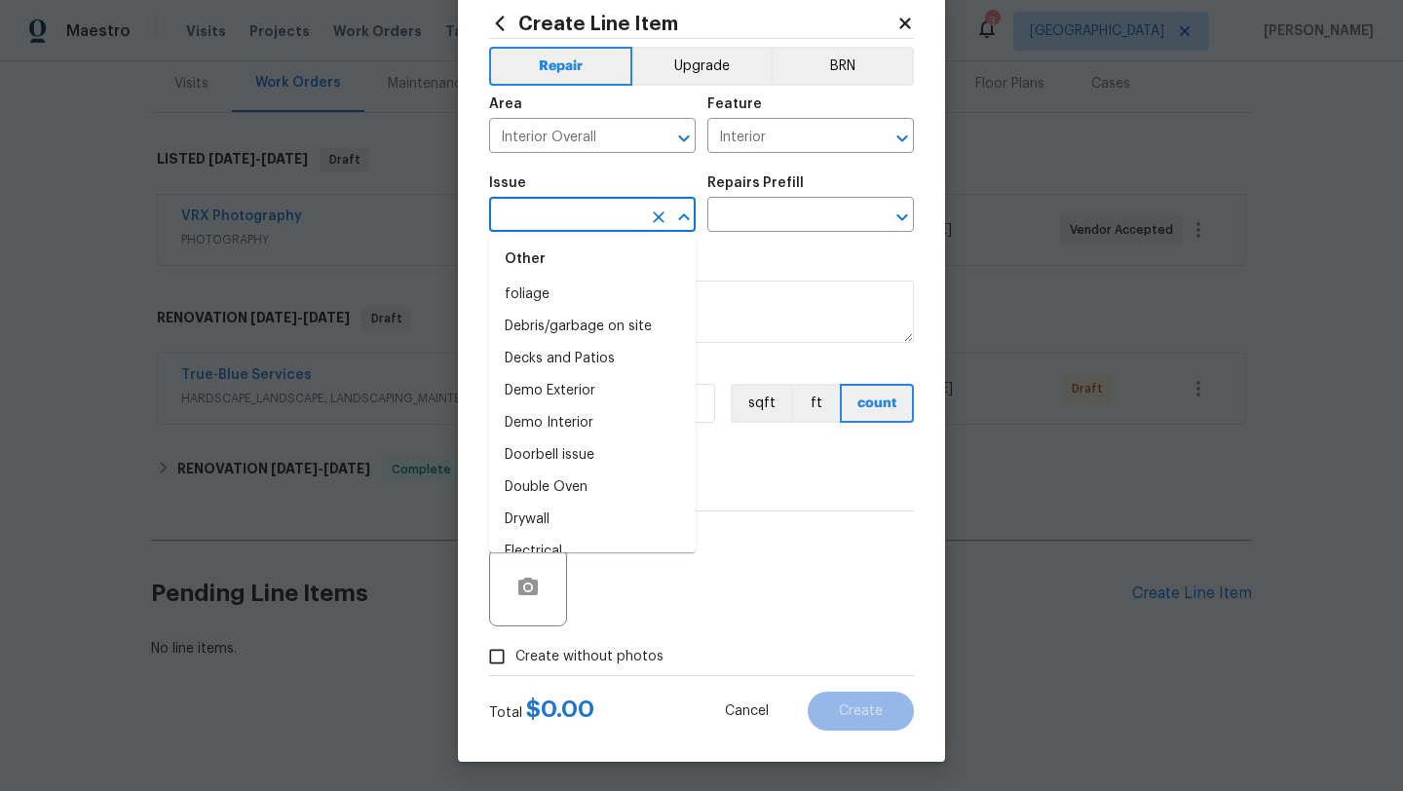
scroll to position [784, 0]
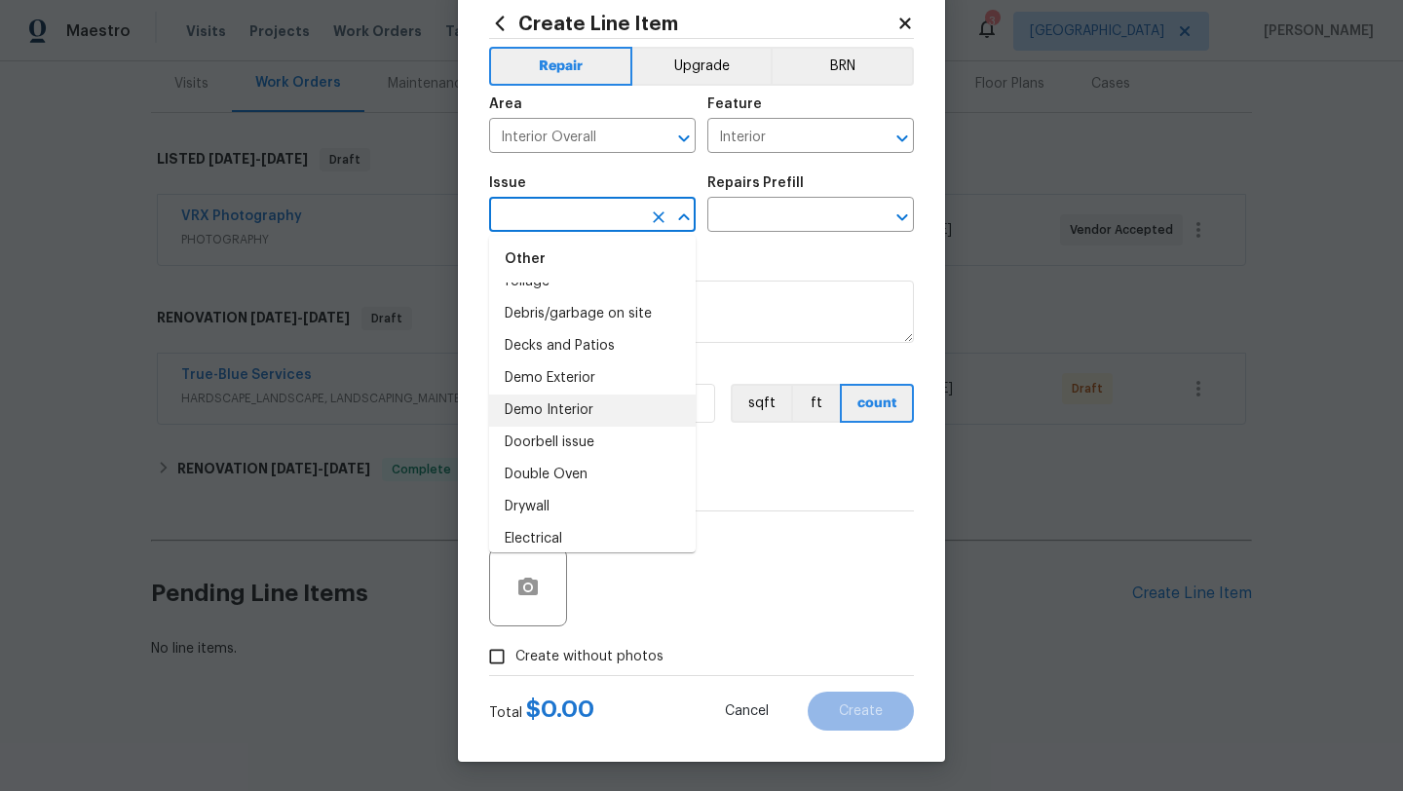
click at [641, 410] on li "Demo Interior" at bounding box center [592, 411] width 207 height 32
type input "Demo Interior"
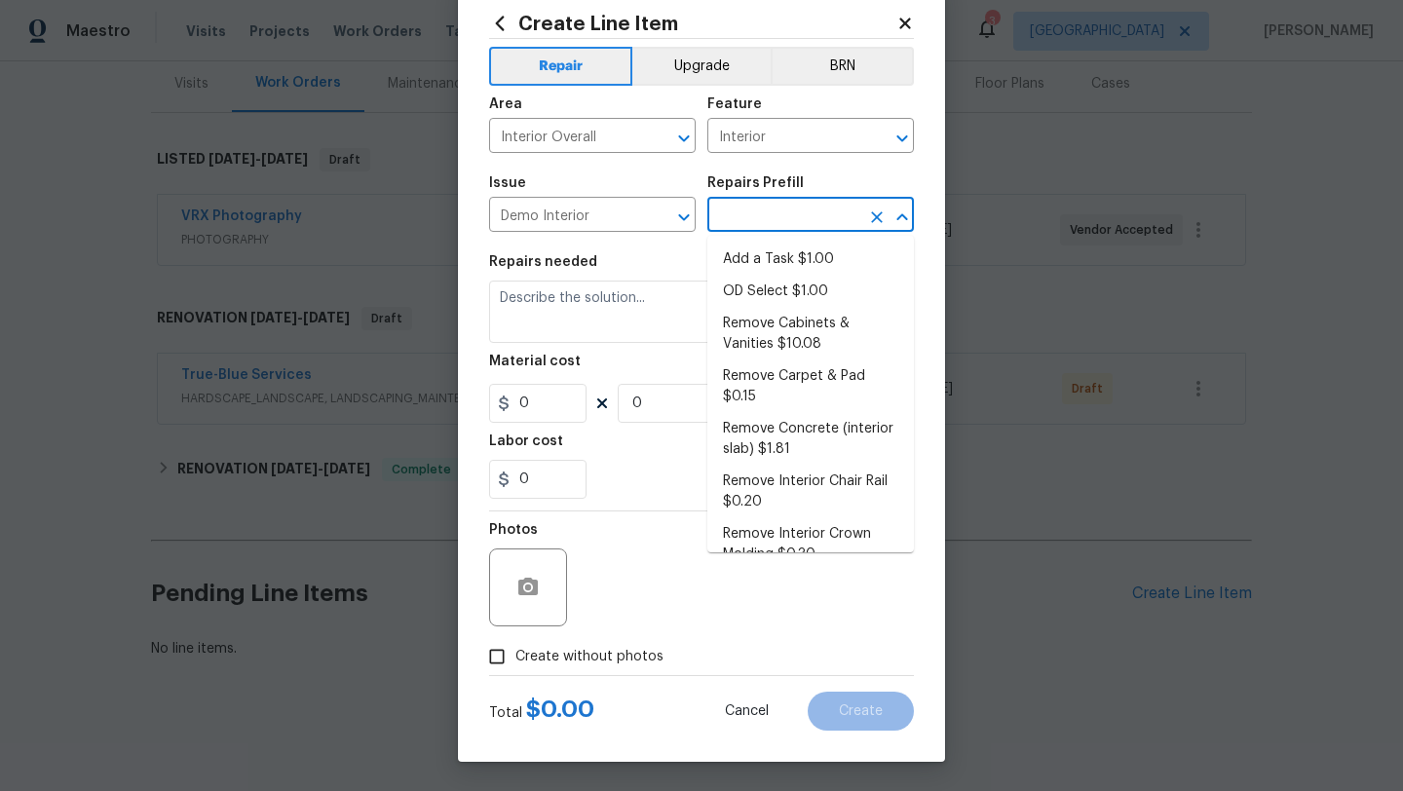
click at [799, 230] on input "text" at bounding box center [783, 217] width 152 height 30
click at [830, 261] on li "Add a Task $1.00" at bounding box center [810, 260] width 207 height 32
type input "Demolition"
type input "Add a Task $1.00"
type textarea "HPM to detail"
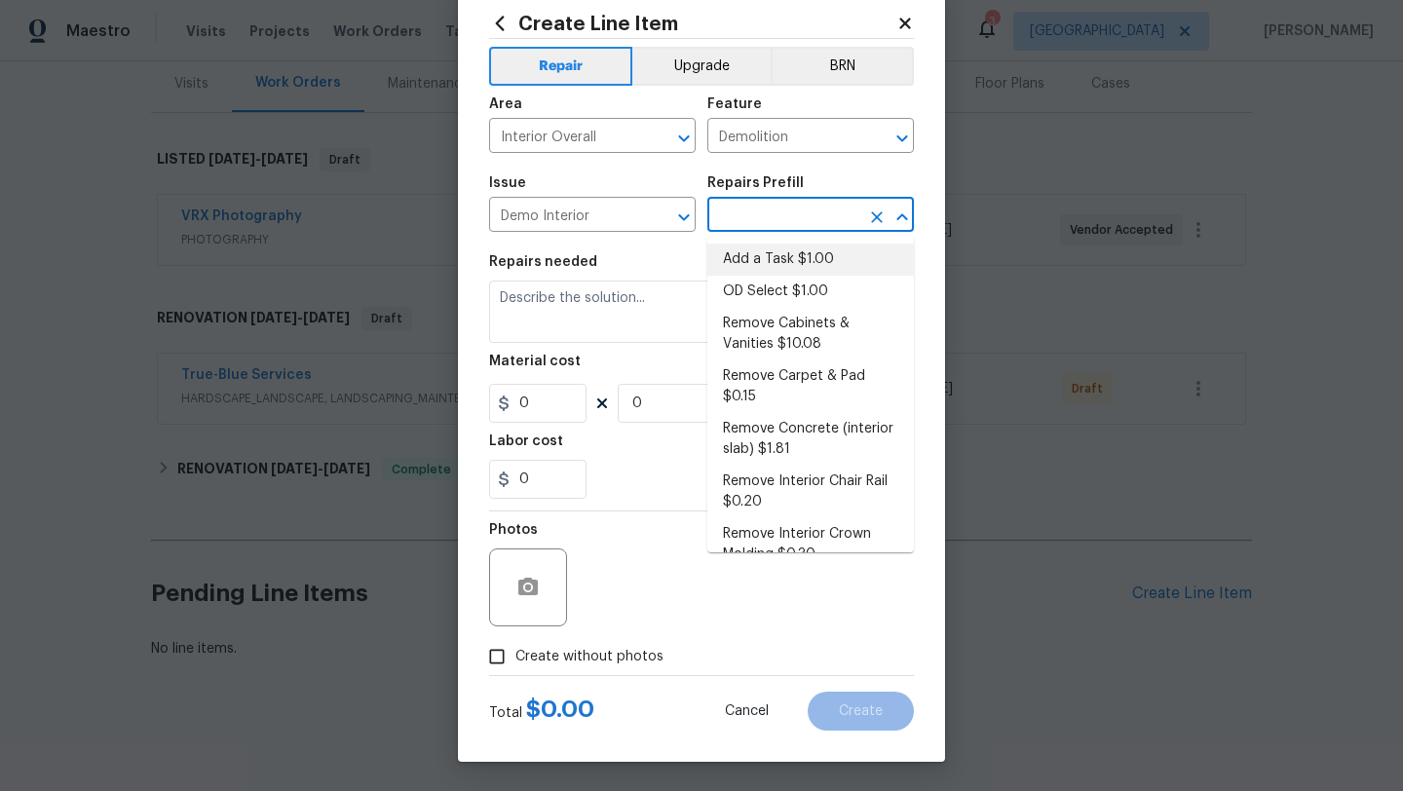
type input "1"
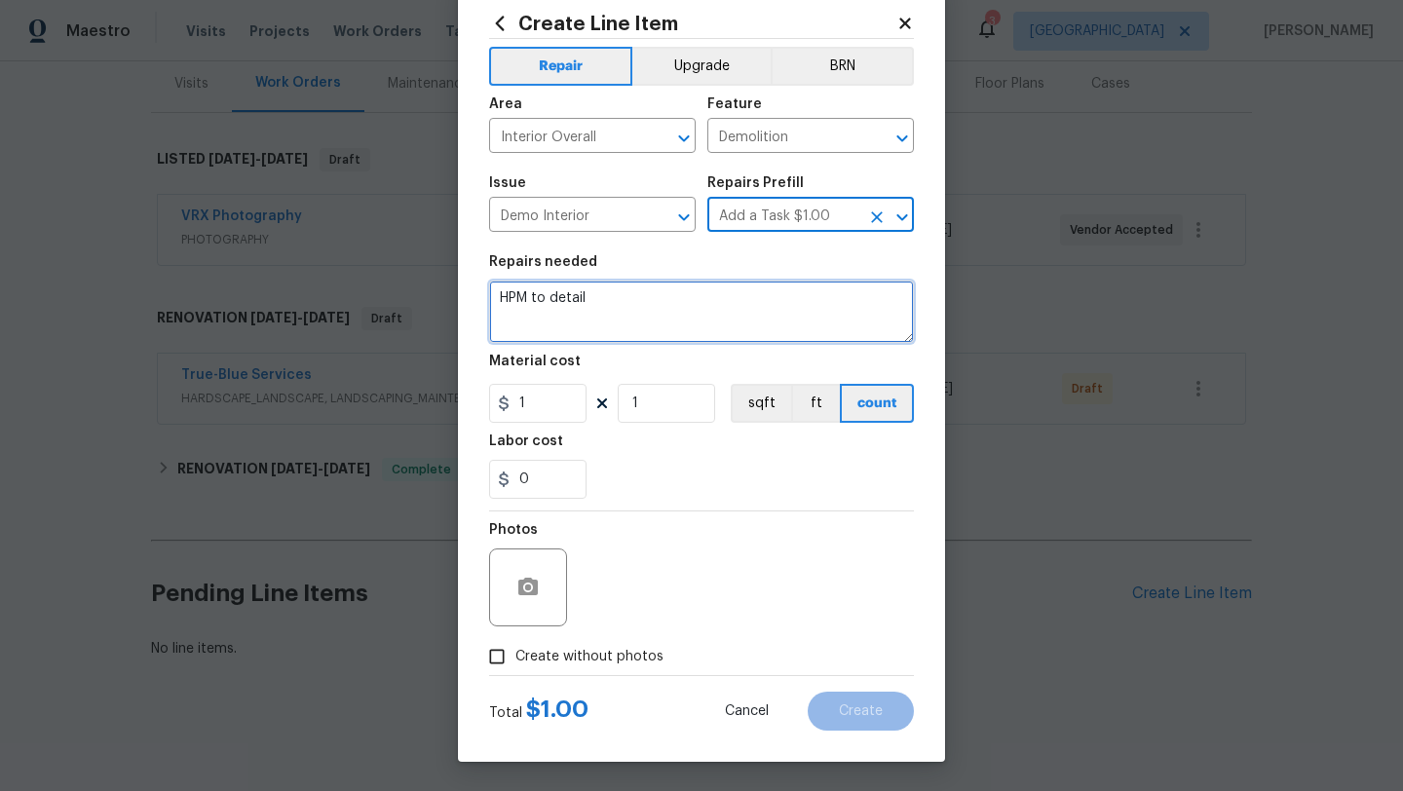
click at [640, 308] on textarea "HPM to detail" at bounding box center [701, 312] width 425 height 62
click at [622, 294] on textarea "HPM to detail" at bounding box center [701, 312] width 425 height 62
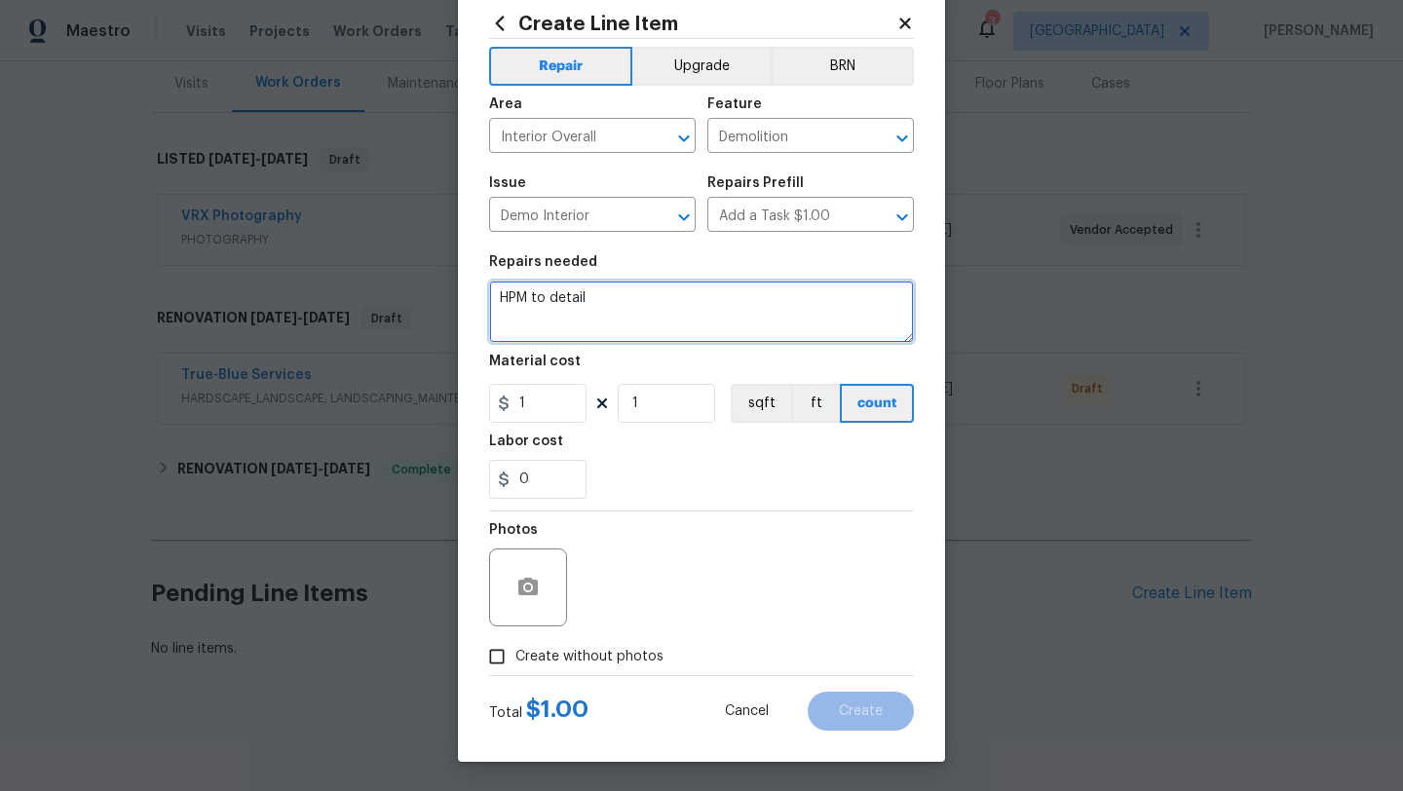
click at [622, 294] on textarea "HPM to detail" at bounding box center [701, 312] width 425 height 62
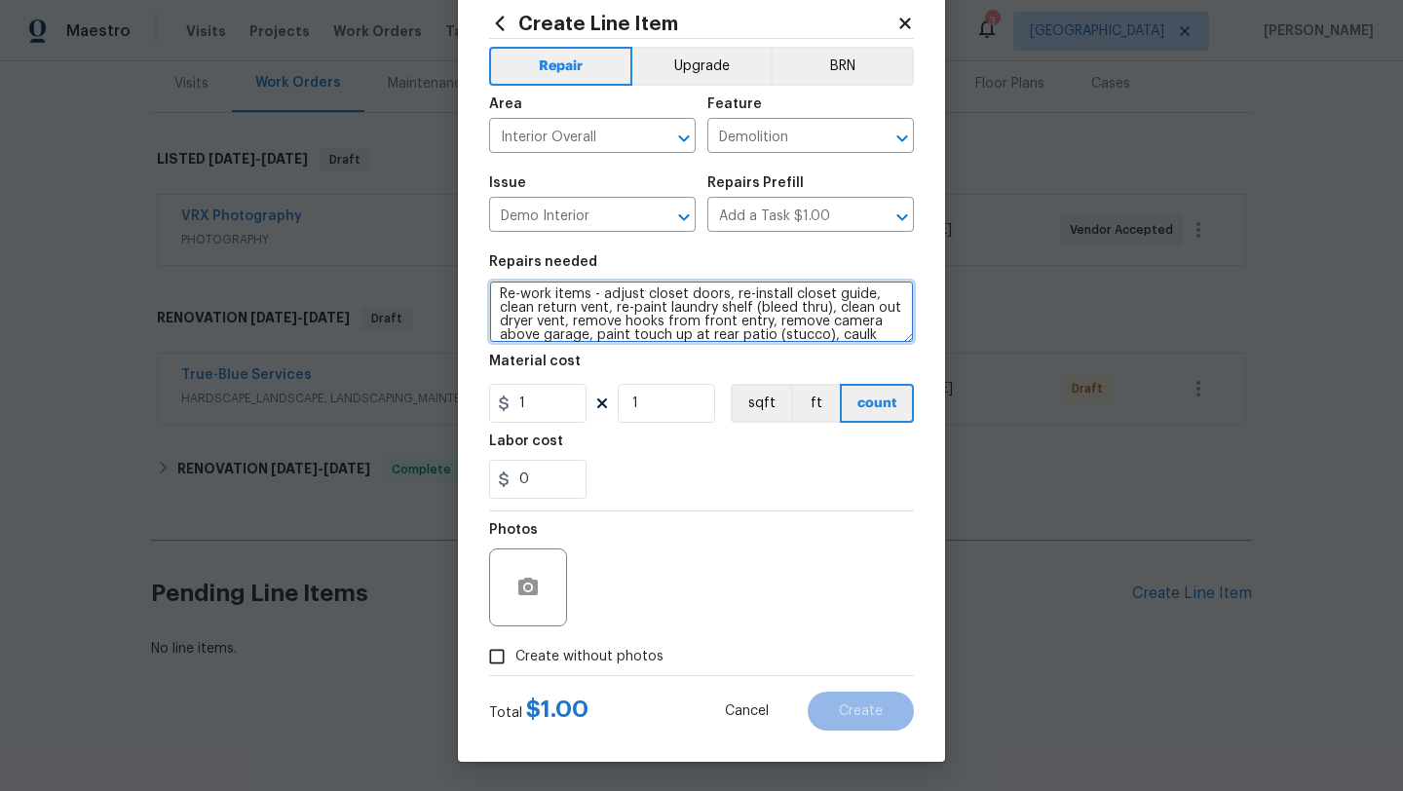
scroll to position [18, 0]
type textarea "Re-work items - adjust closet doors, re-install closet guide, clean return vent…"
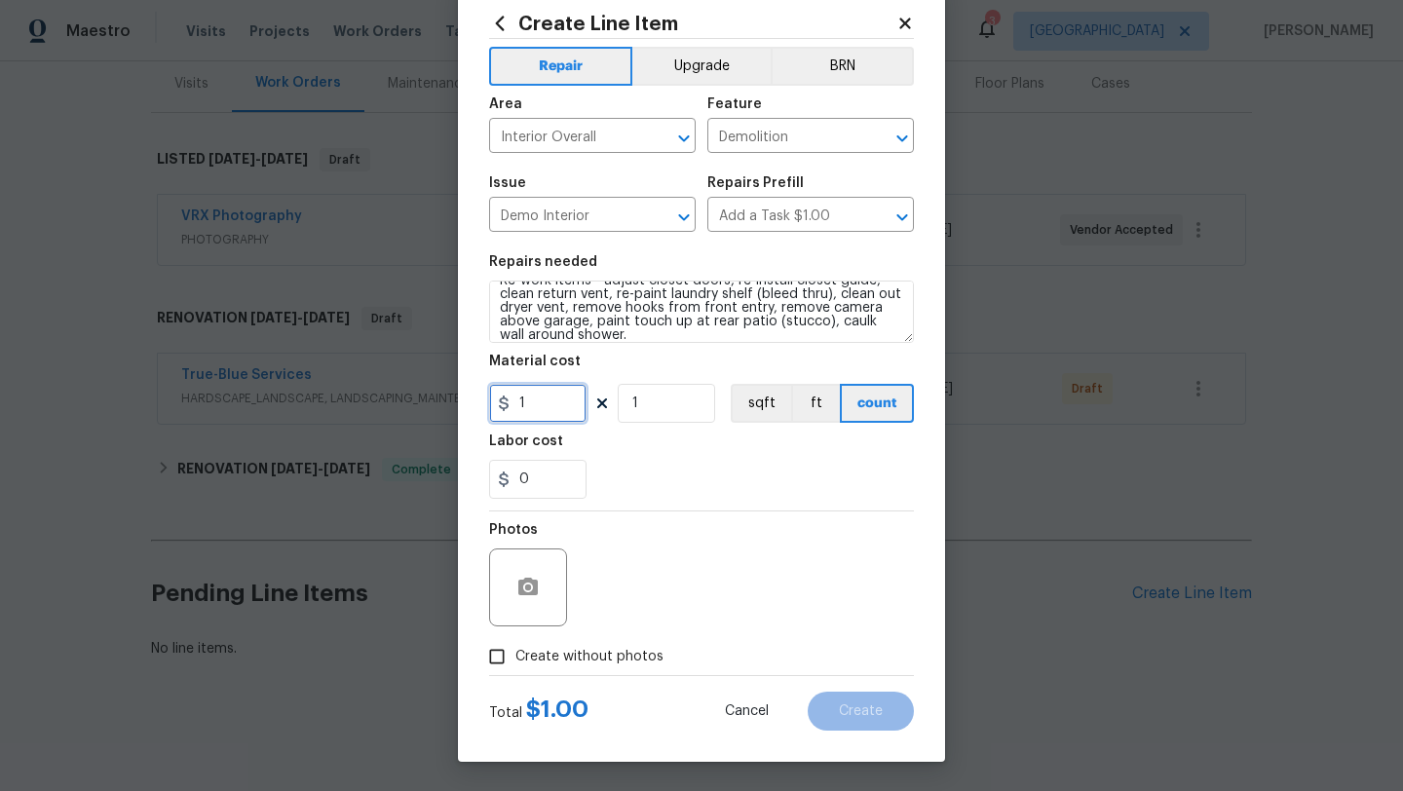
click at [570, 411] on input "1" at bounding box center [537, 403] width 97 height 39
type input "0.01"
click at [527, 583] on icon "button" at bounding box center [527, 587] width 19 height 18
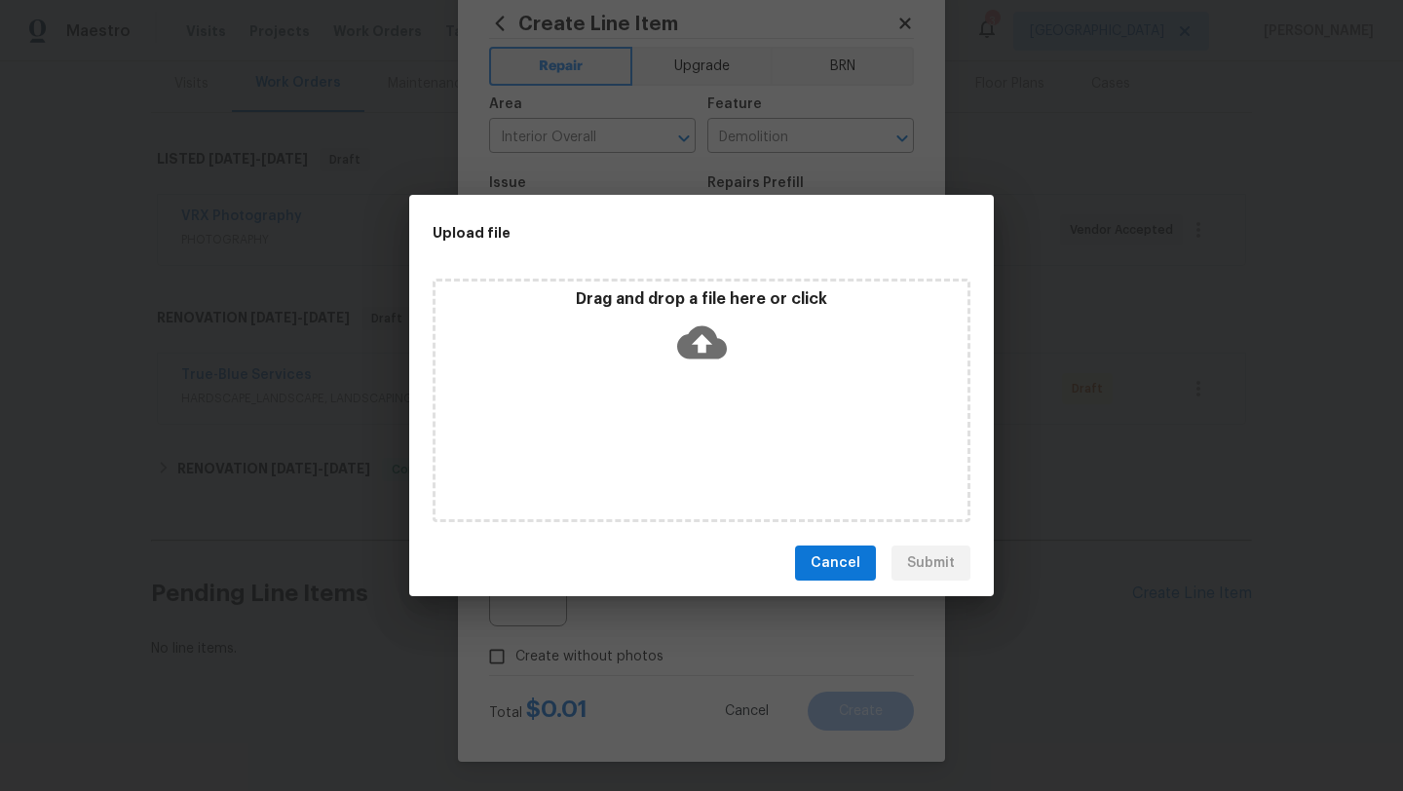
click at [695, 342] on icon at bounding box center [702, 343] width 50 height 50
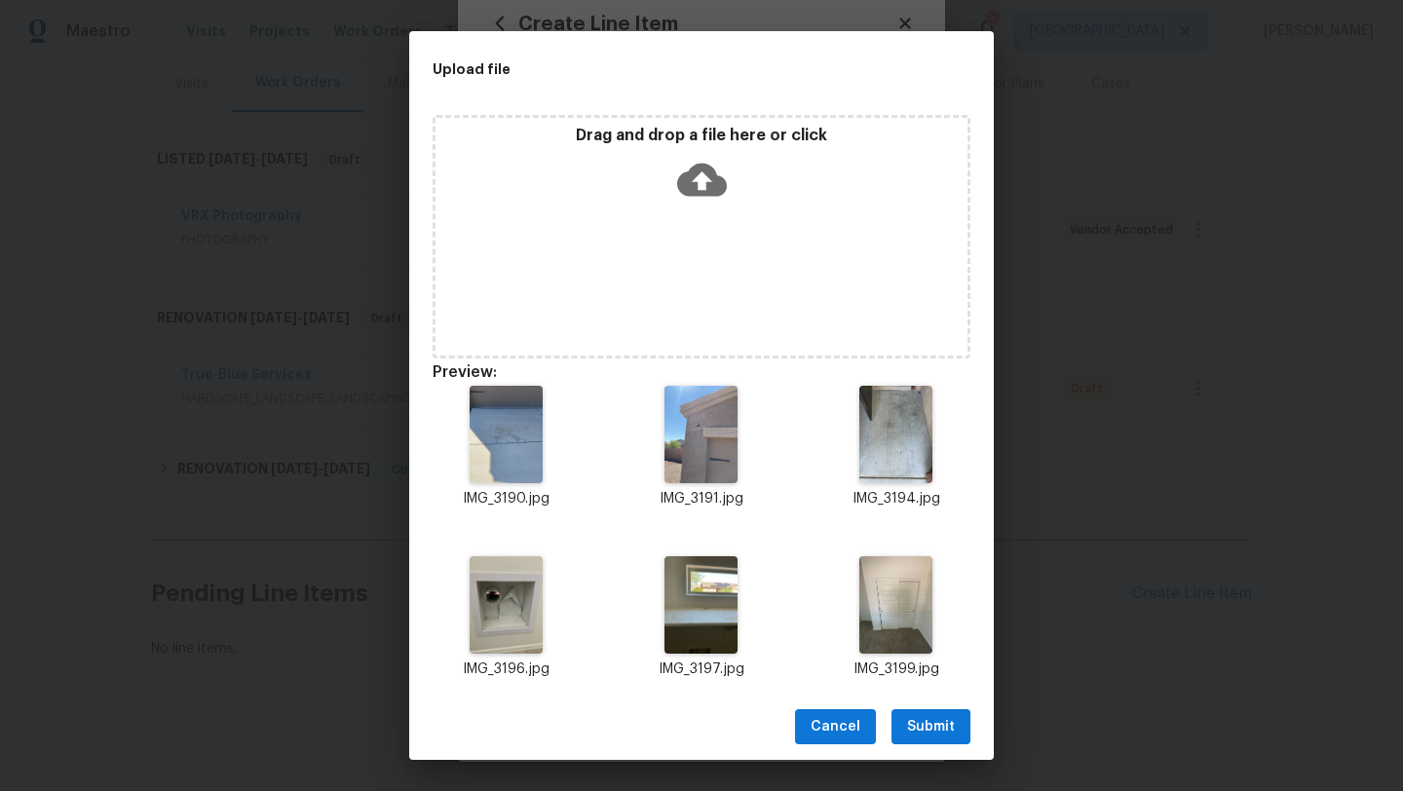
click at [915, 715] on span "Submit" at bounding box center [931, 727] width 48 height 24
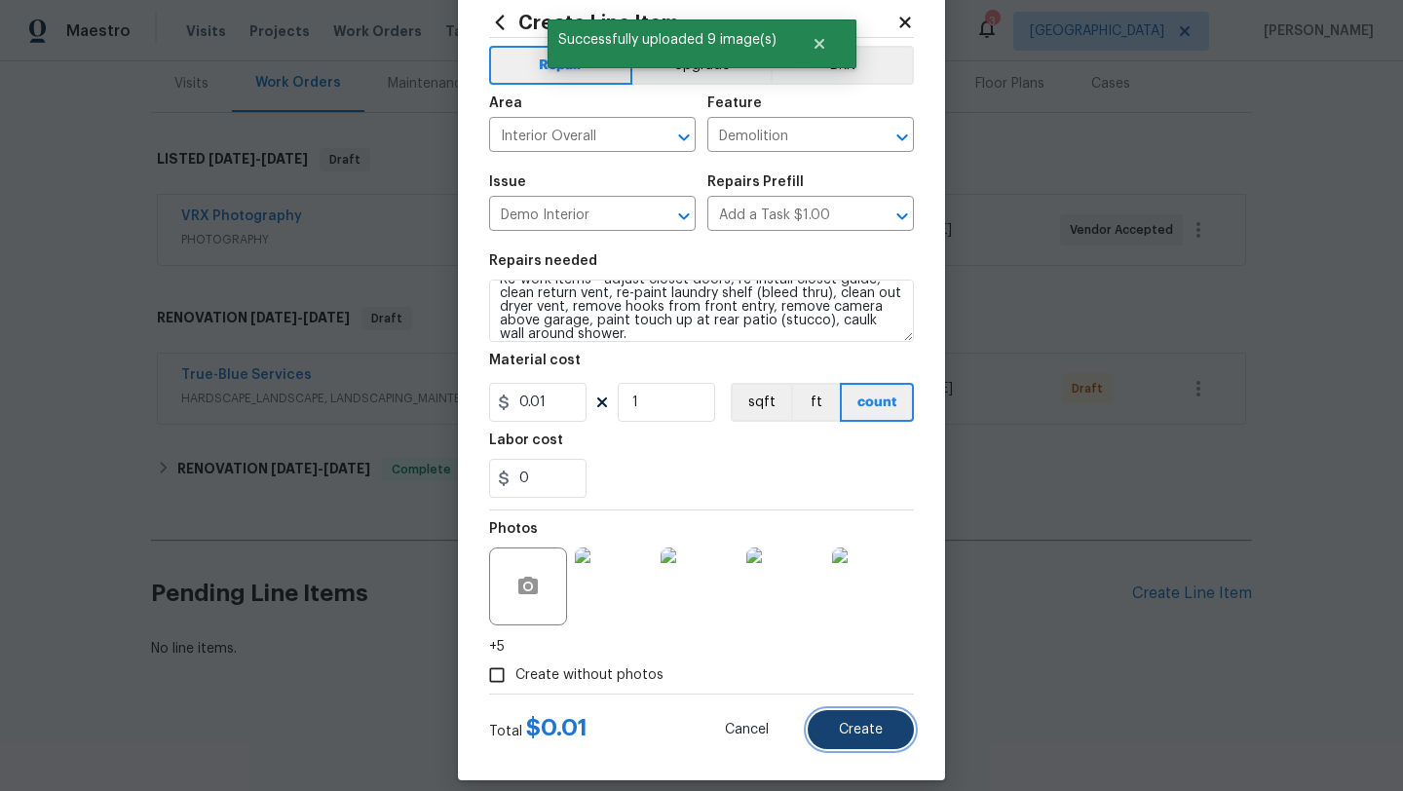
click at [873, 733] on span "Create" at bounding box center [861, 730] width 44 height 15
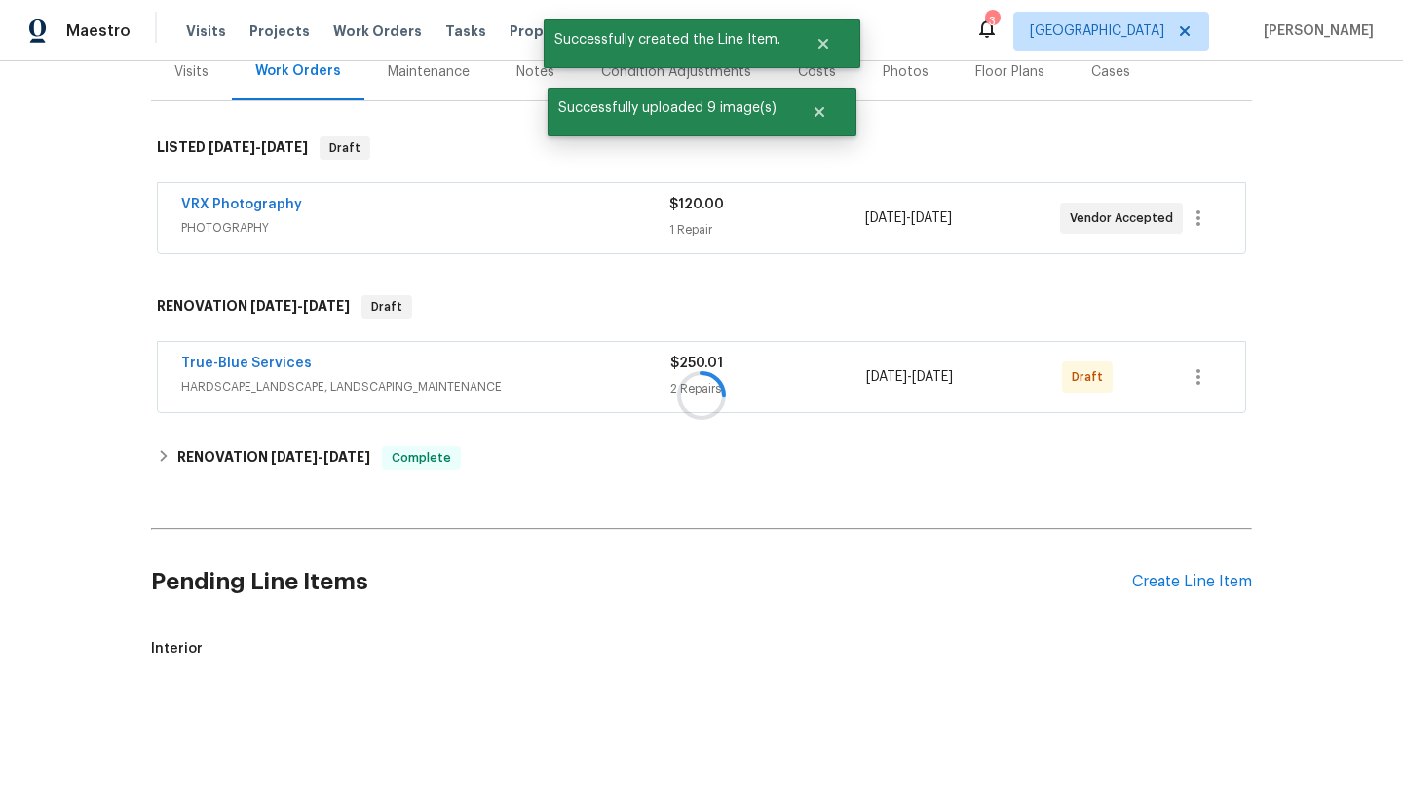
scroll to position [466, 0]
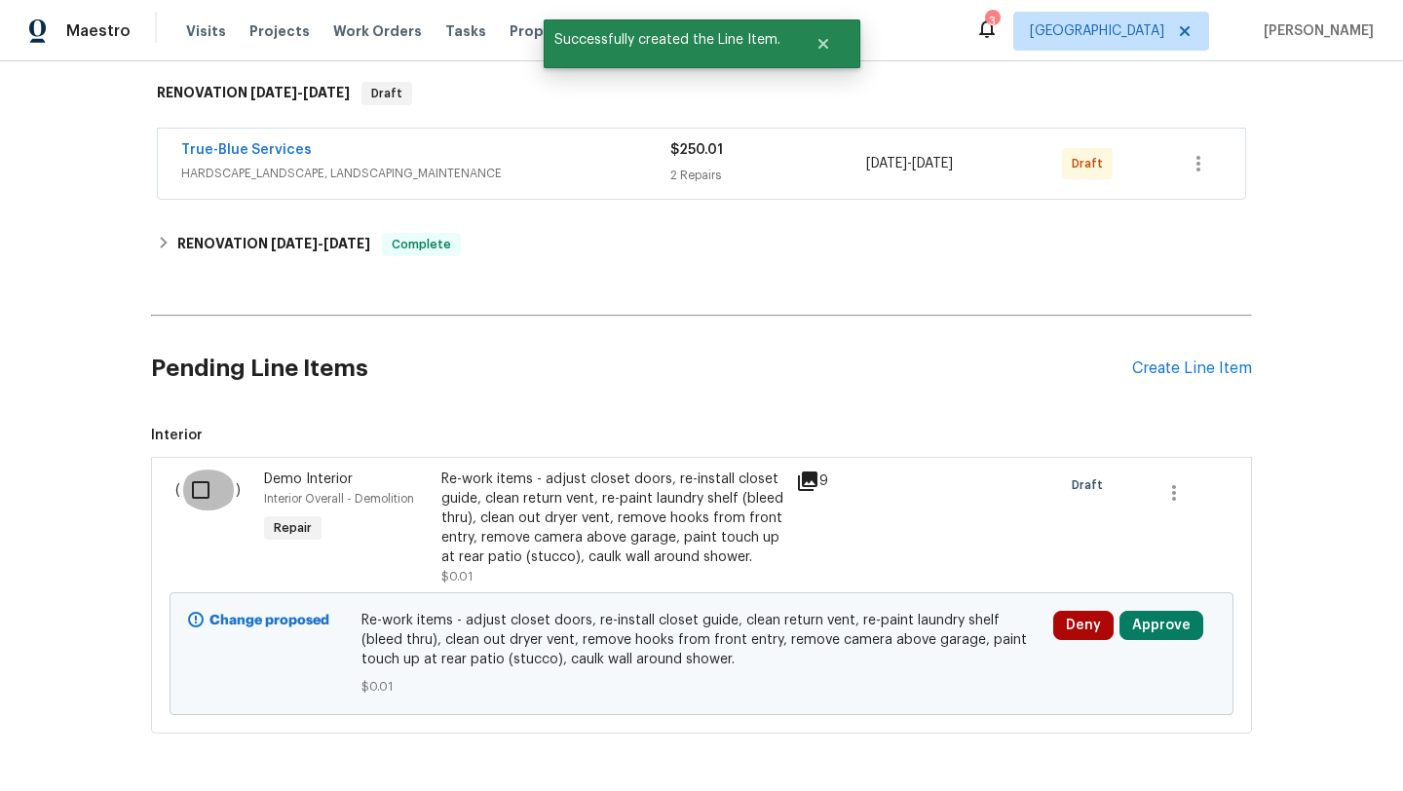
click at [195, 495] on input "checkbox" at bounding box center [208, 490] width 56 height 41
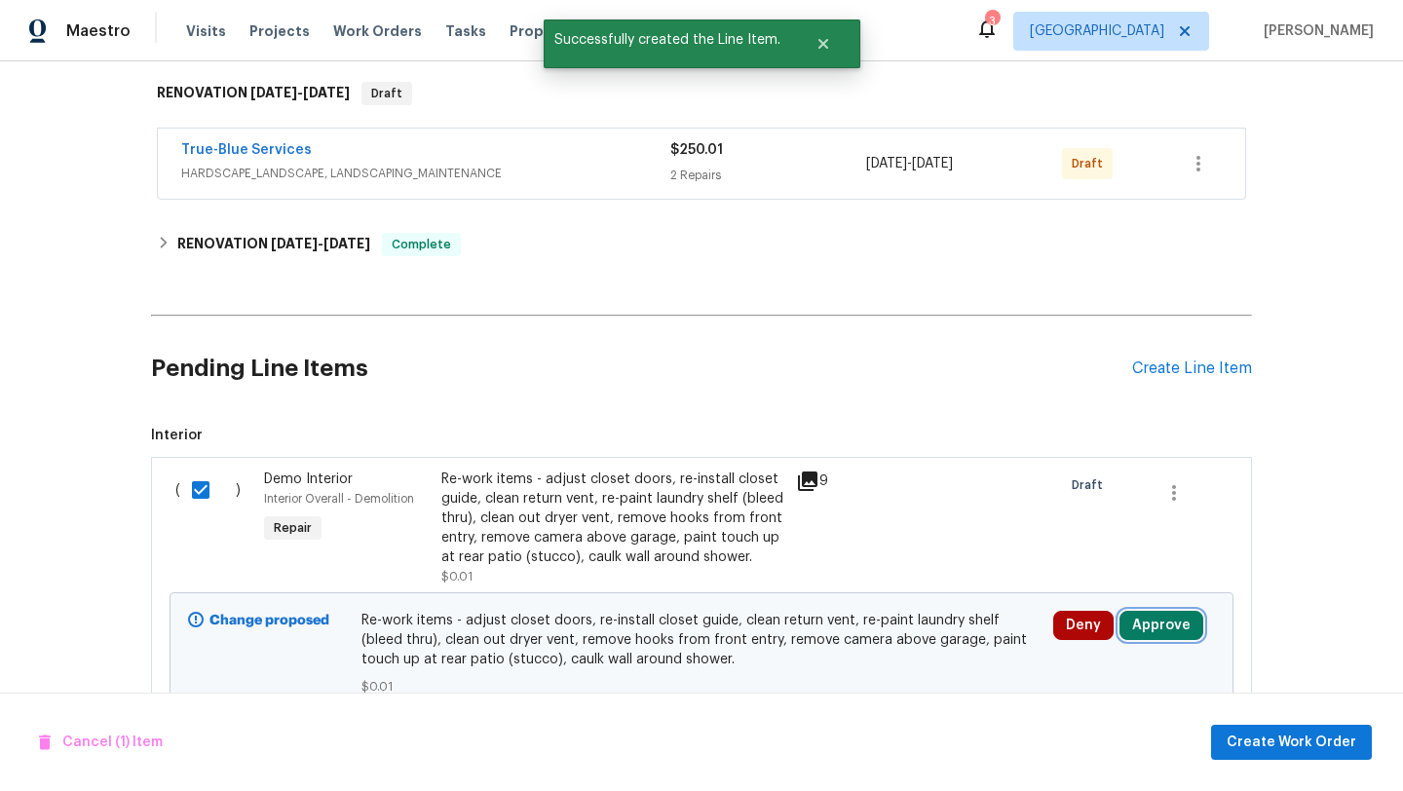
click at [1163, 629] on button "Approve" at bounding box center [1161, 625] width 84 height 29
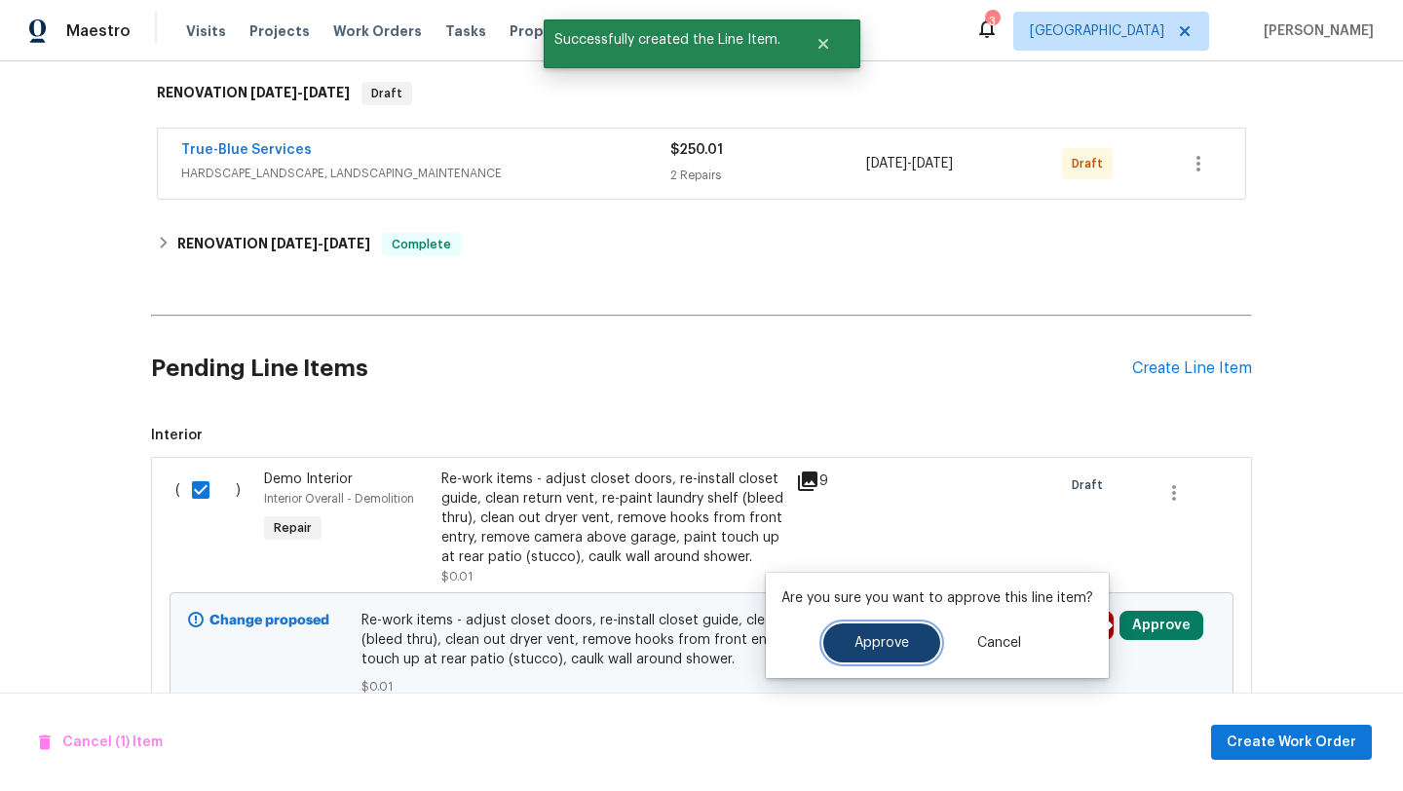
click at [888, 660] on button "Approve" at bounding box center [881, 642] width 117 height 39
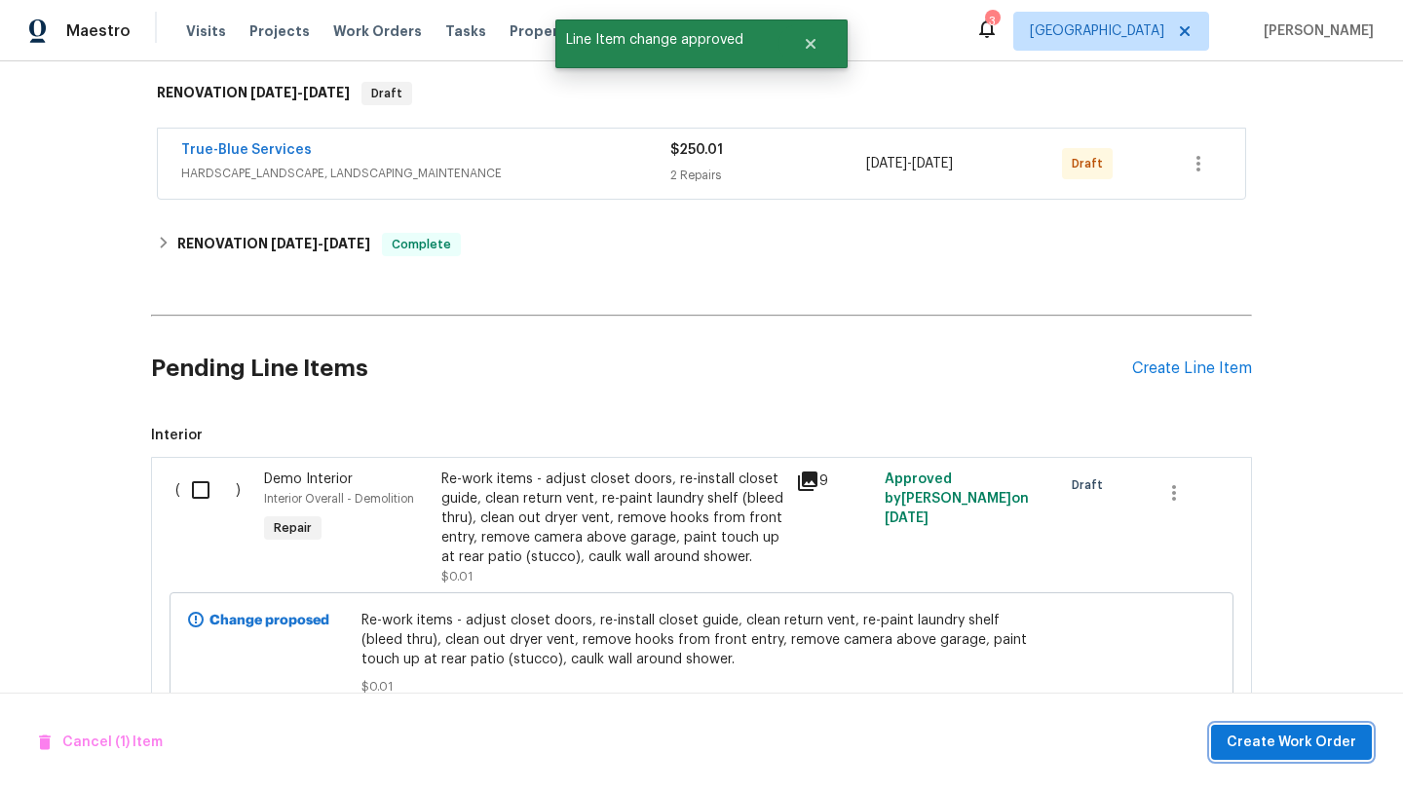
drag, startPoint x: 1316, startPoint y: 750, endPoint x: 633, endPoint y: 584, distance: 702.6
click at [636, 588] on div "Back to all projects 7501 W Teton Rd, Tucson, AZ 85757 3 Beds | 2 Baths | Total…" at bounding box center [701, 184] width 1101 height 1130
click at [198, 491] on input "checkbox" at bounding box center [208, 490] width 56 height 41
checkbox input "true"
click at [1318, 756] on button "Create Work Order" at bounding box center [1291, 743] width 161 height 36
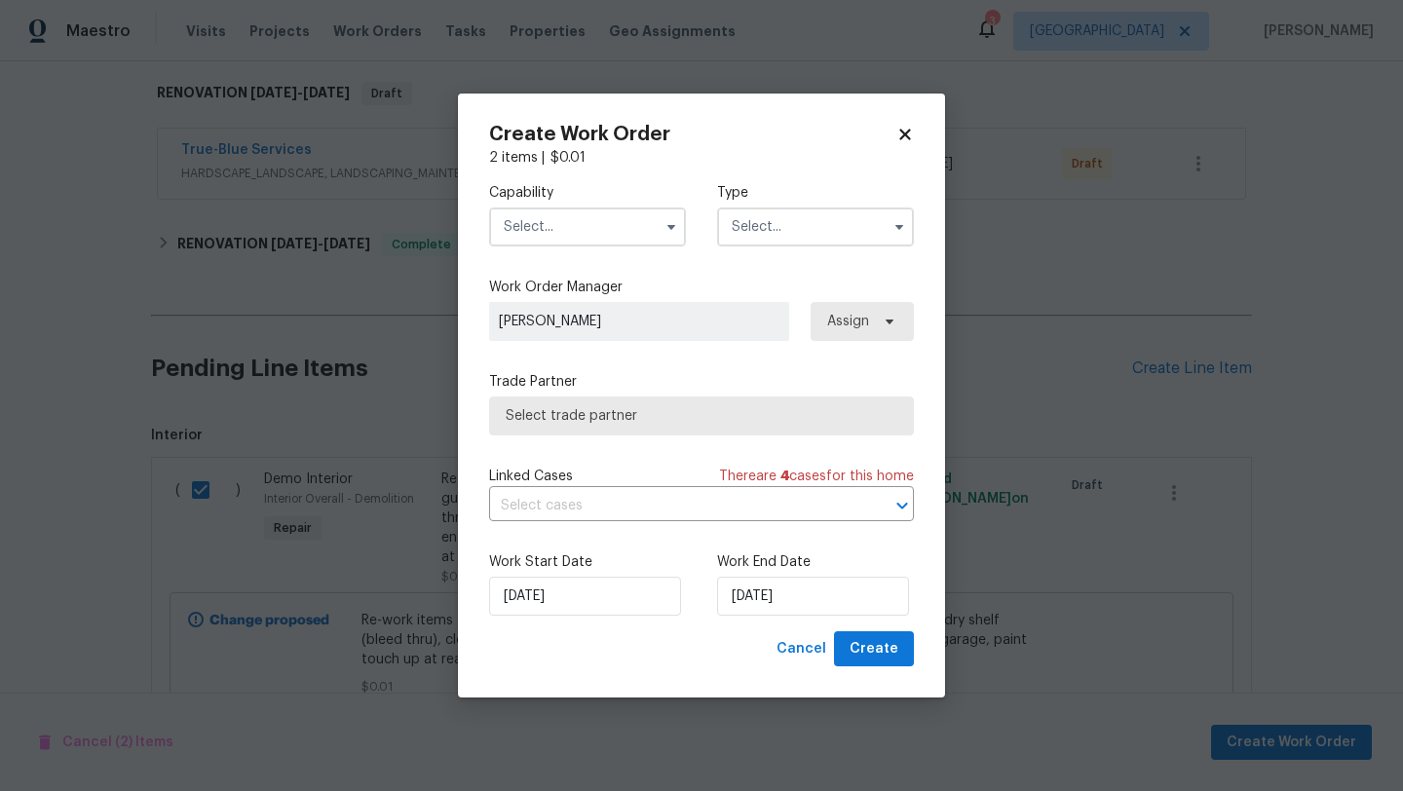
click at [560, 237] on input "text" at bounding box center [587, 226] width 197 height 39
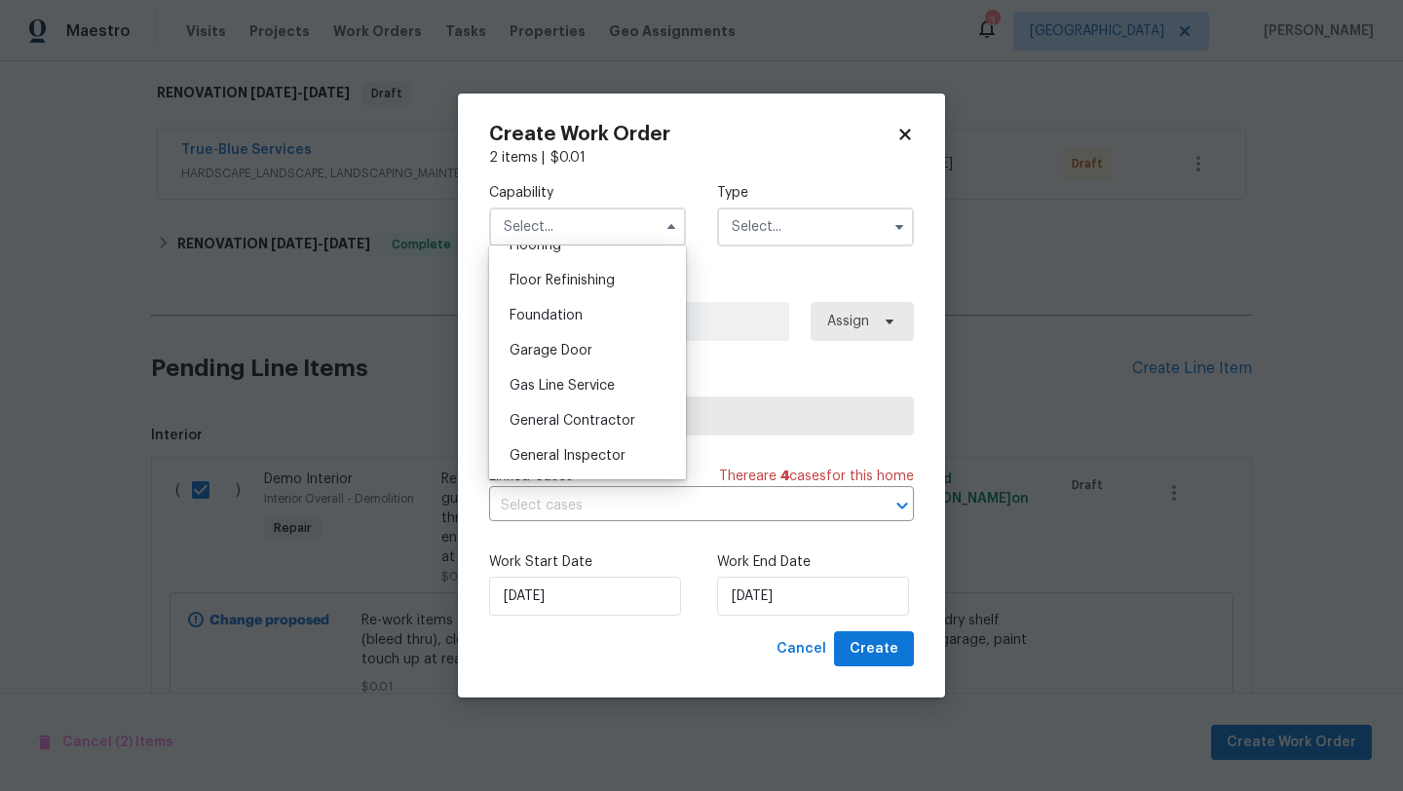
scroll to position [802, 0]
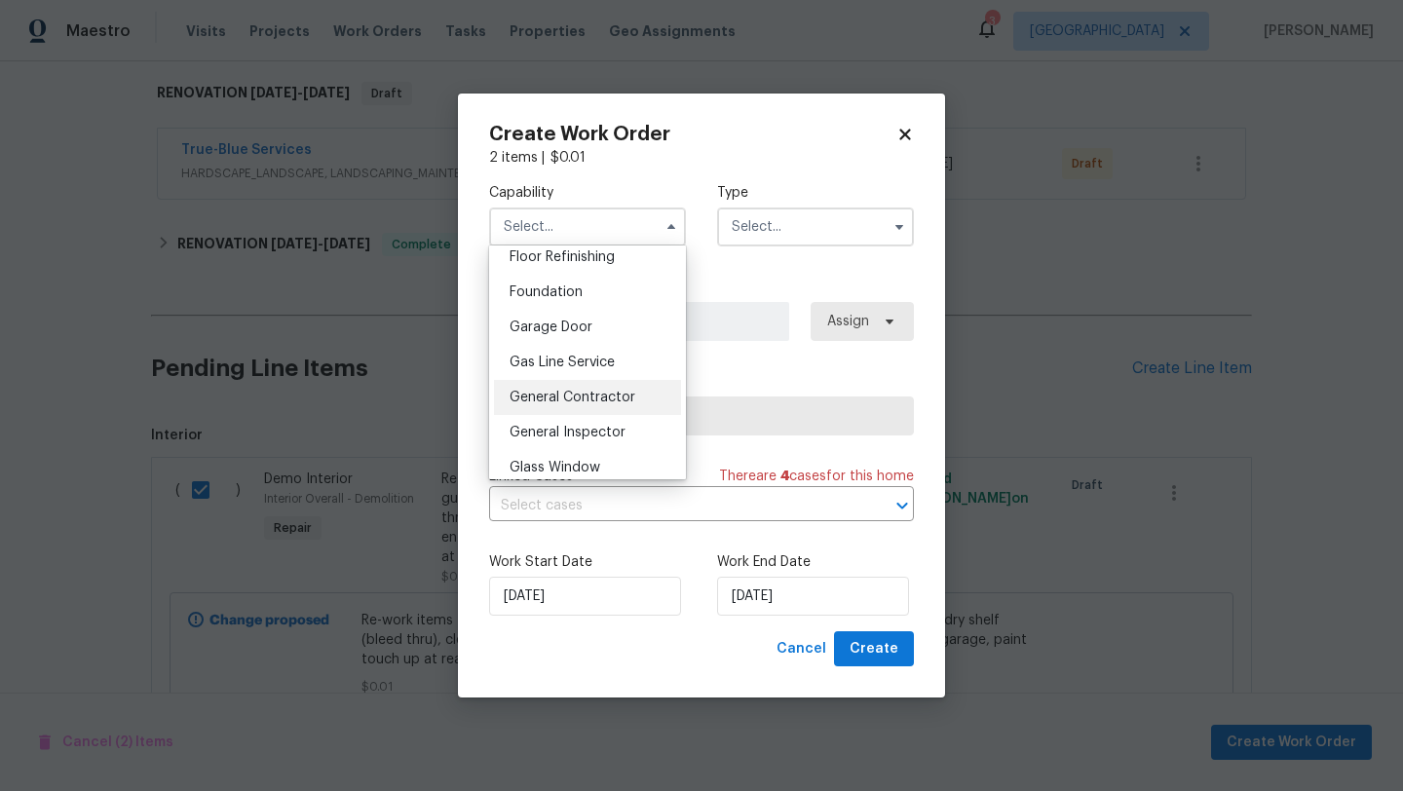
click at [592, 399] on span "General Contractor" at bounding box center [572, 398] width 126 height 14
type input "General Contractor"
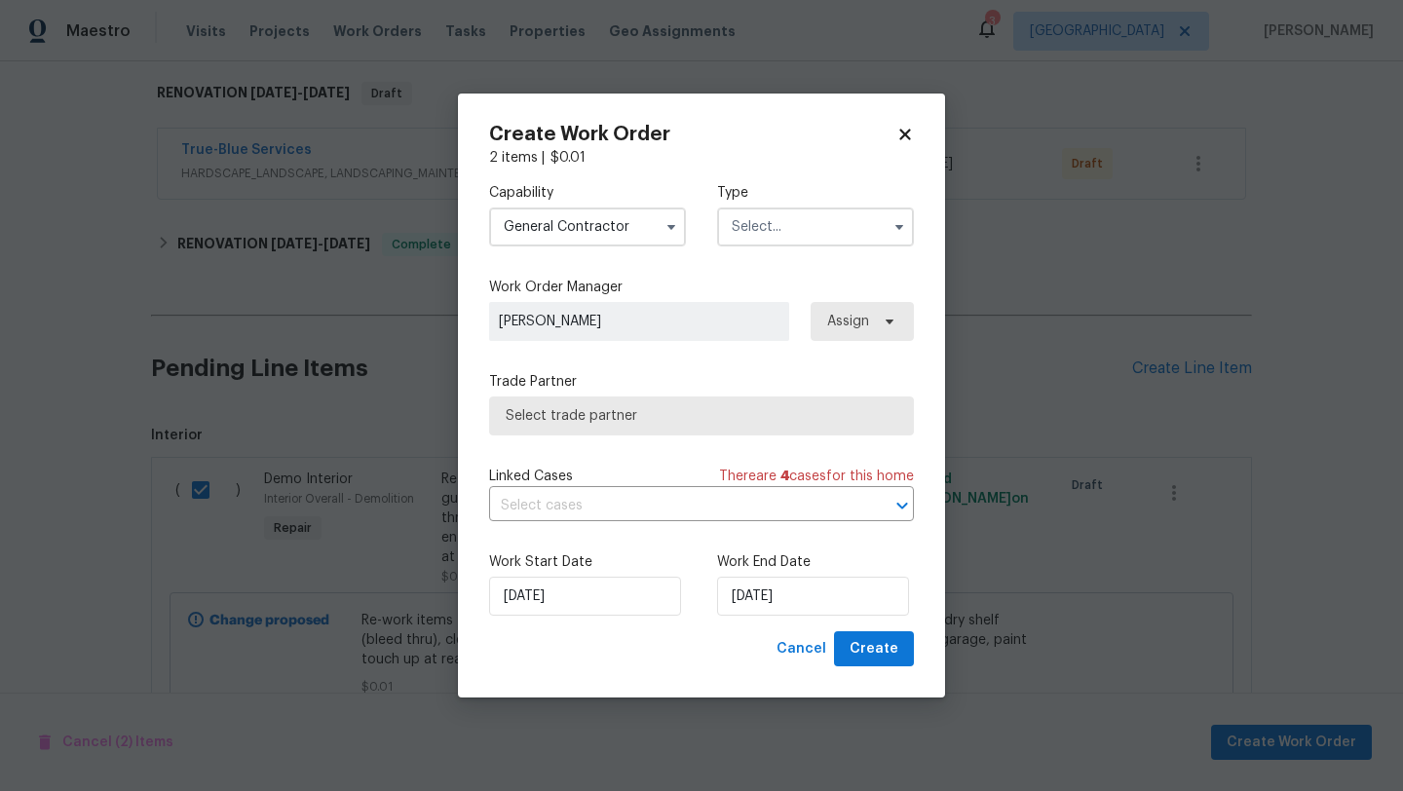
click at [828, 234] on input "text" at bounding box center [815, 226] width 197 height 39
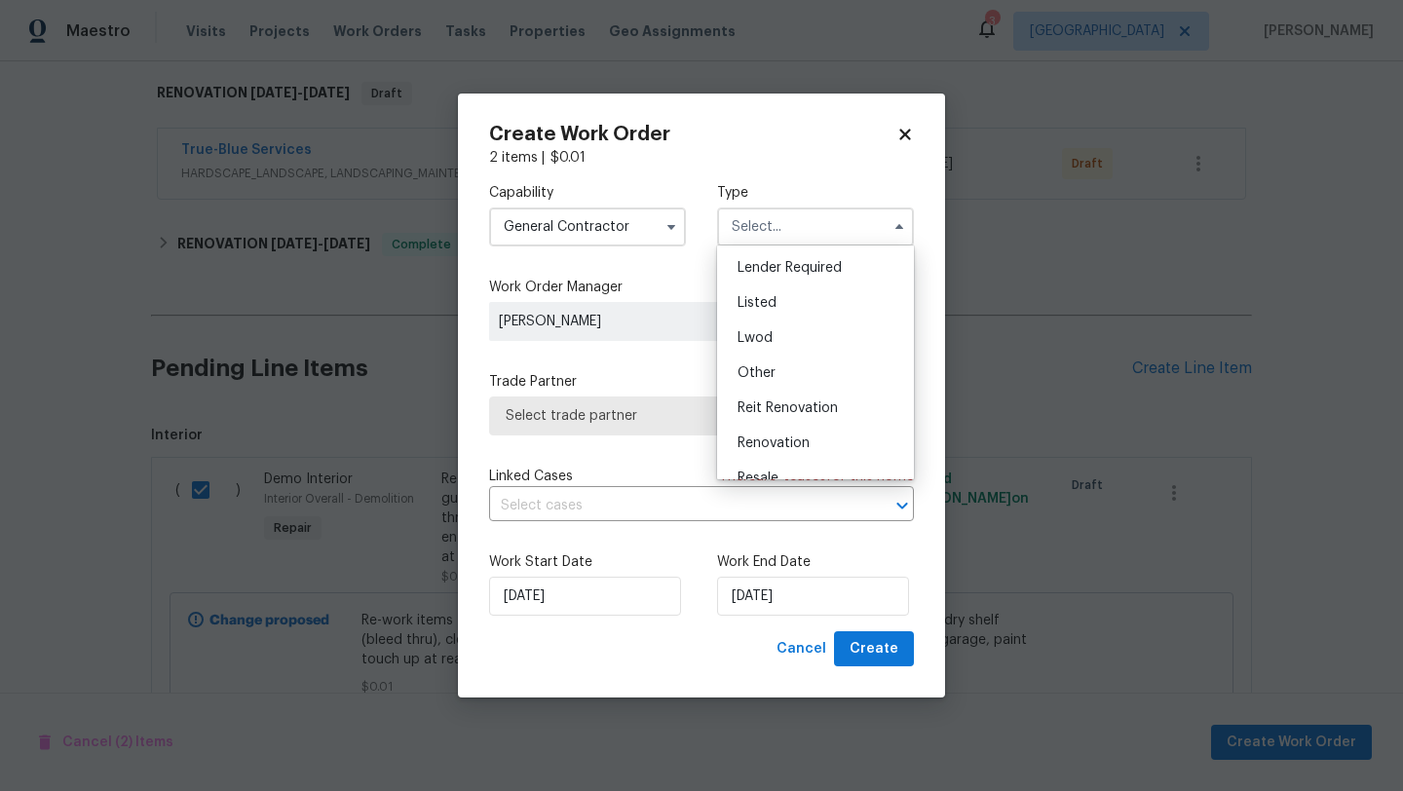
scroll to position [232, 0]
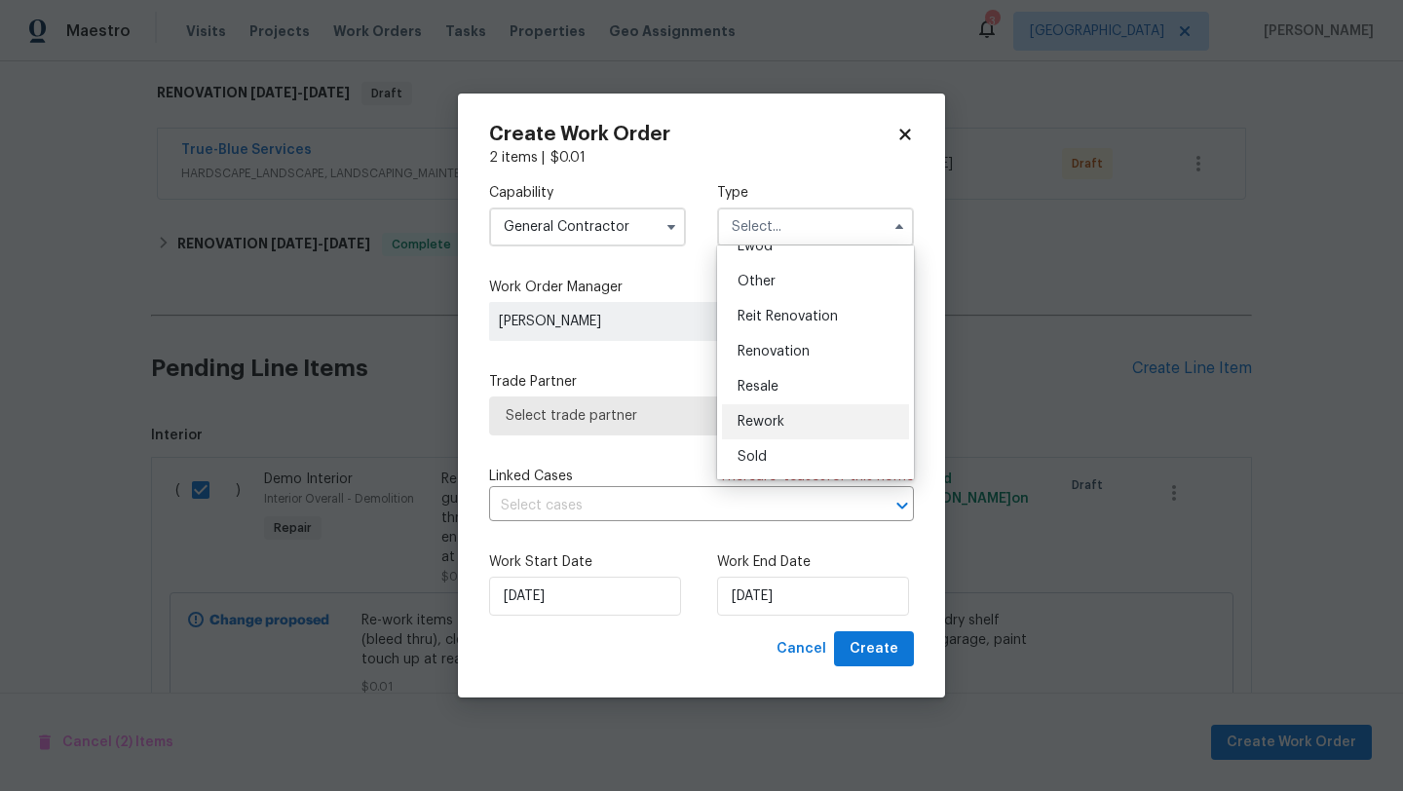
click at [774, 430] on div "Rework" at bounding box center [815, 421] width 187 height 35
type input "Rework"
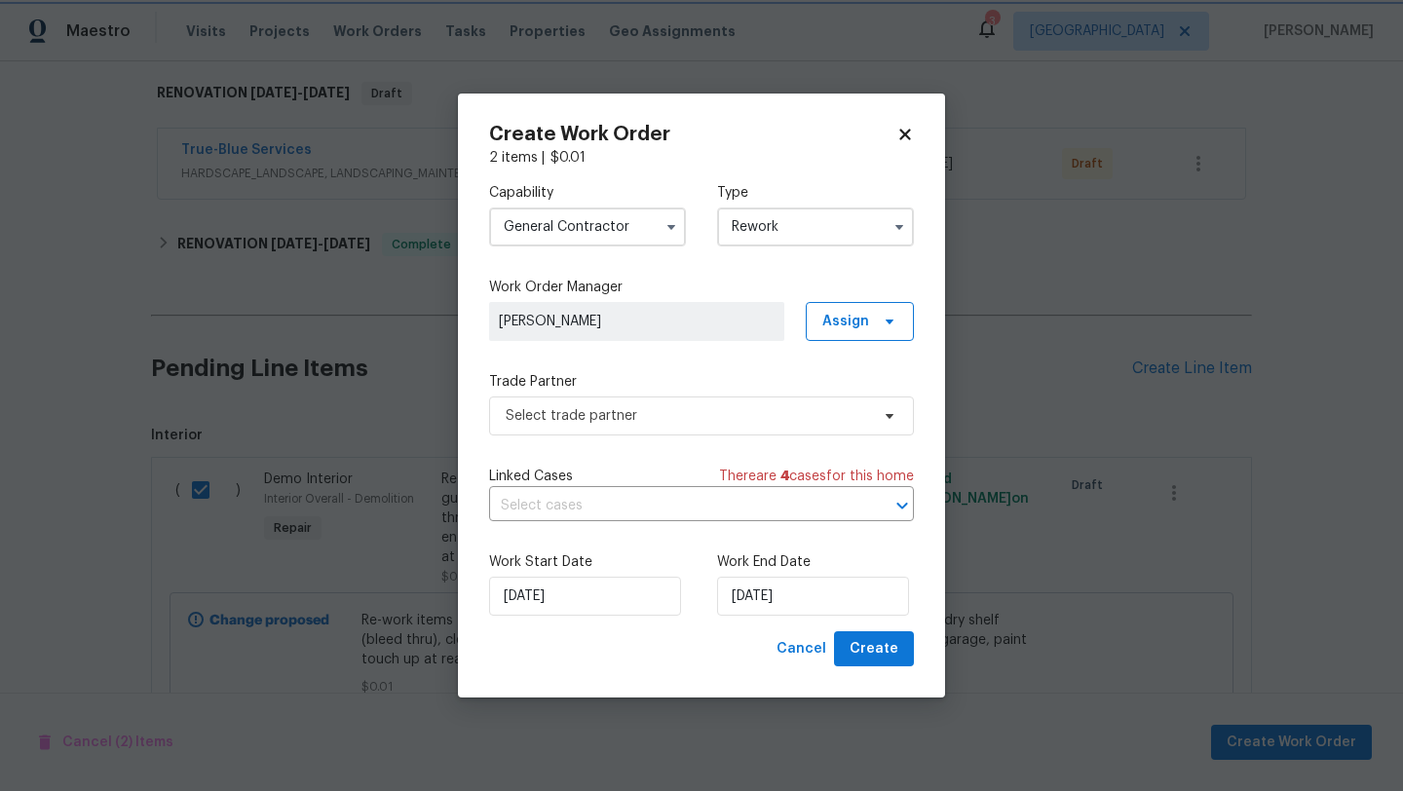
scroll to position [0, 0]
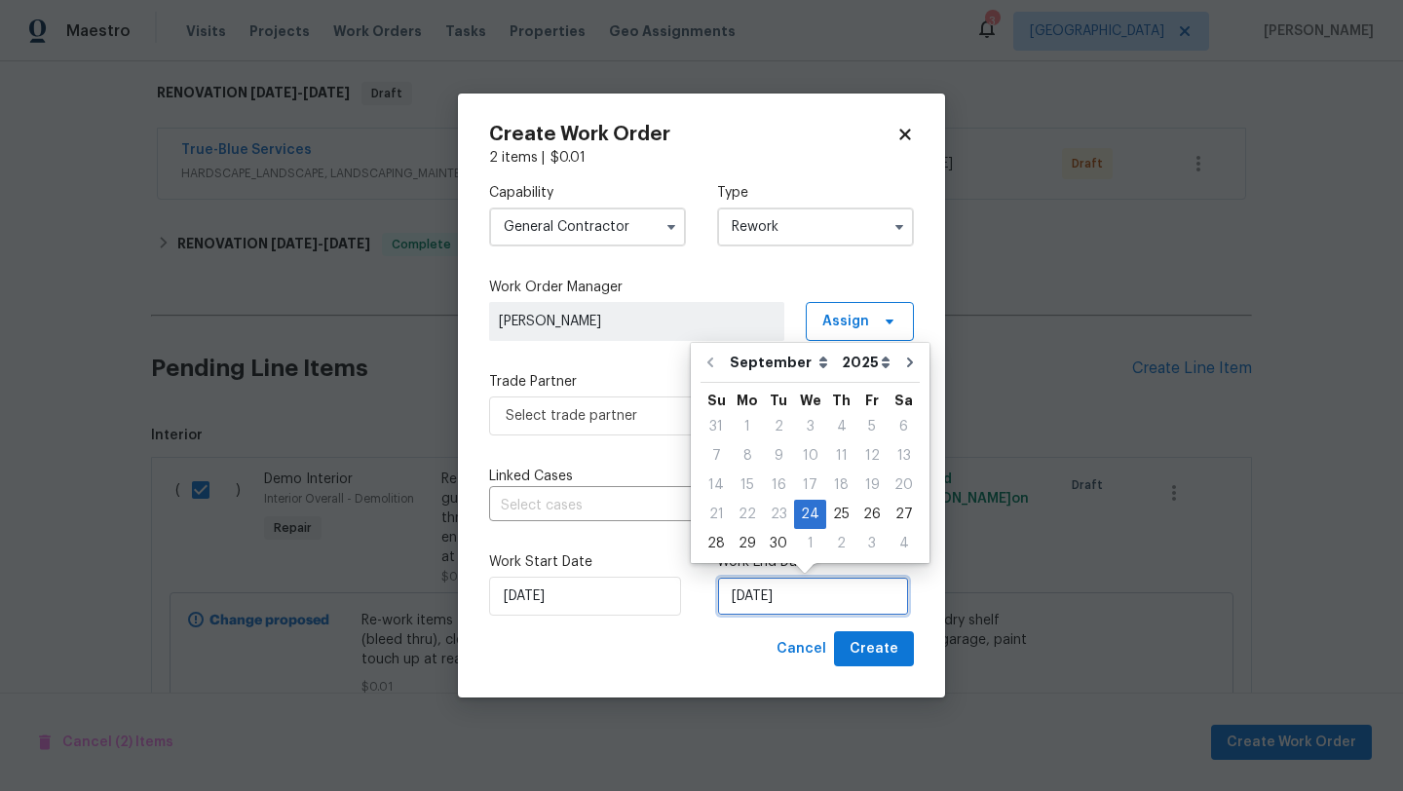
click at [828, 610] on input "[DATE]" at bounding box center [813, 596] width 192 height 39
click at [866, 512] on div "26" at bounding box center [871, 514] width 31 height 27
type input "9/26/2025"
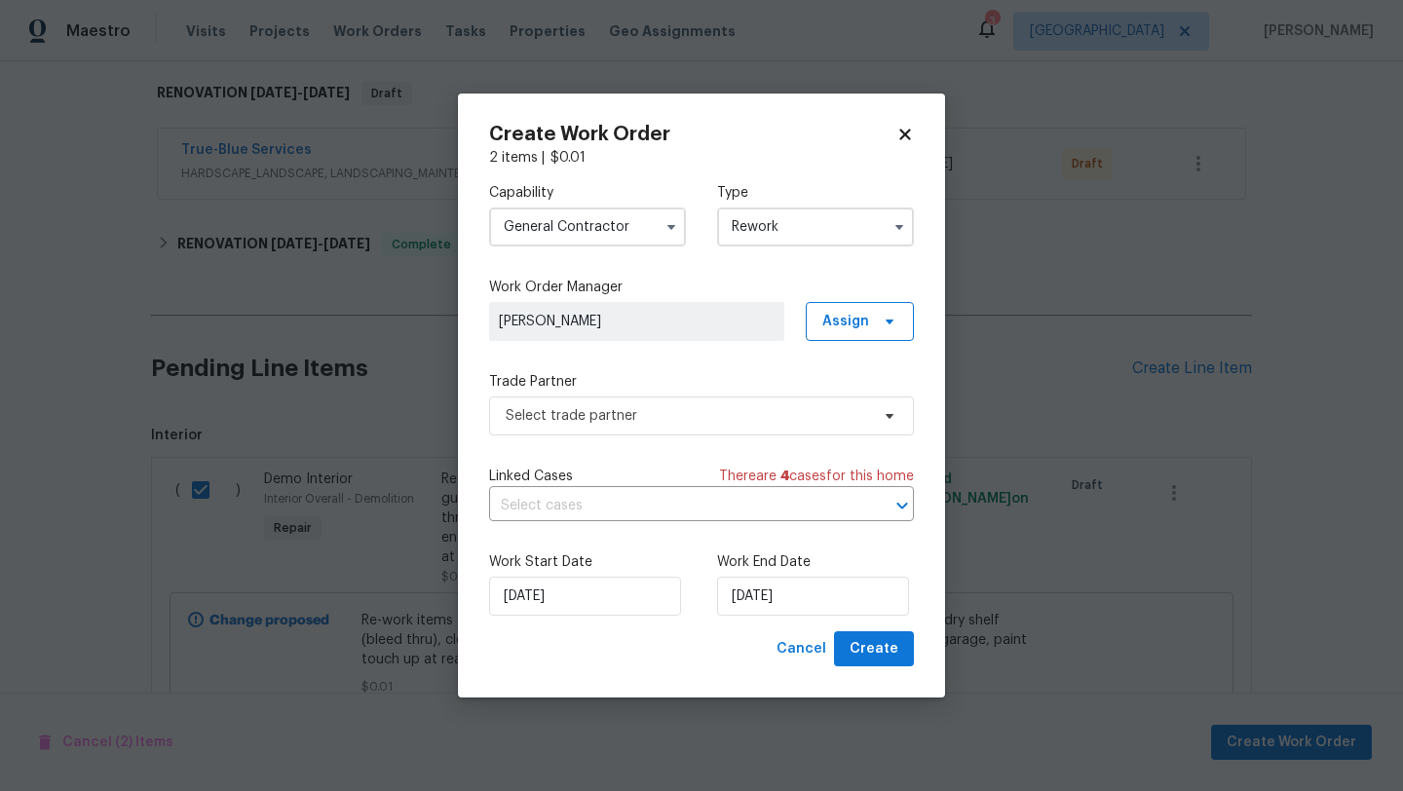
click at [694, 664] on div "Cancel Create" at bounding box center [701, 649] width 425 height 36
click at [715, 427] on span "Select trade partner" at bounding box center [701, 415] width 425 height 39
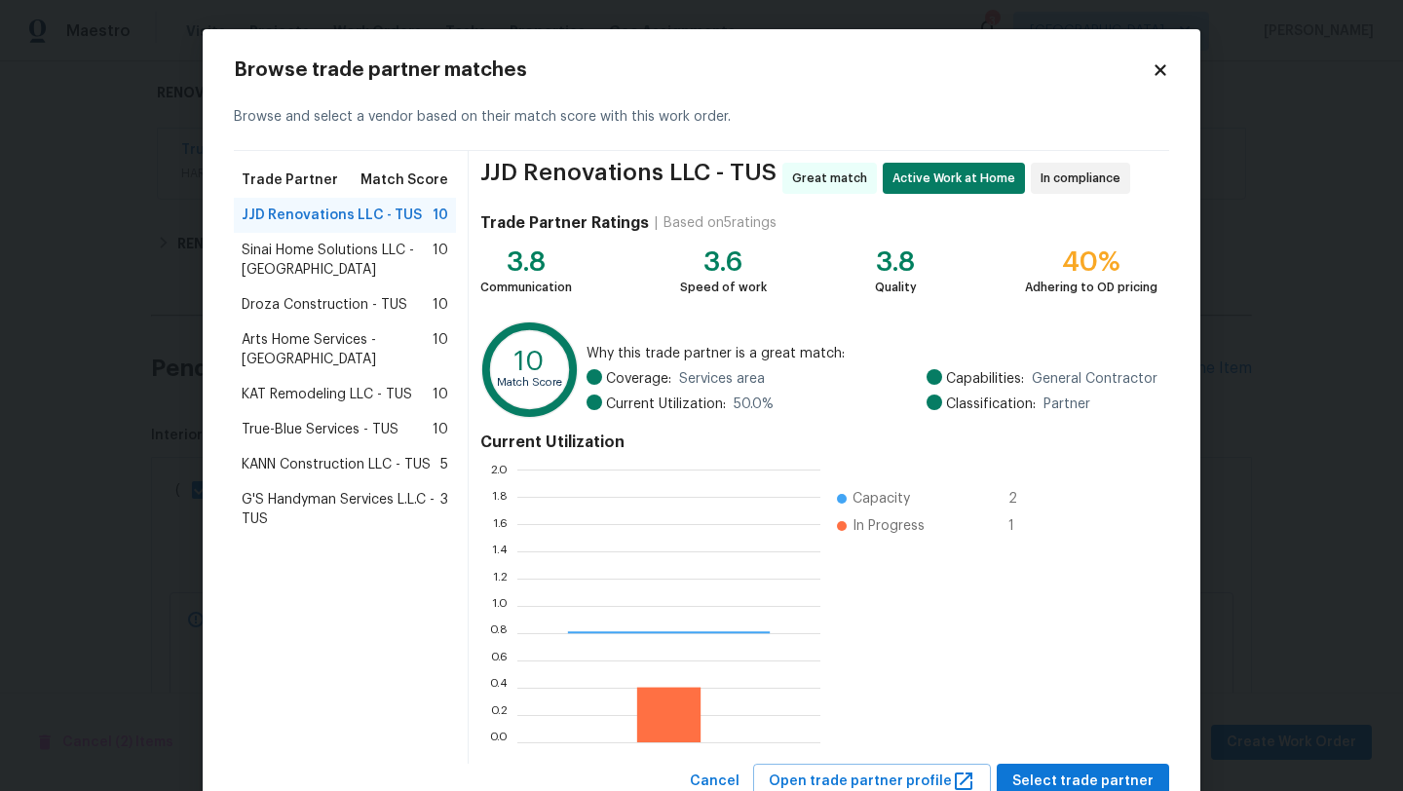
scroll to position [273, 303]
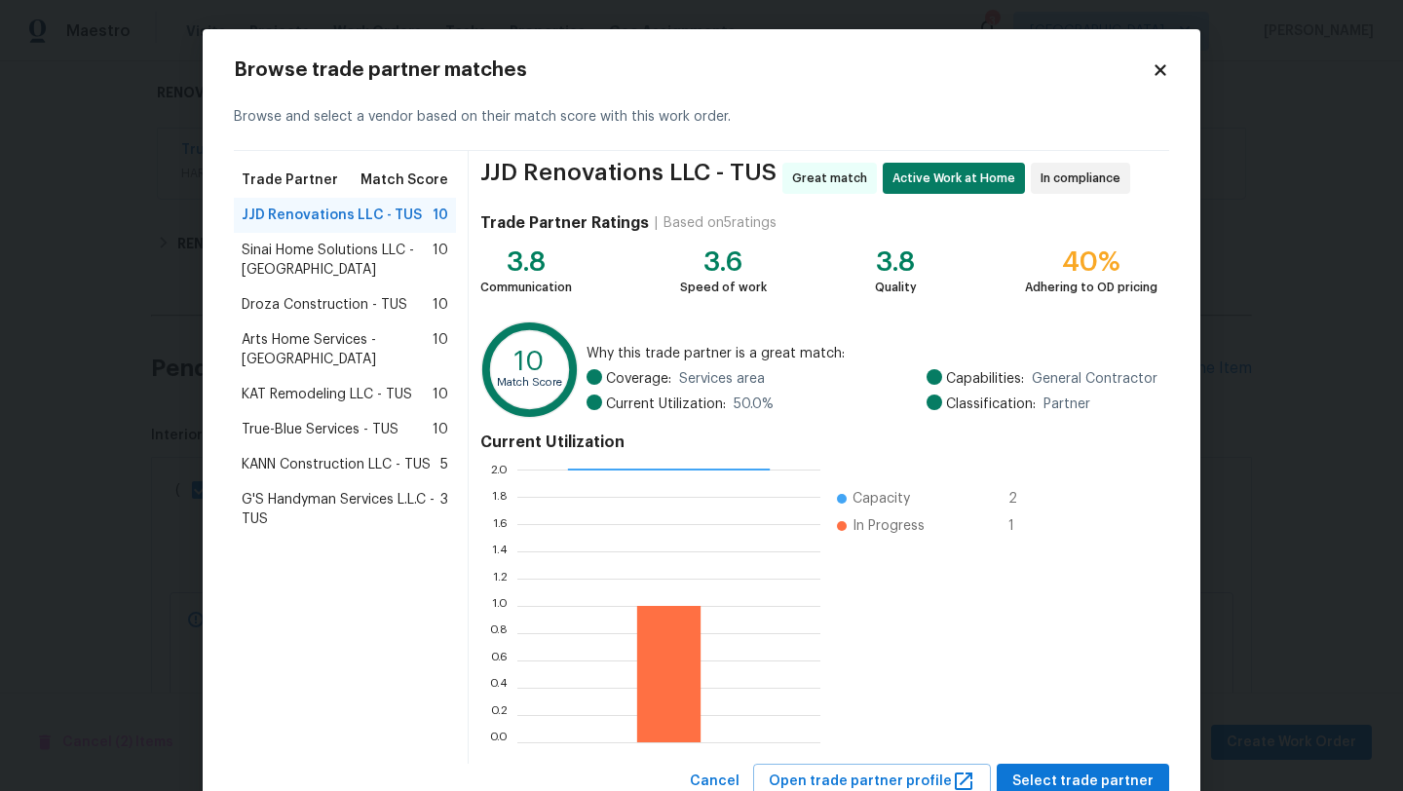
click at [361, 219] on span "JJD Renovations LLC - TUS" at bounding box center [332, 215] width 180 height 19
click at [1073, 779] on span "Select trade partner" at bounding box center [1082, 782] width 141 height 24
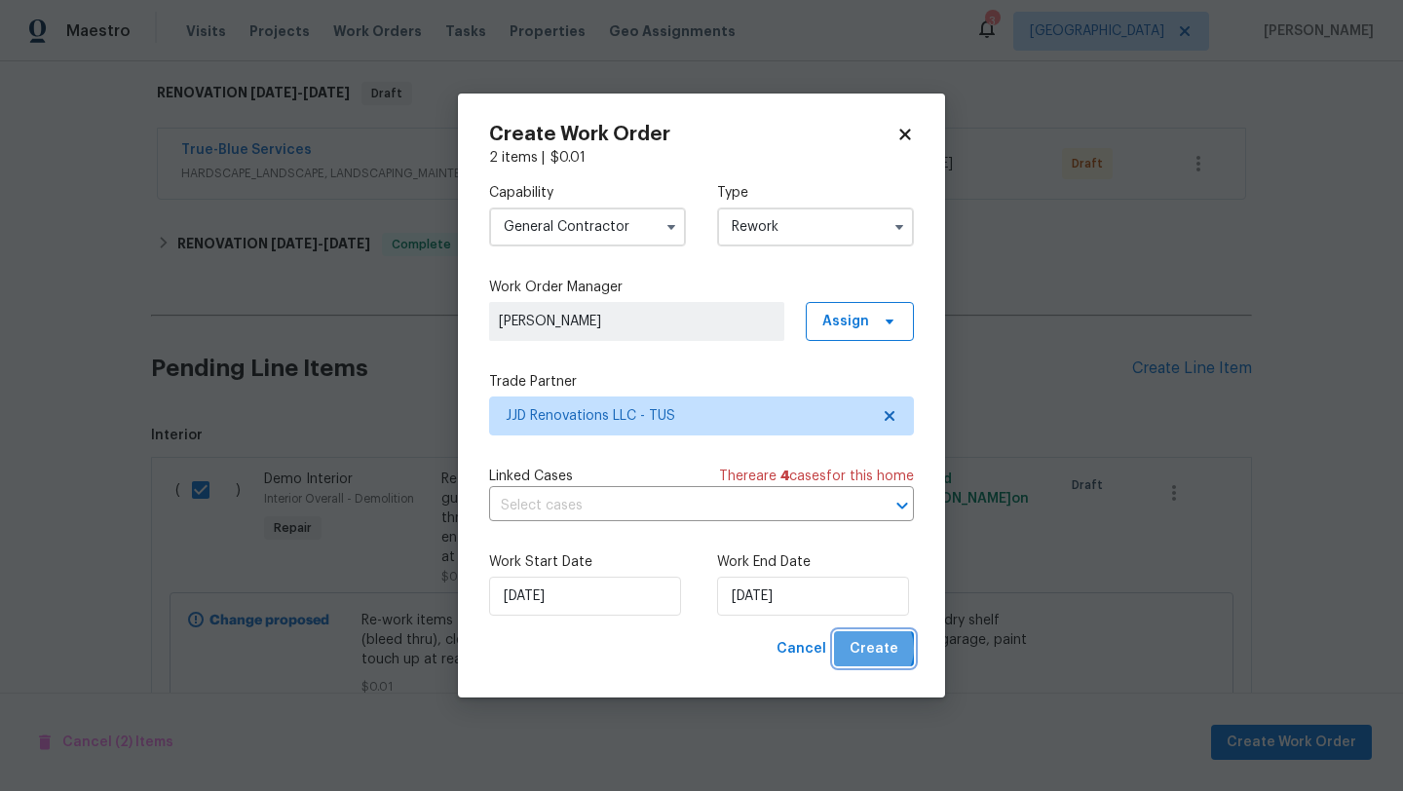
click at [872, 650] on span "Create" at bounding box center [873, 649] width 49 height 24
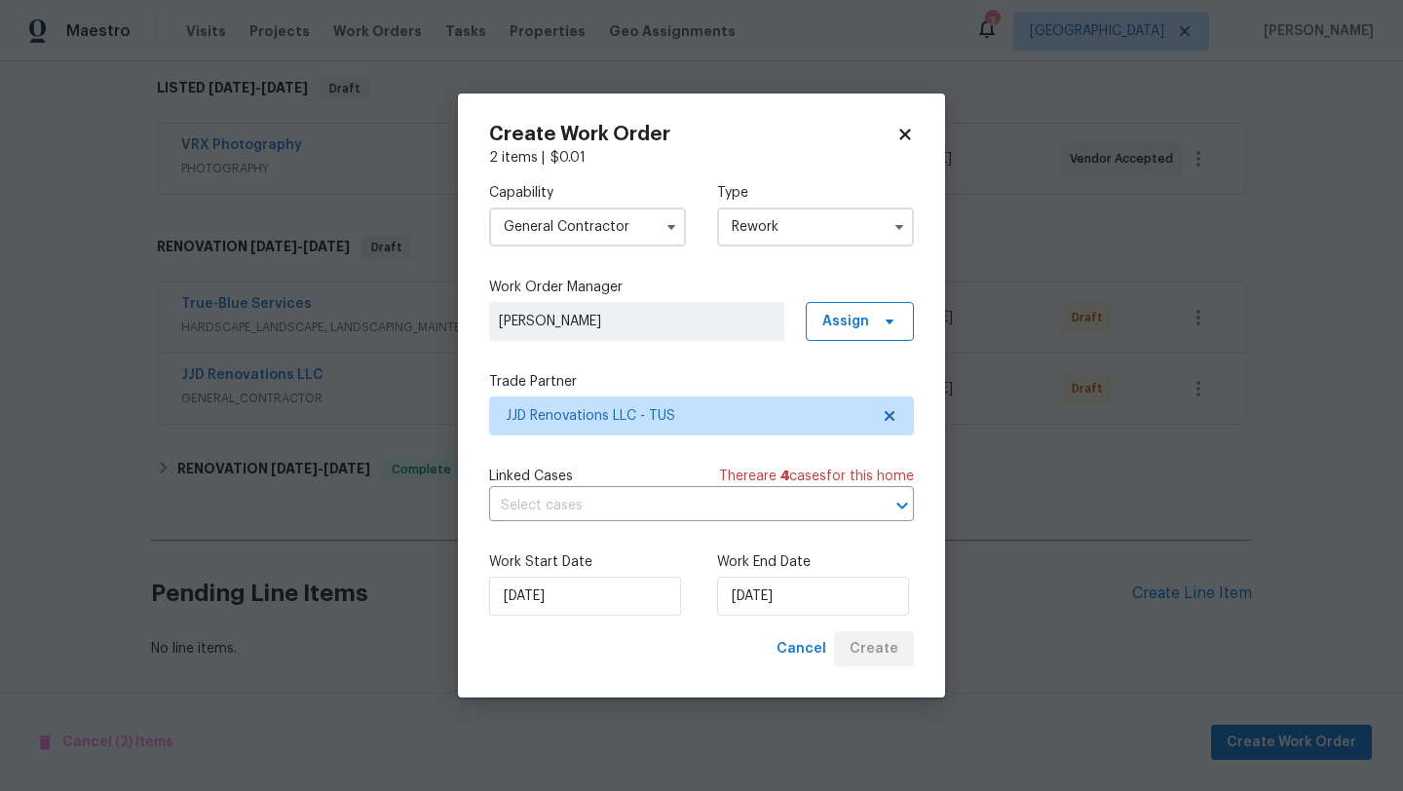
scroll to position [312, 0]
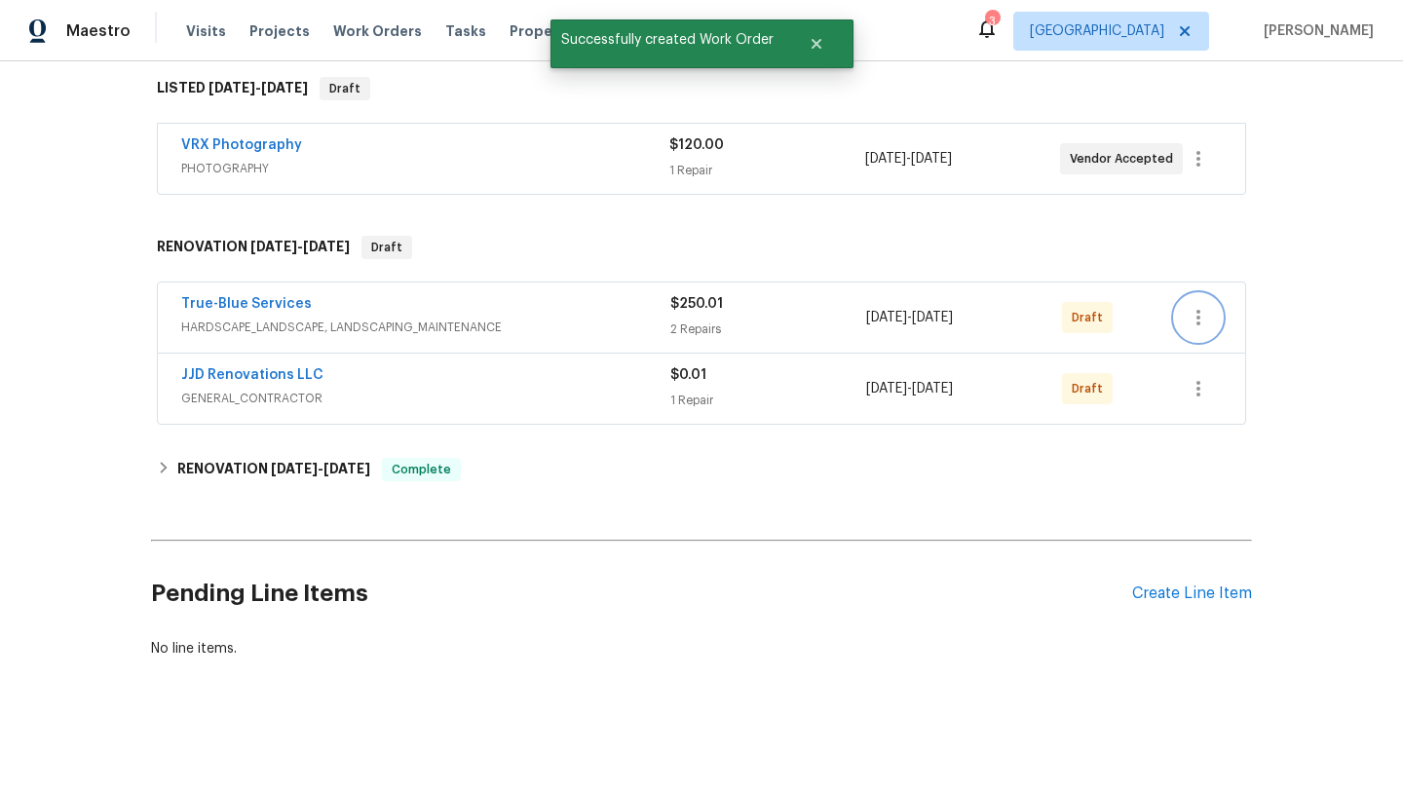
click at [1199, 310] on icon "button" at bounding box center [1197, 317] width 23 height 23
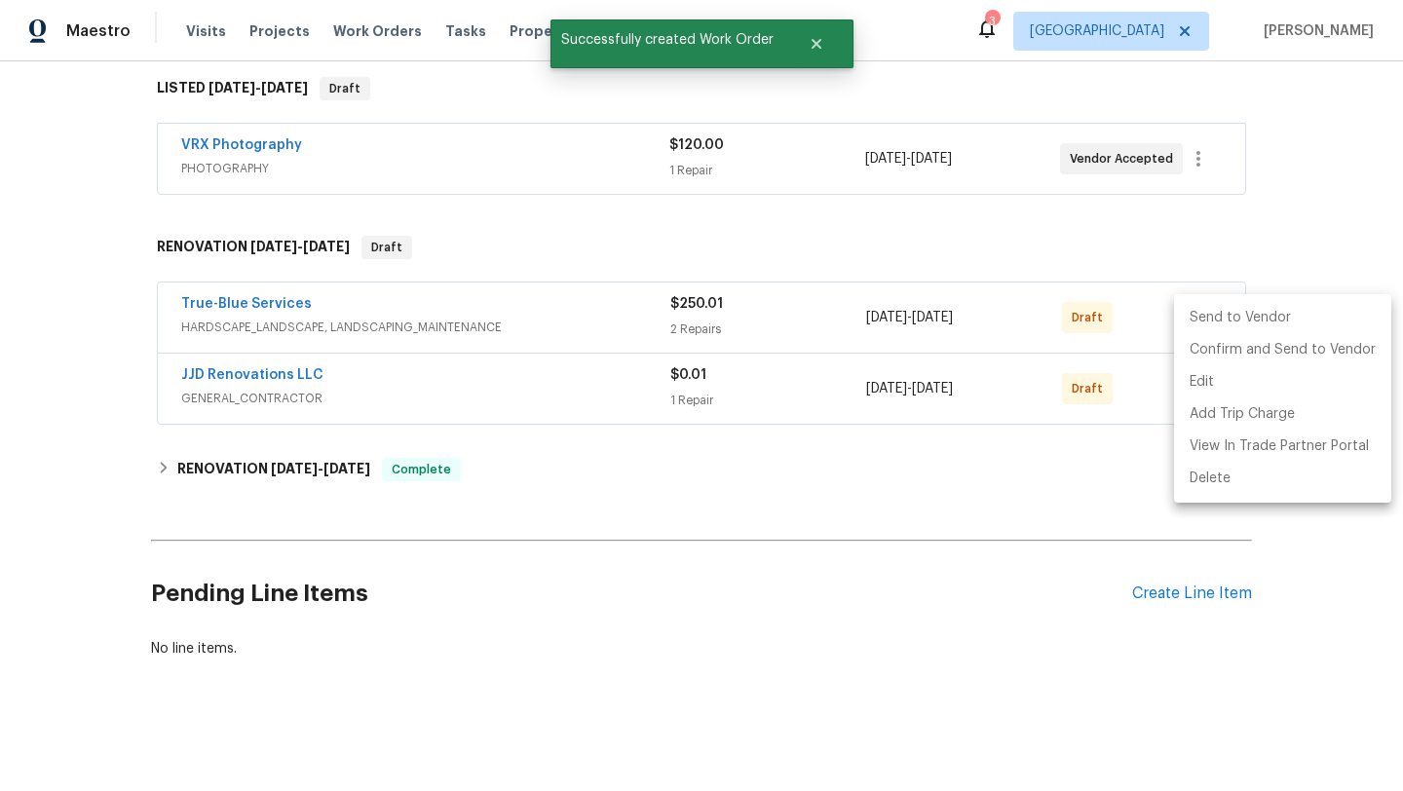
click at [1237, 319] on li "Send to Vendor" at bounding box center [1282, 318] width 217 height 32
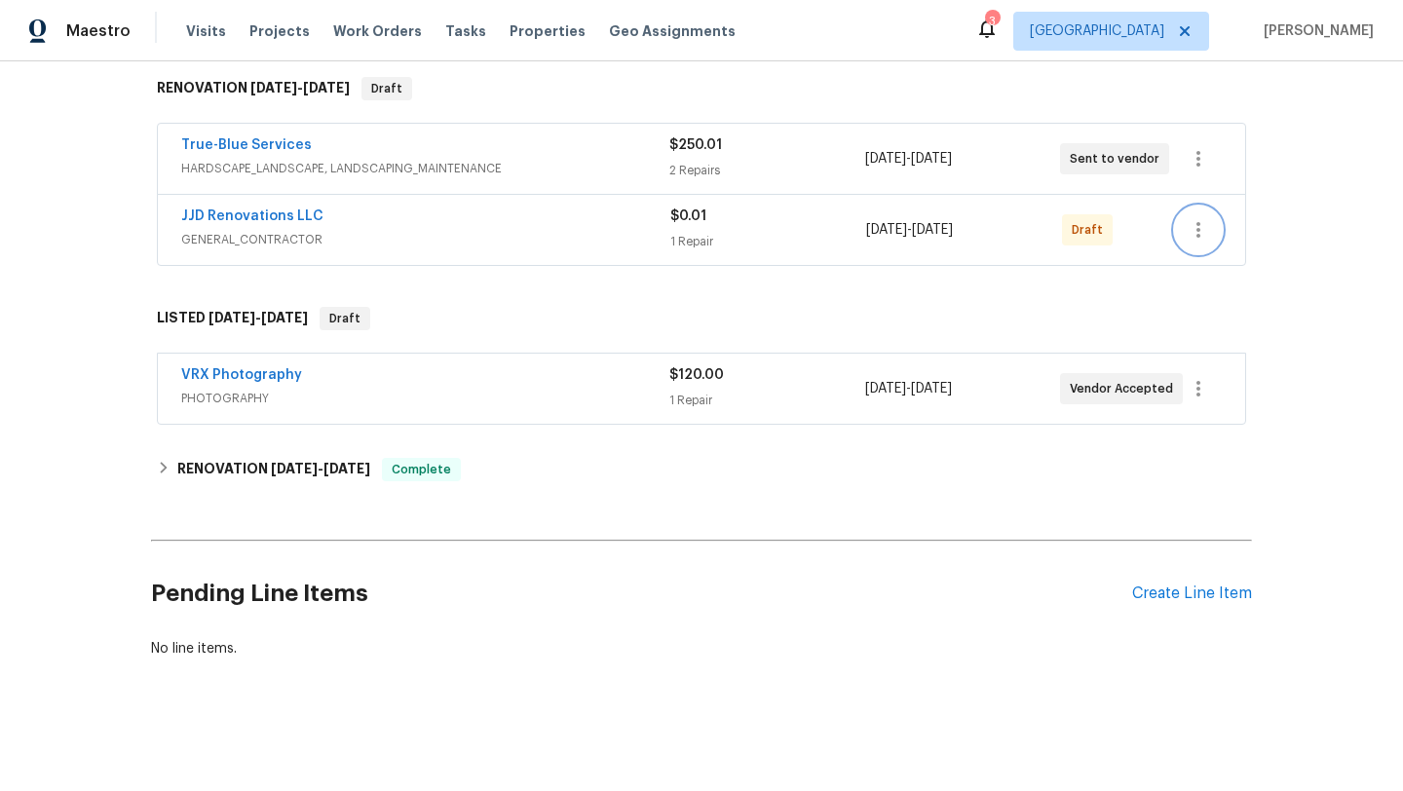
click at [1192, 227] on icon "button" at bounding box center [1197, 229] width 23 height 23
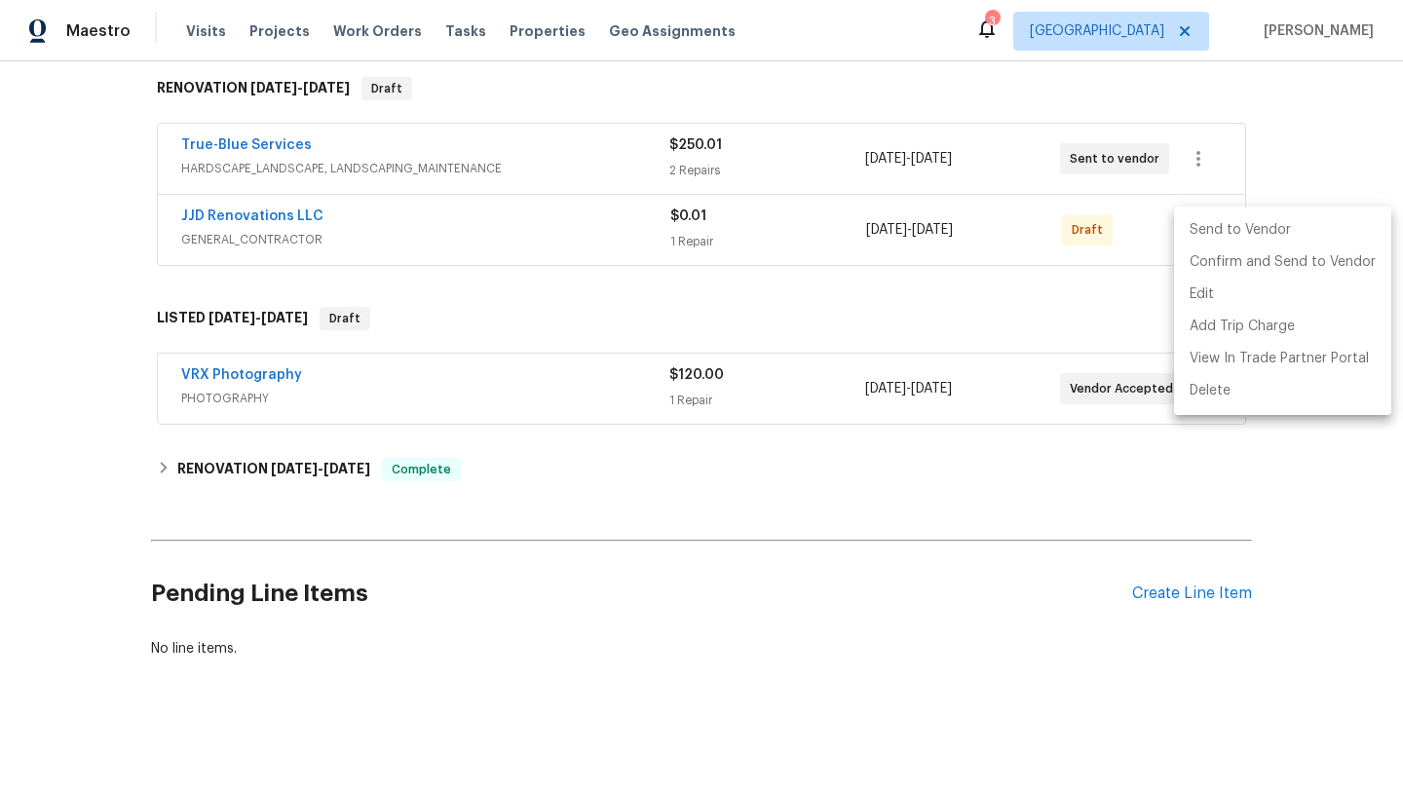
click at [1227, 227] on li "Send to Vendor" at bounding box center [1282, 230] width 217 height 32
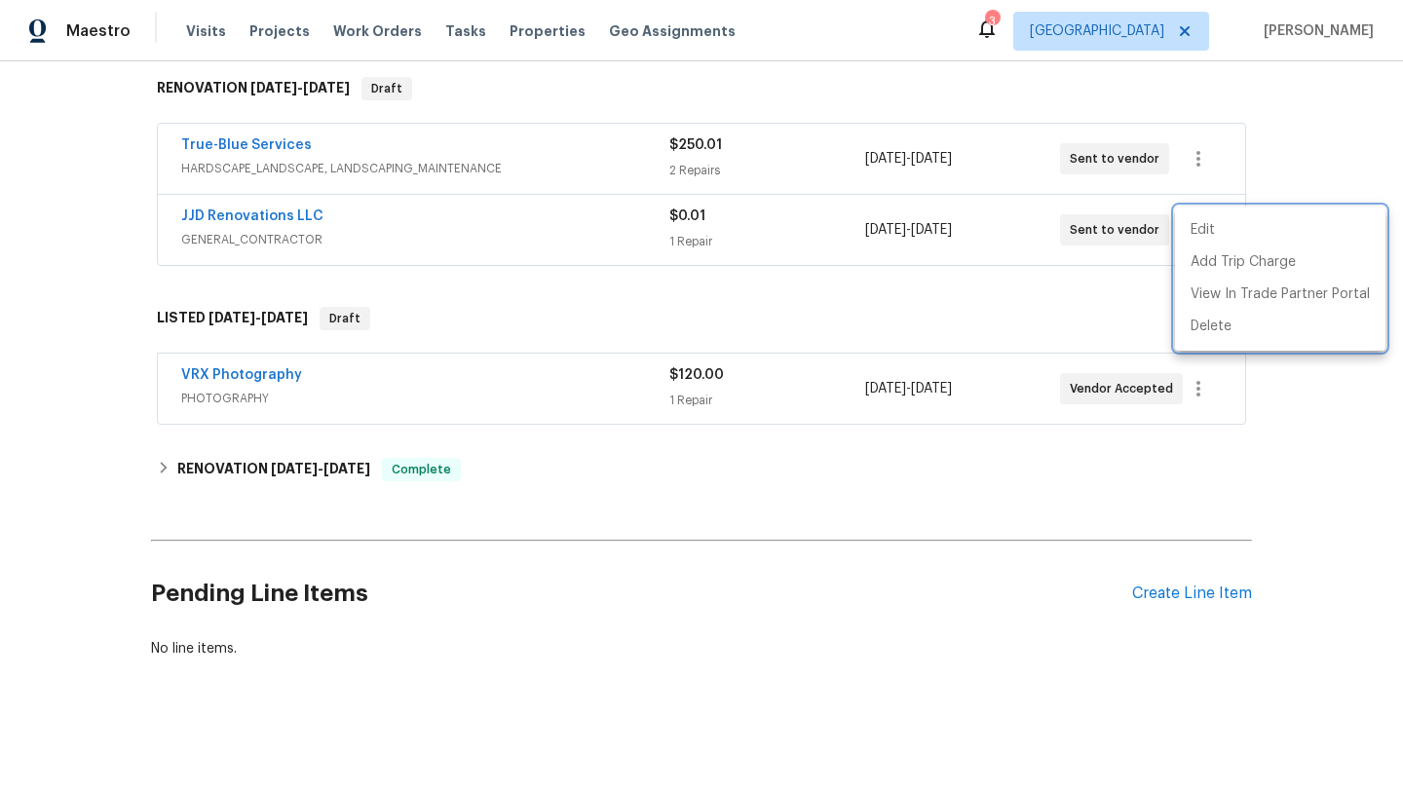
click at [1302, 177] on div at bounding box center [701, 395] width 1403 height 791
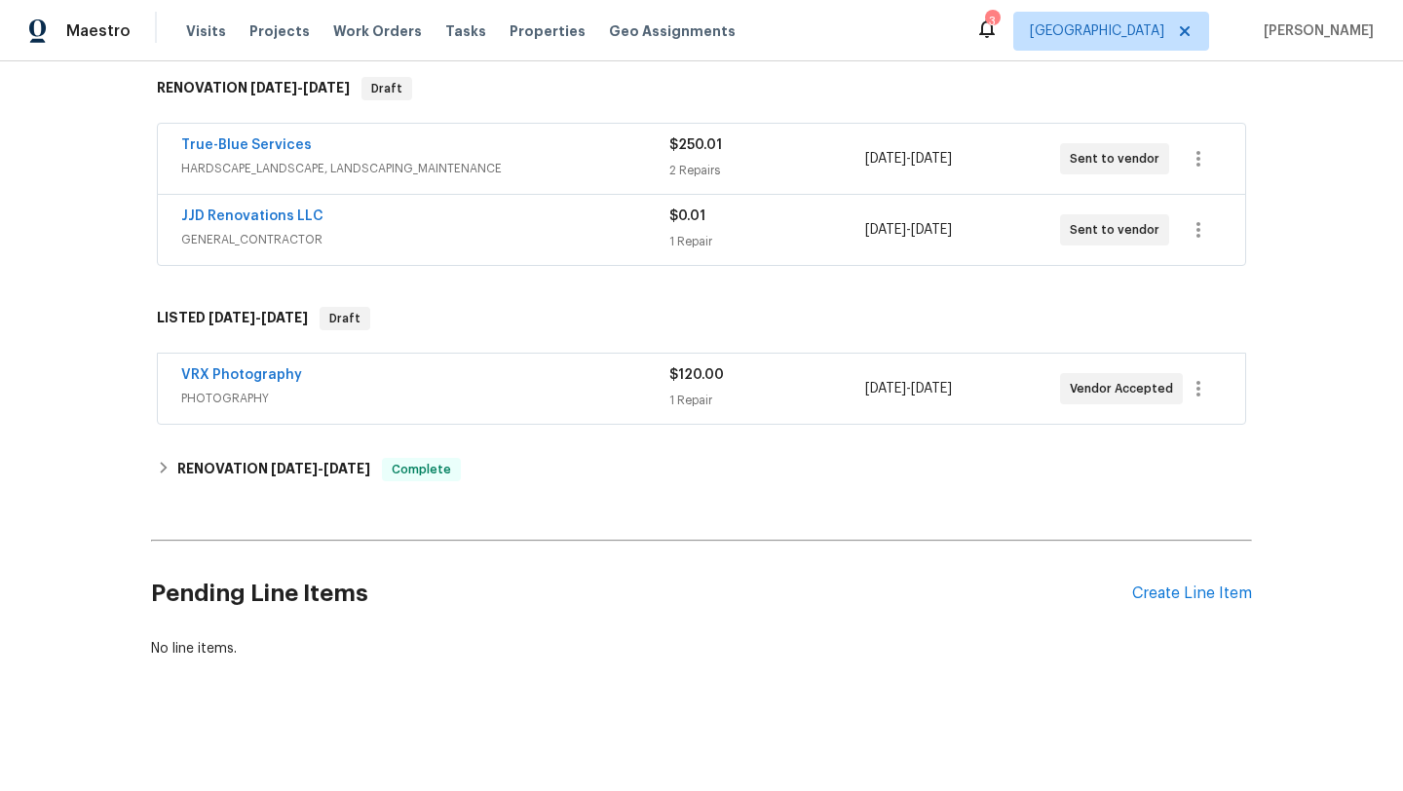
click at [691, 723] on div "Back to all projects 7501 W Teton Rd, Tucson, AZ 85757 3 Beds | 2 Baths | Total…" at bounding box center [701, 426] width 1403 height 730
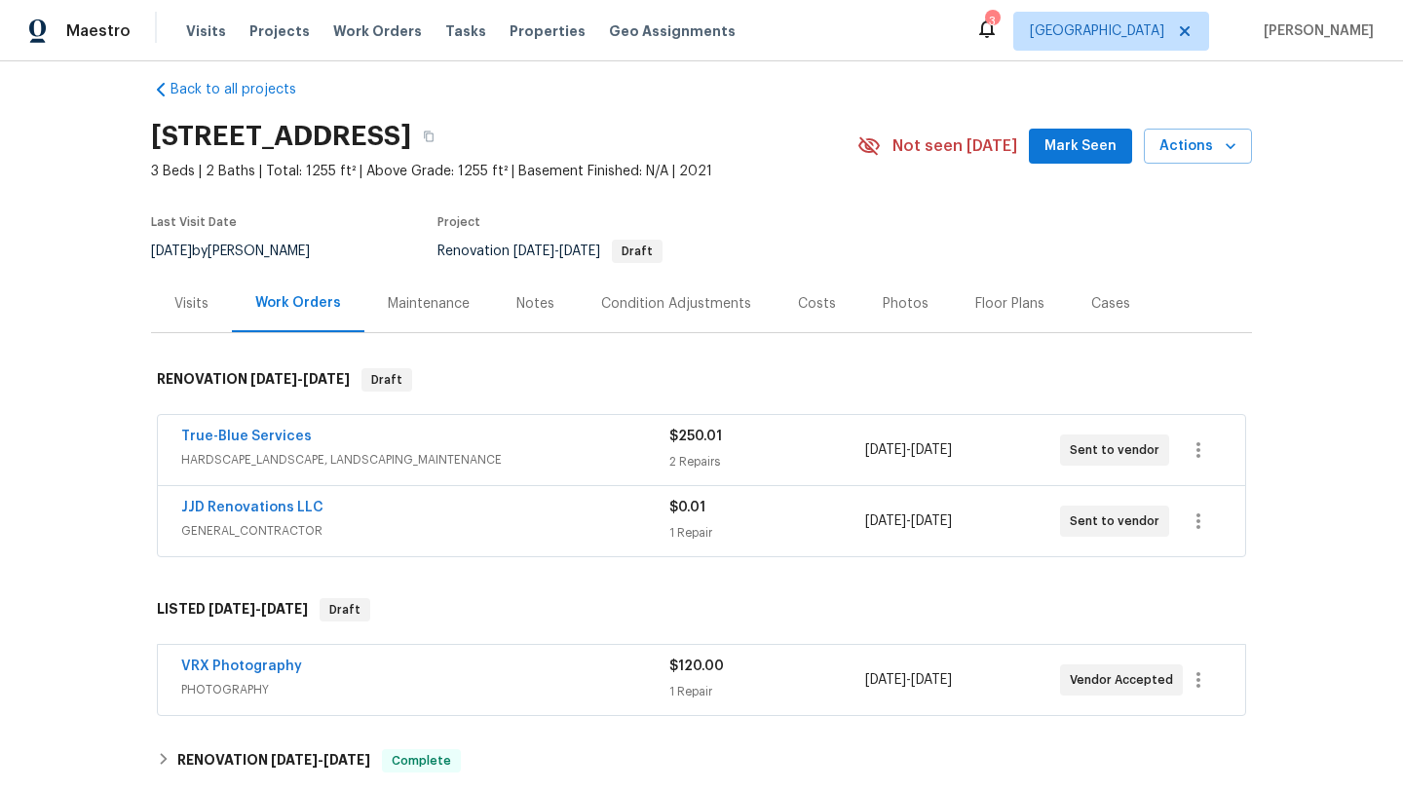
scroll to position [0, 0]
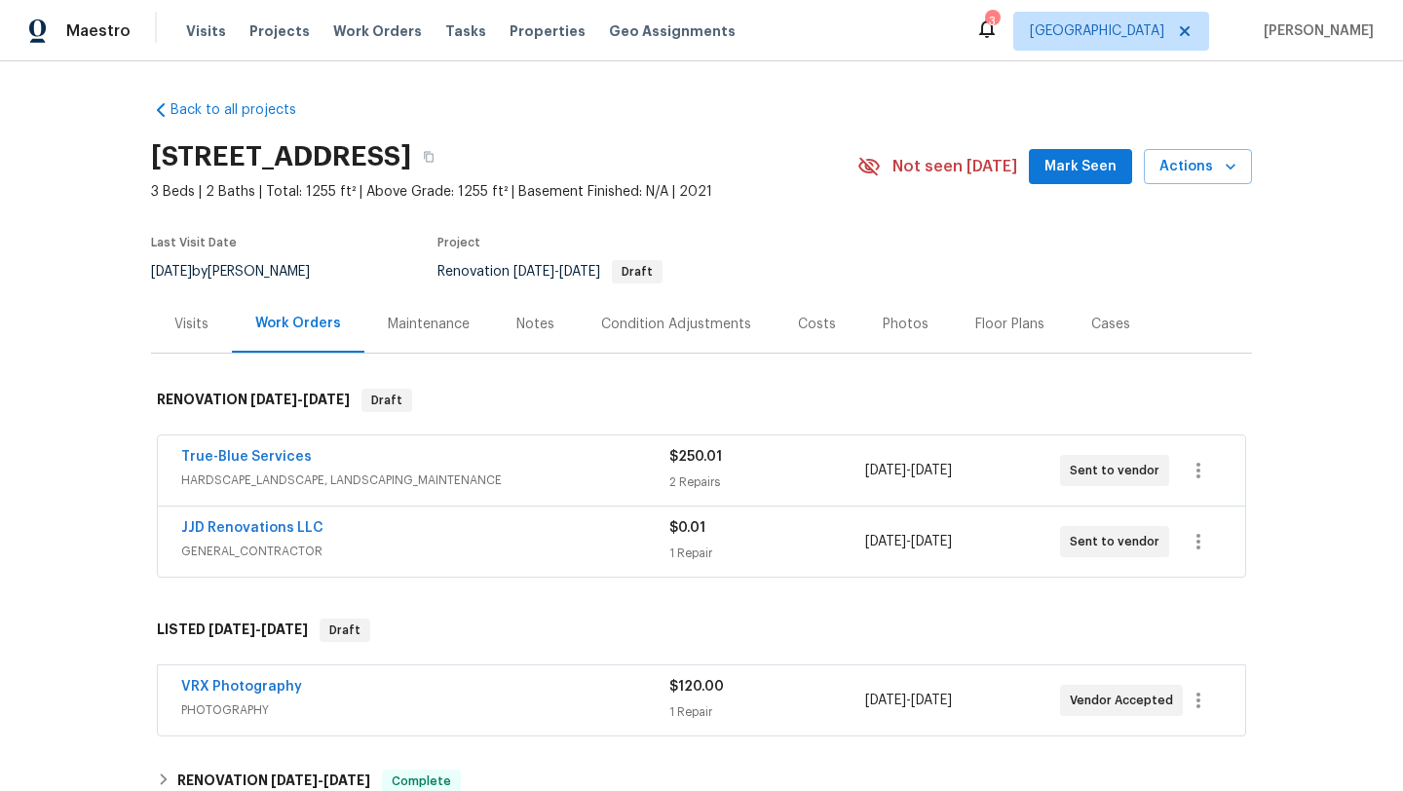
click at [531, 322] on div "Notes" at bounding box center [535, 324] width 38 height 19
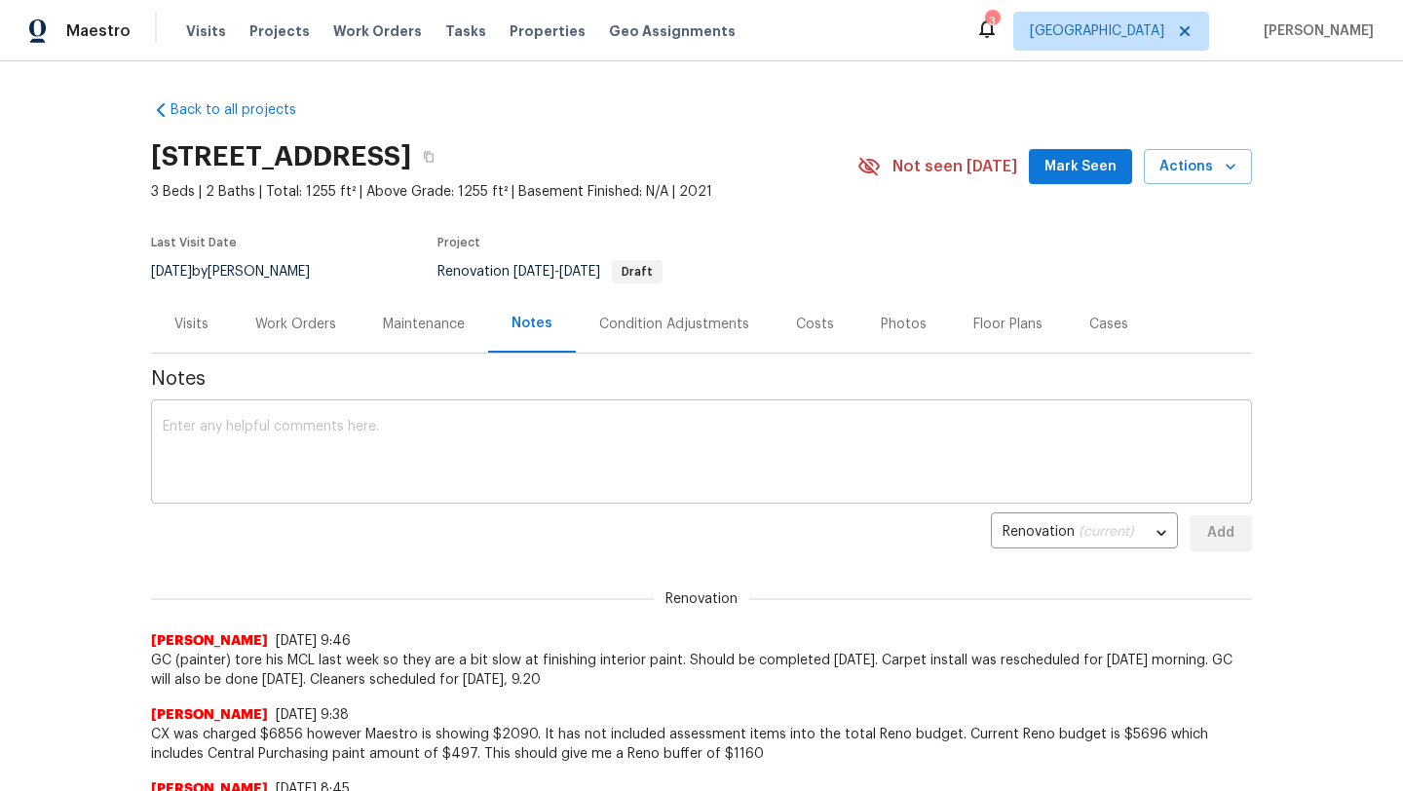
click at [534, 417] on div "x ​" at bounding box center [701, 453] width 1101 height 99
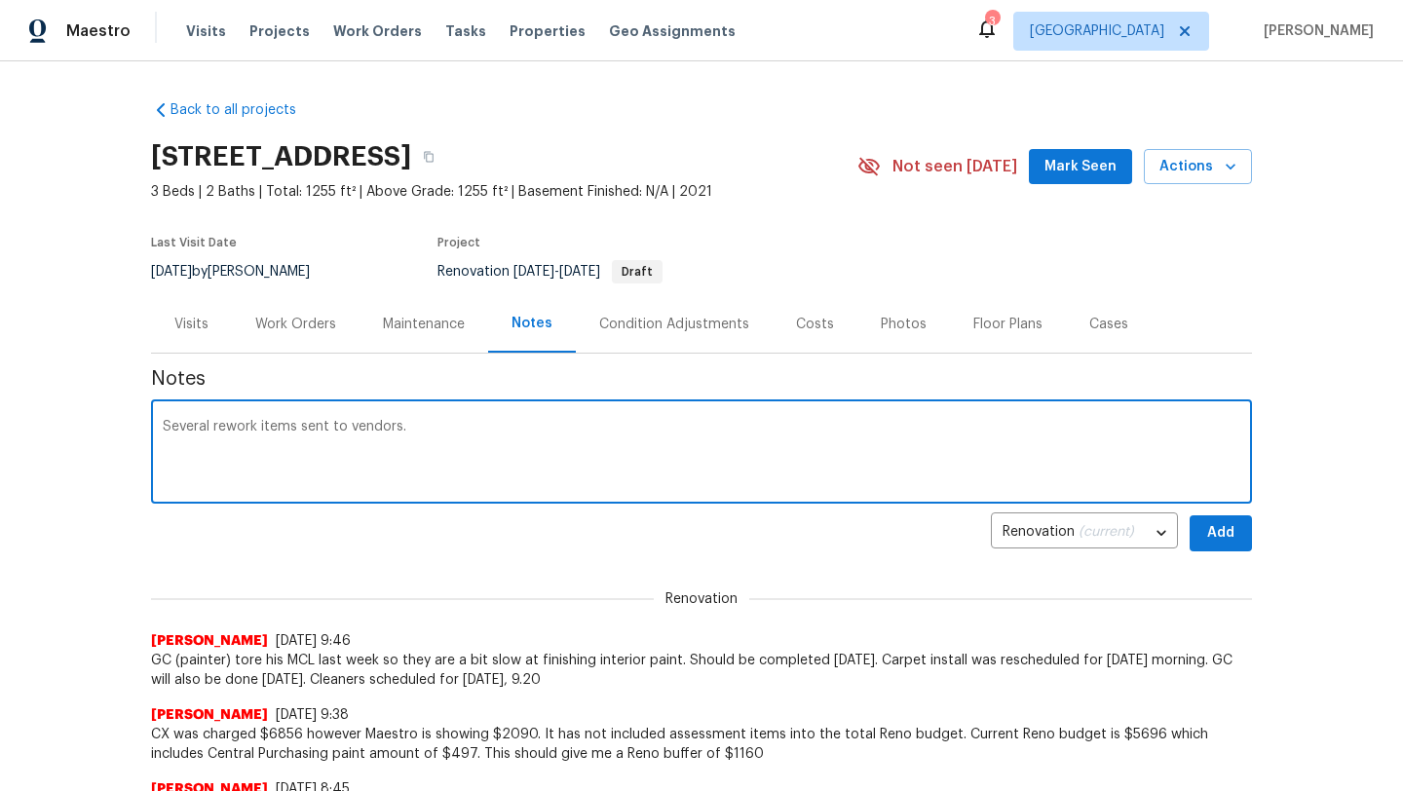
type textarea "Several rework items sent to vendors."
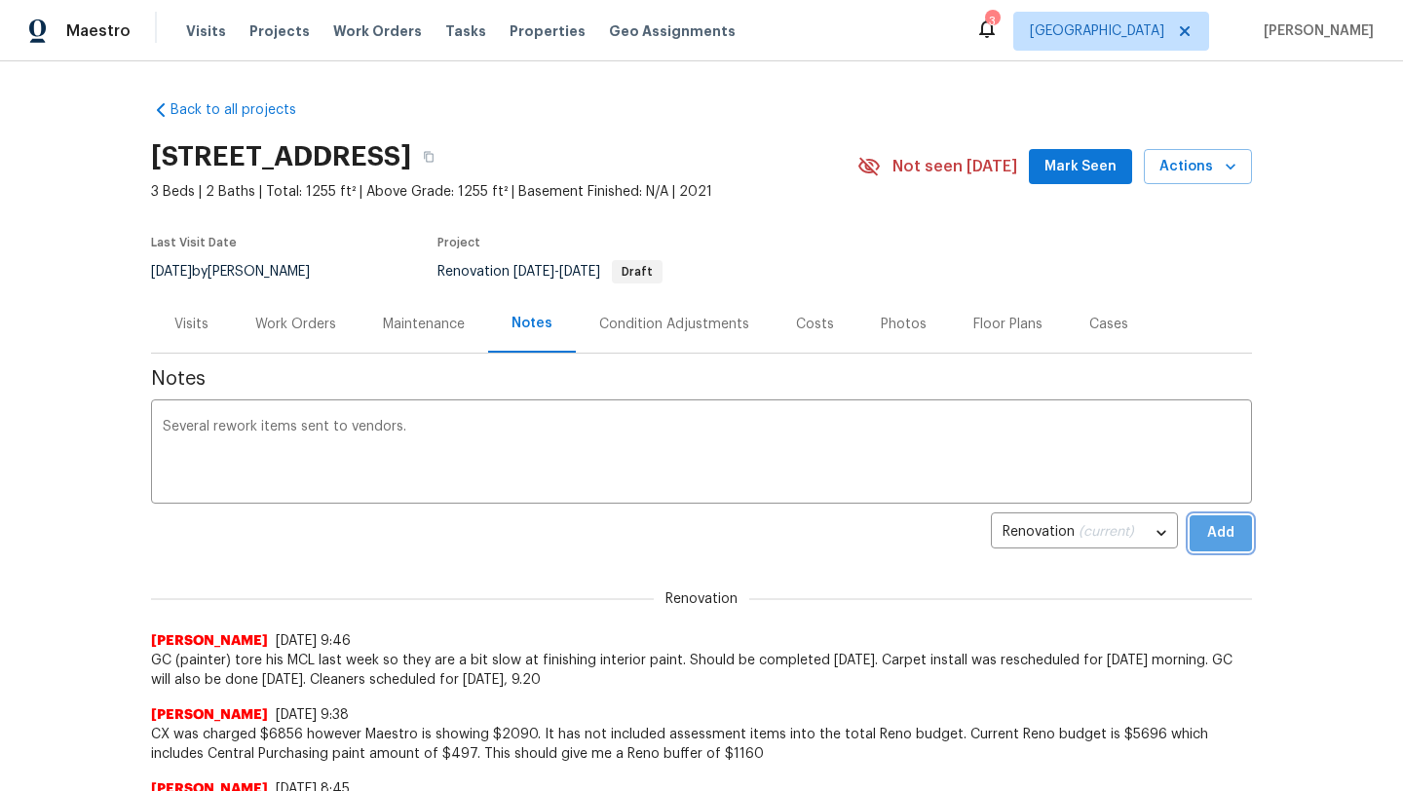
click at [1242, 526] on button "Add" at bounding box center [1220, 533] width 62 height 36
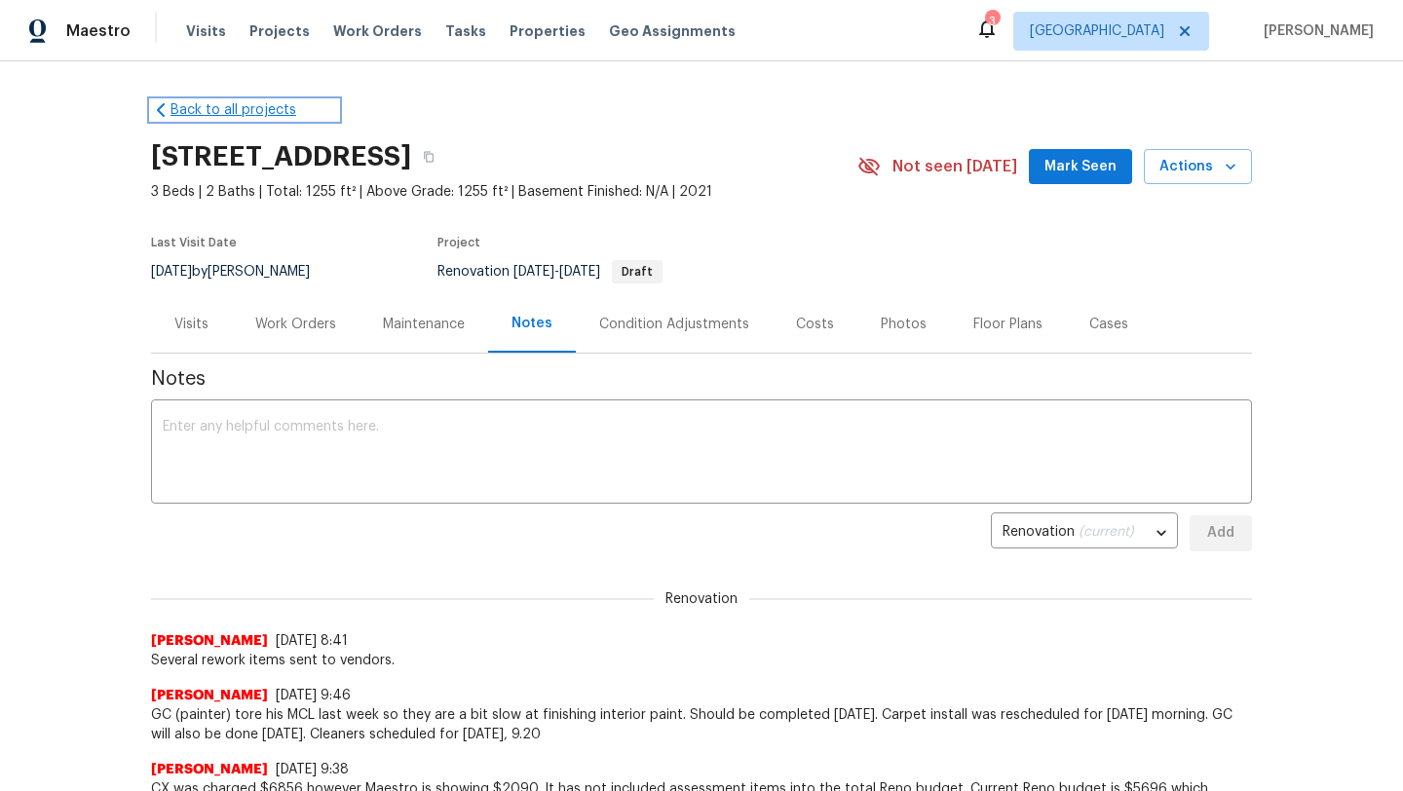
click at [204, 119] on link "Back to all projects" at bounding box center [244, 109] width 187 height 19
click at [305, 324] on div "Work Orders" at bounding box center [295, 324] width 81 height 19
